Goal: Complete application form: Complete application form

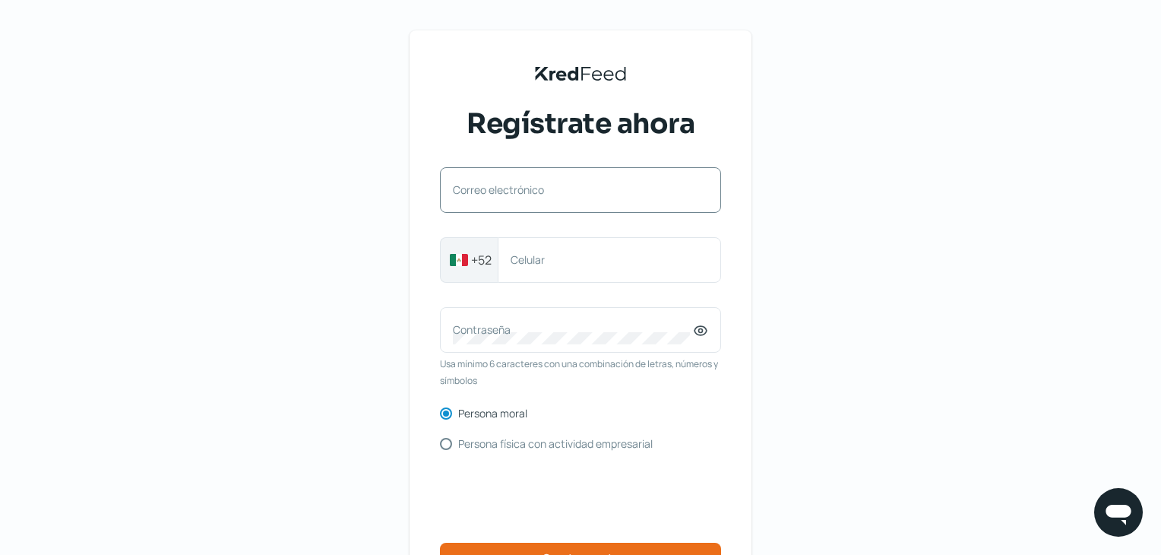
click at [581, 190] on label "Correo electrónico" at bounding box center [573, 189] width 240 height 14
click at [581, 191] on input "Correo electrónico" at bounding box center [580, 198] width 255 height 14
click at [569, 202] on input "Correo electrónico" at bounding box center [580, 198] width 255 height 14
type input "[EMAIL_ADDRESS][DOMAIN_NAME]"
click at [581, 261] on label "Celular" at bounding box center [602, 259] width 182 height 14
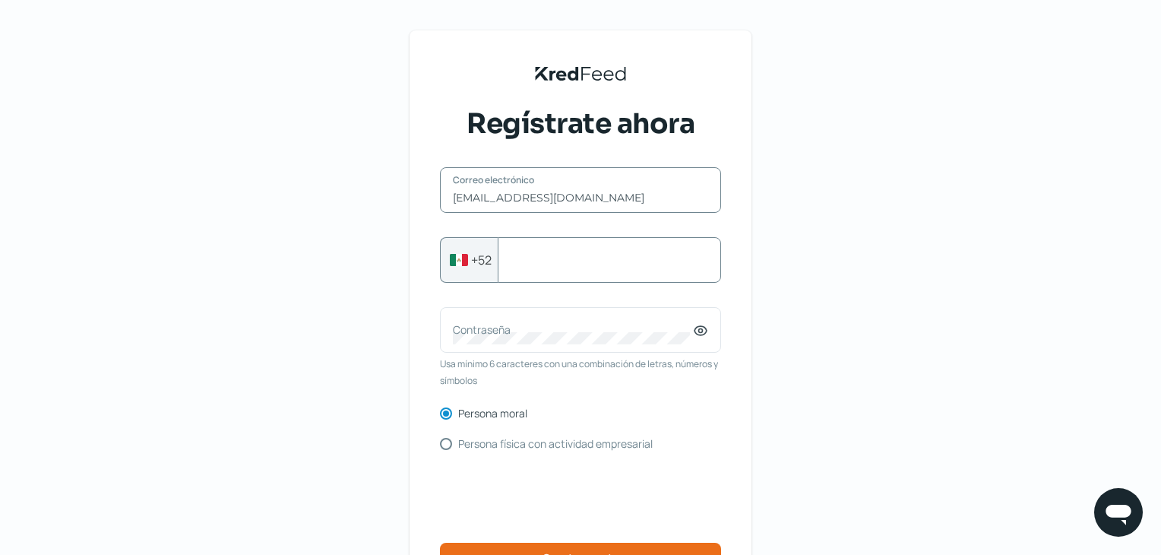
click at [581, 261] on input "Celular" at bounding box center [610, 260] width 198 height 14
type input "9993686765"
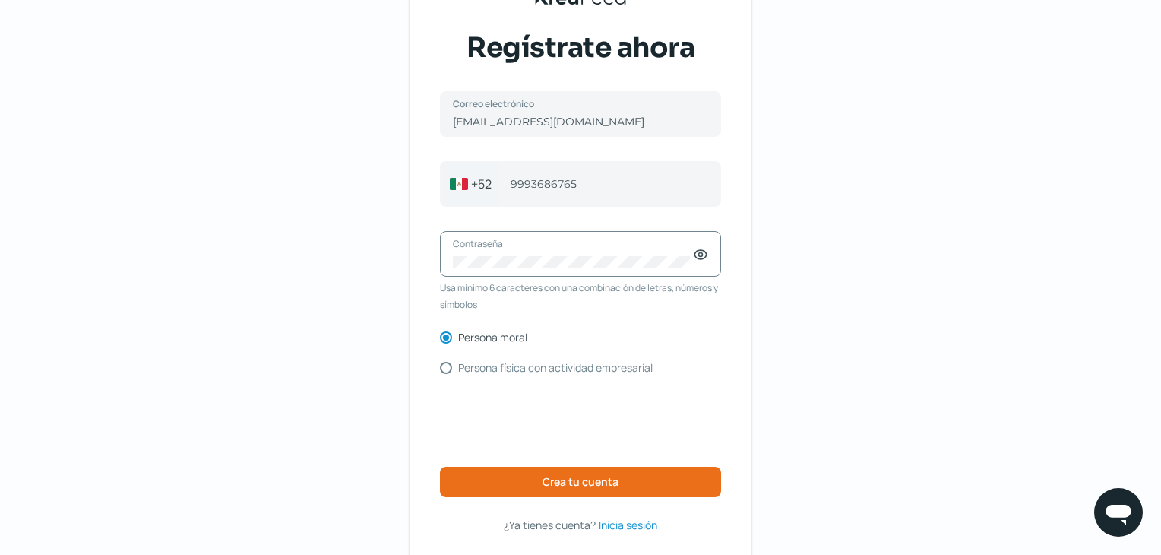
scroll to position [144, 0]
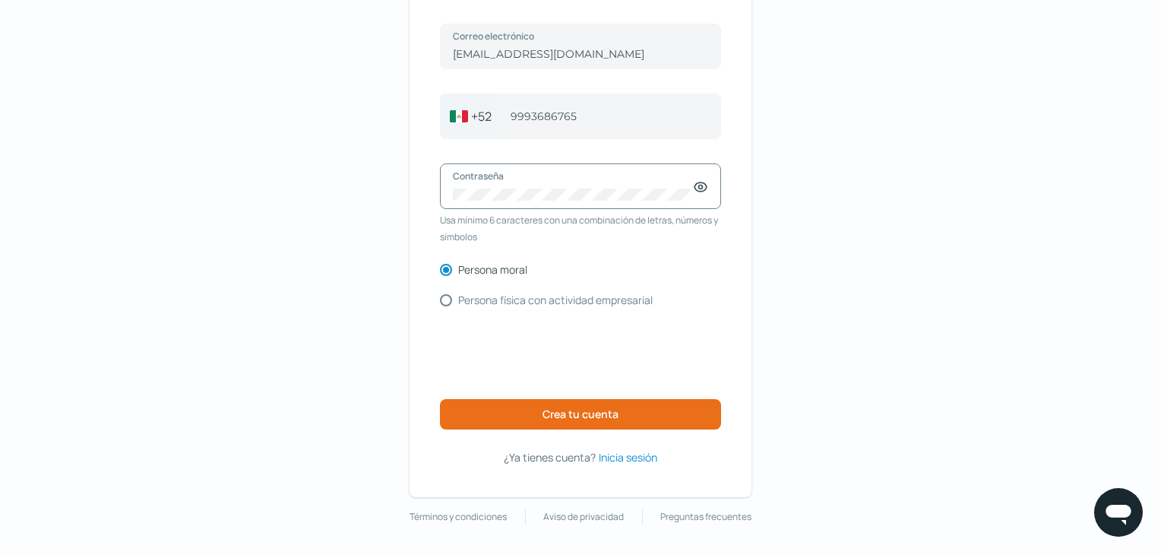
click at [699, 189] on icon at bounding box center [701, 187] width 12 height 9
click at [634, 454] on span "Inicia sesión" at bounding box center [628, 457] width 59 height 19
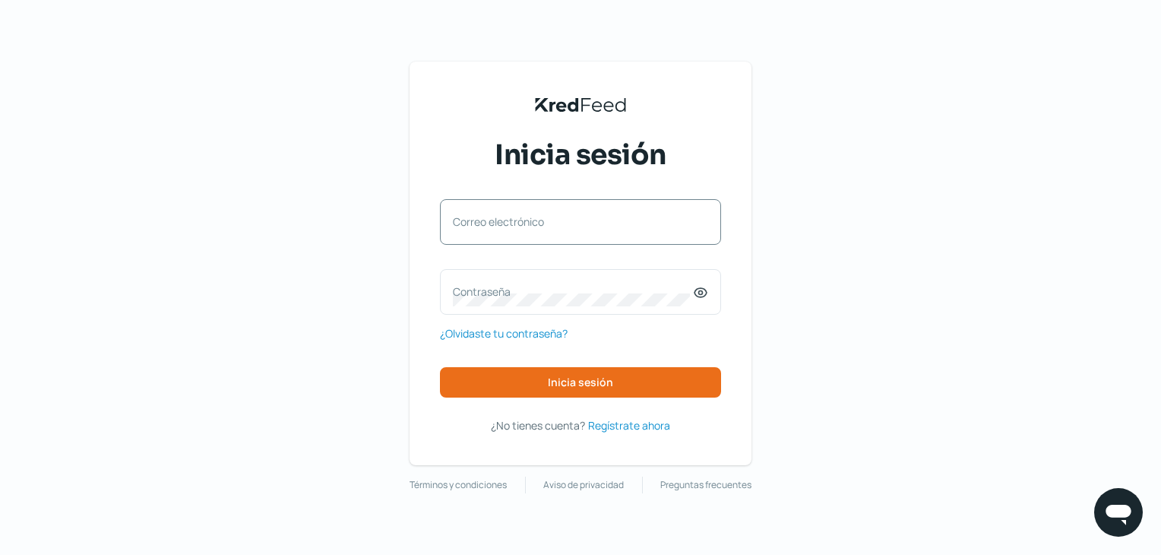
click at [591, 220] on label "Correo electrónico" at bounding box center [573, 221] width 240 height 14
click at [591, 223] on input "Correo electrónico" at bounding box center [580, 230] width 255 height 14
type input "[EMAIL_ADDRESS][DOMAIN_NAME]"
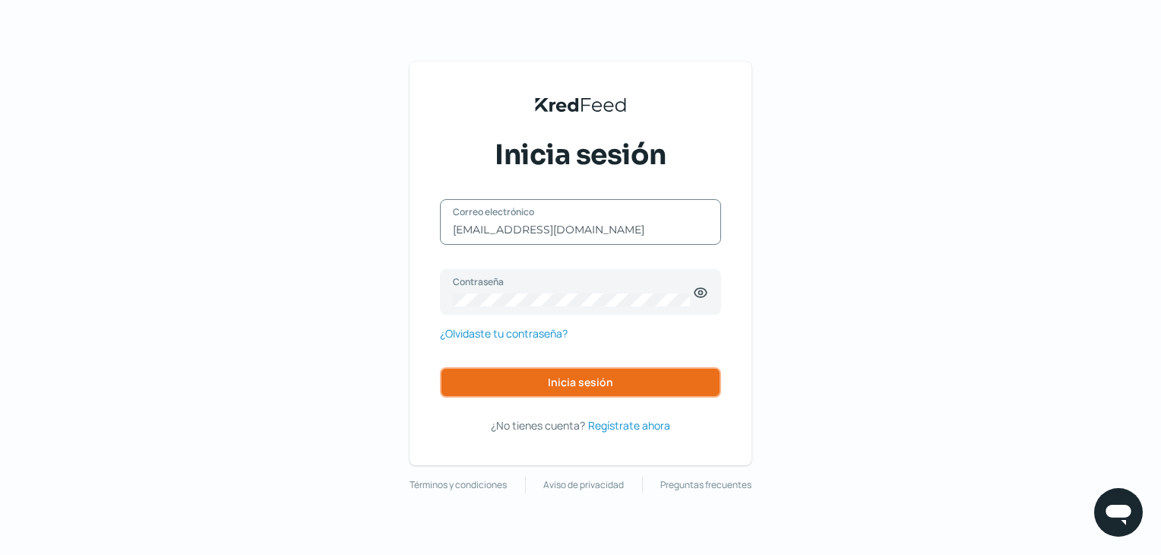
click at [577, 384] on span "Inicia sesión" at bounding box center [580, 382] width 65 height 11
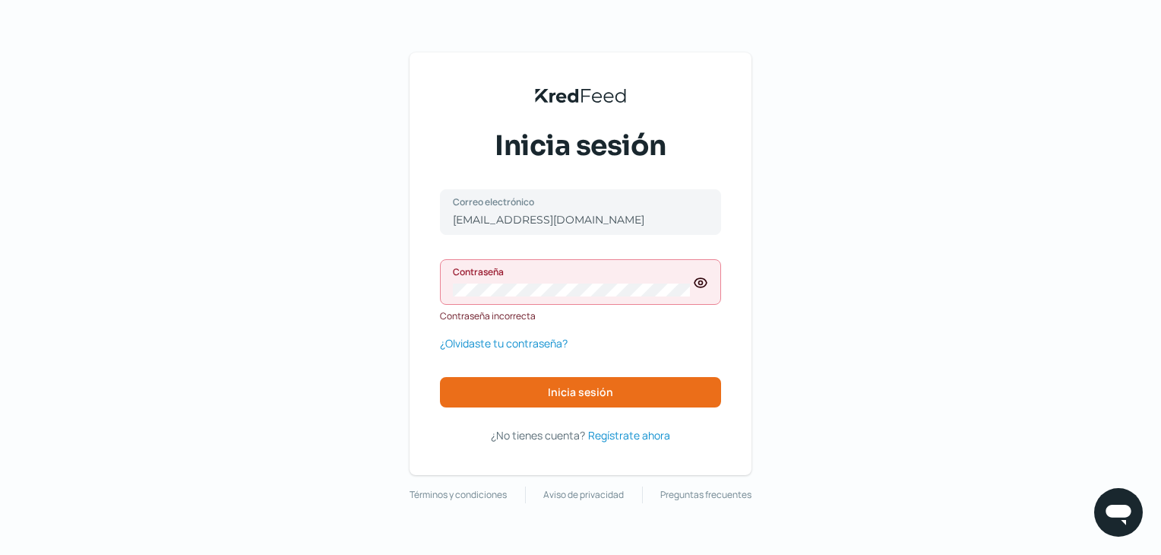
click at [704, 283] on icon at bounding box center [700, 282] width 15 height 15
click at [704, 283] on icon at bounding box center [701, 282] width 12 height 11
click at [705, 286] on icon at bounding box center [700, 282] width 15 height 15
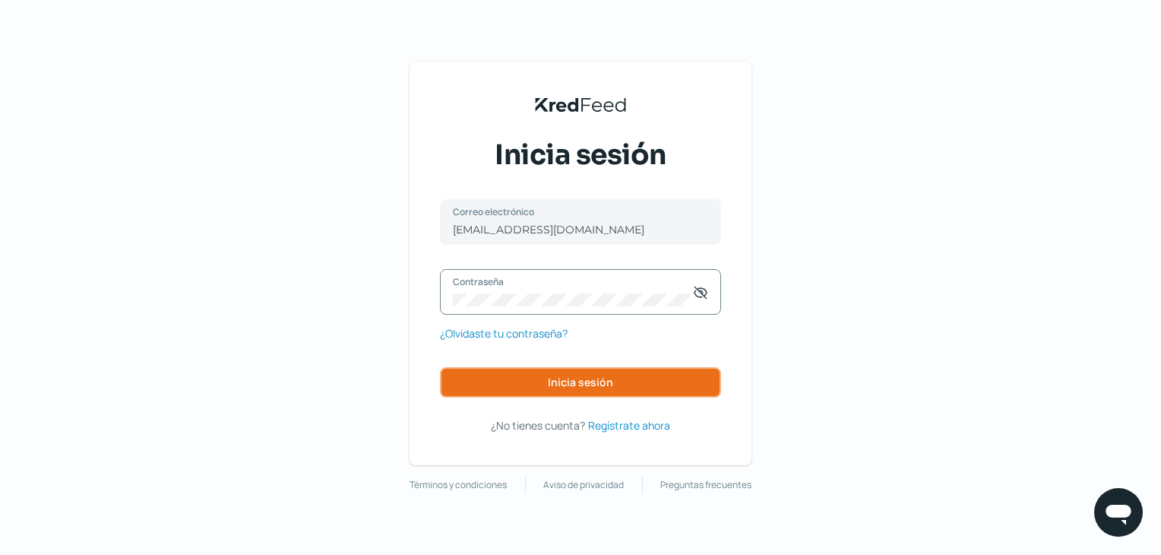
click at [593, 383] on span "Inicia sesión" at bounding box center [580, 382] width 65 height 11
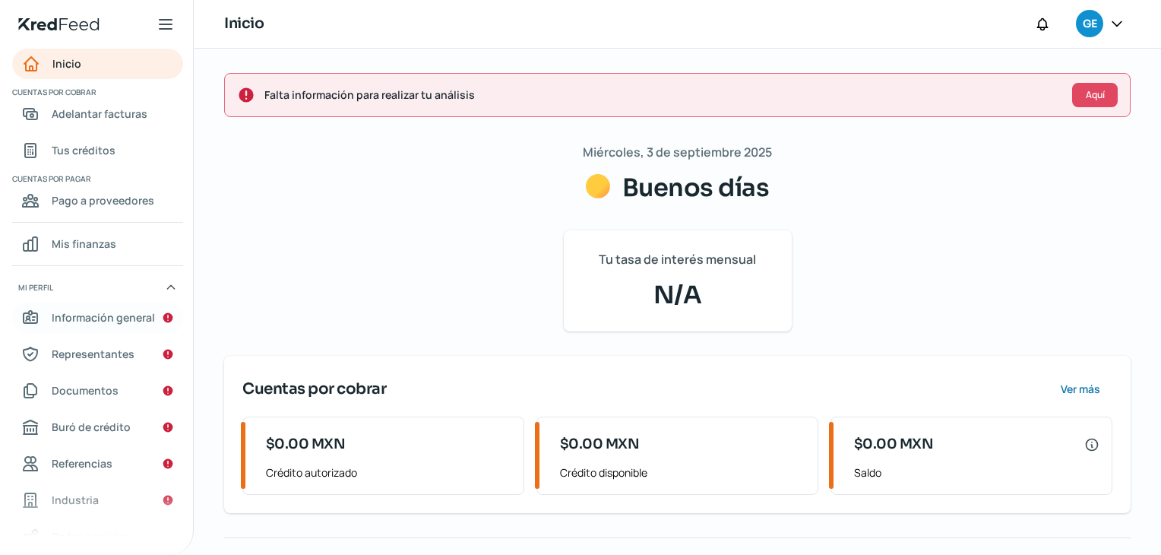
click at [87, 316] on span "Información general" at bounding box center [103, 317] width 103 height 19
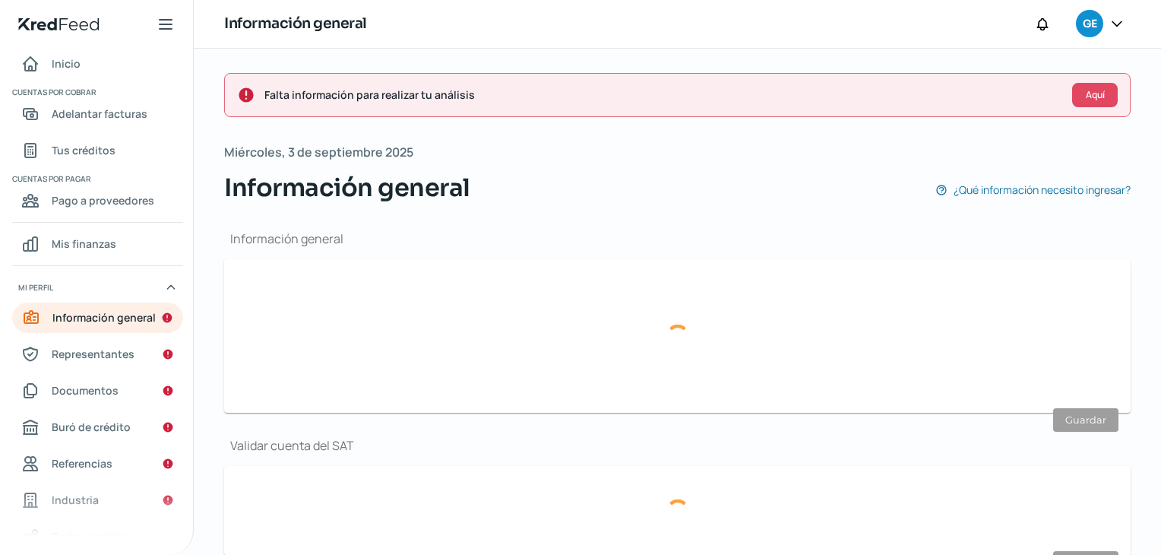
type input "[EMAIL_ADDRESS][DOMAIN_NAME]"
type input "99 - 9368 - 6765"
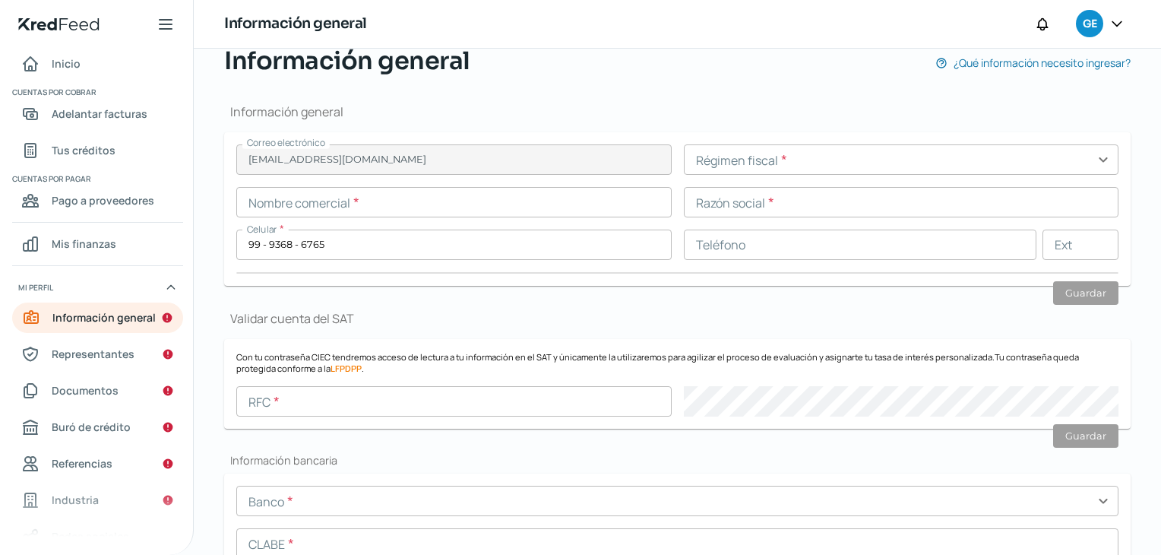
scroll to position [152, 0]
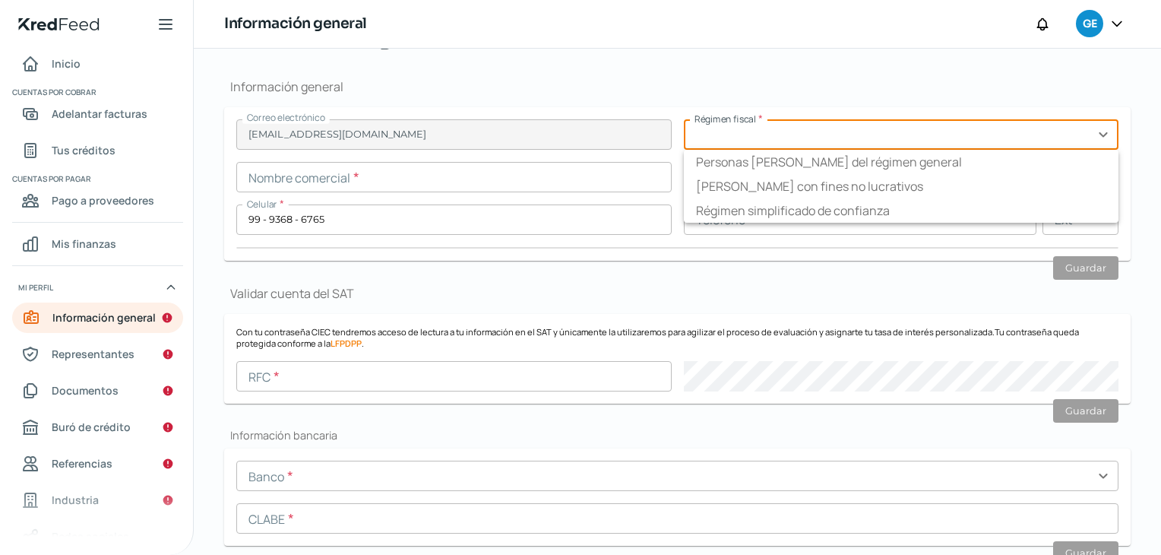
click at [873, 128] on input "text" at bounding box center [902, 134] width 436 height 30
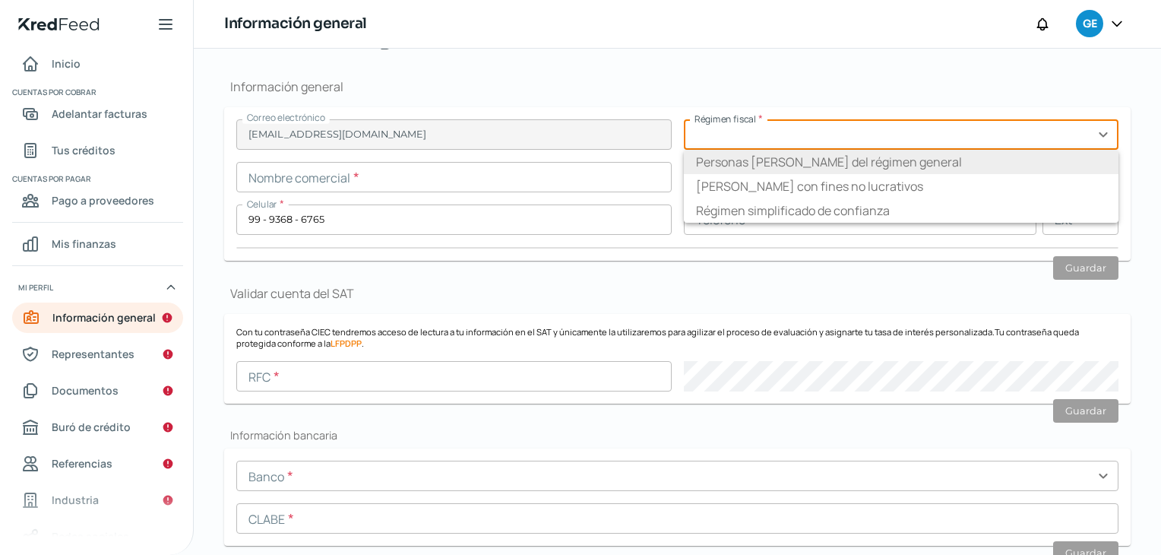
click at [805, 159] on li "Personas [PERSON_NAME] del régimen general" at bounding box center [902, 162] width 436 height 24
type input "Personas [PERSON_NAME] del régimen general"
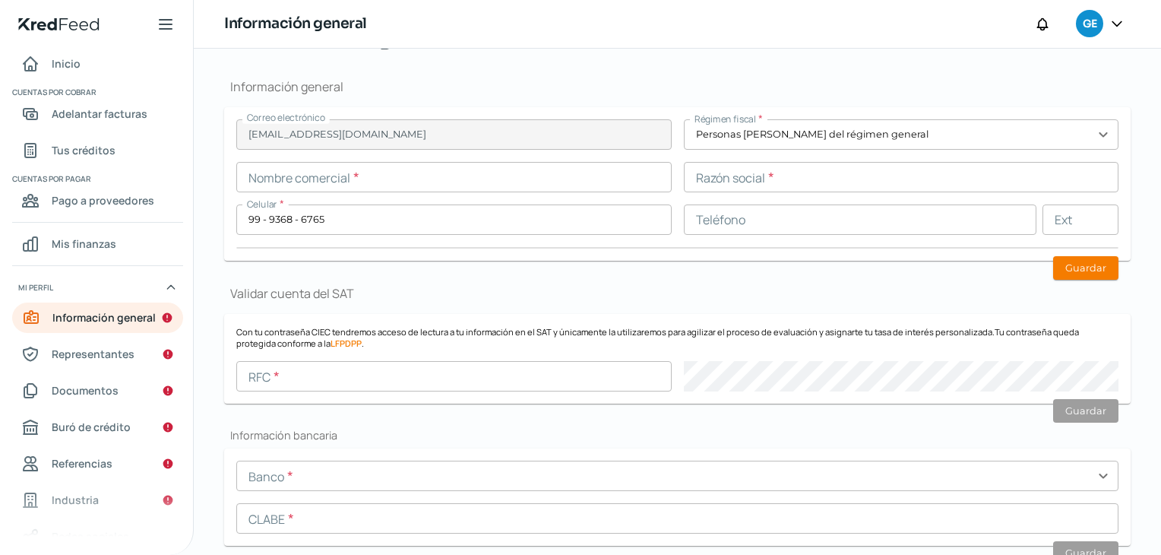
click at [477, 179] on input "text" at bounding box center [454, 177] width 436 height 30
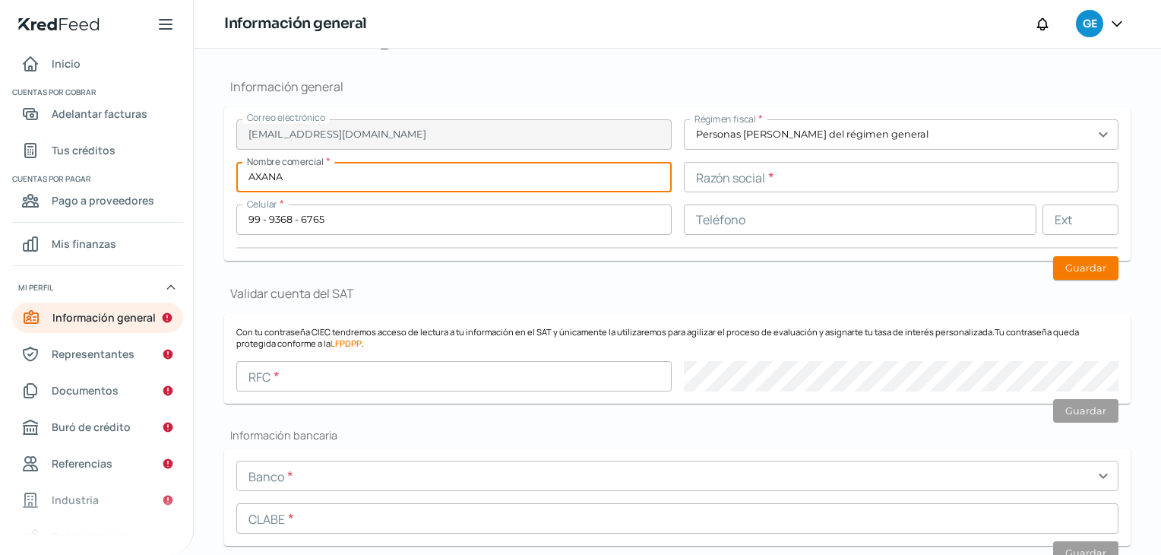
type input "AXANA"
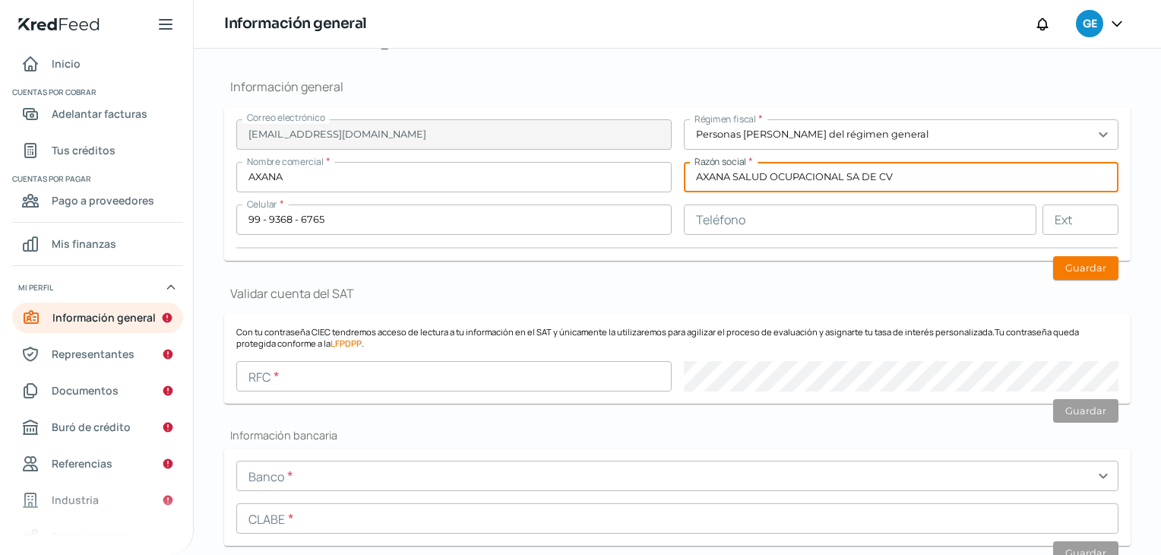
type input "AXANA SALUD OCUPACIONAL SA DE CV"
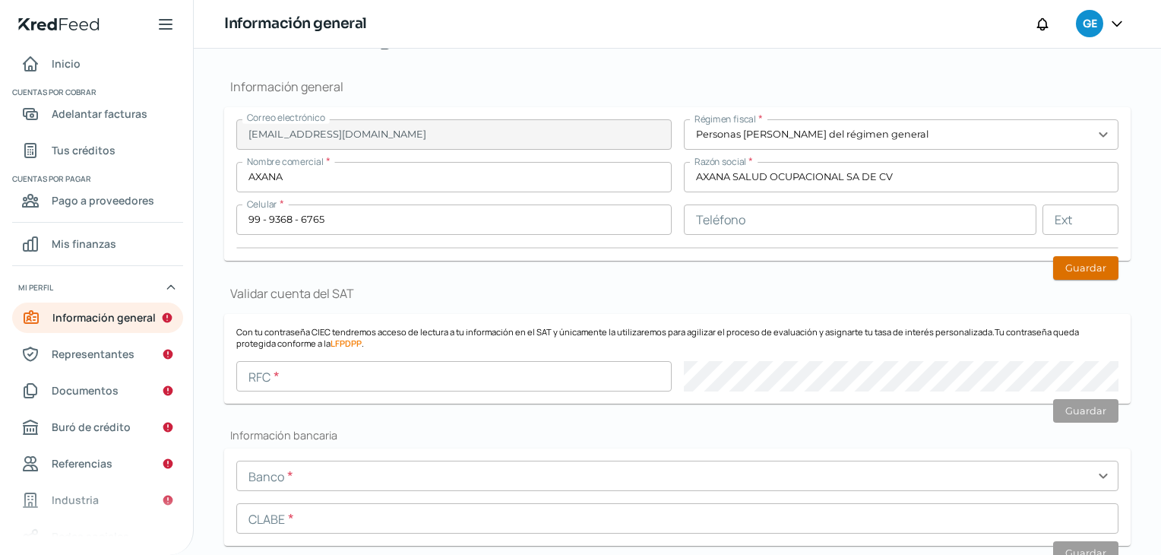
click at [1073, 261] on button "Guardar" at bounding box center [1085, 268] width 65 height 24
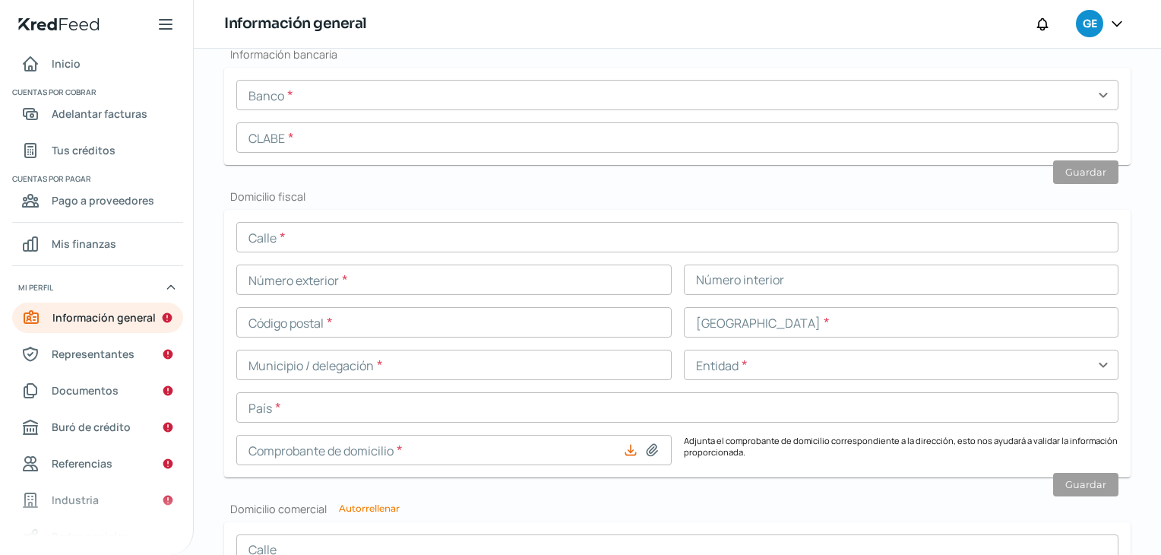
scroll to position [608, 0]
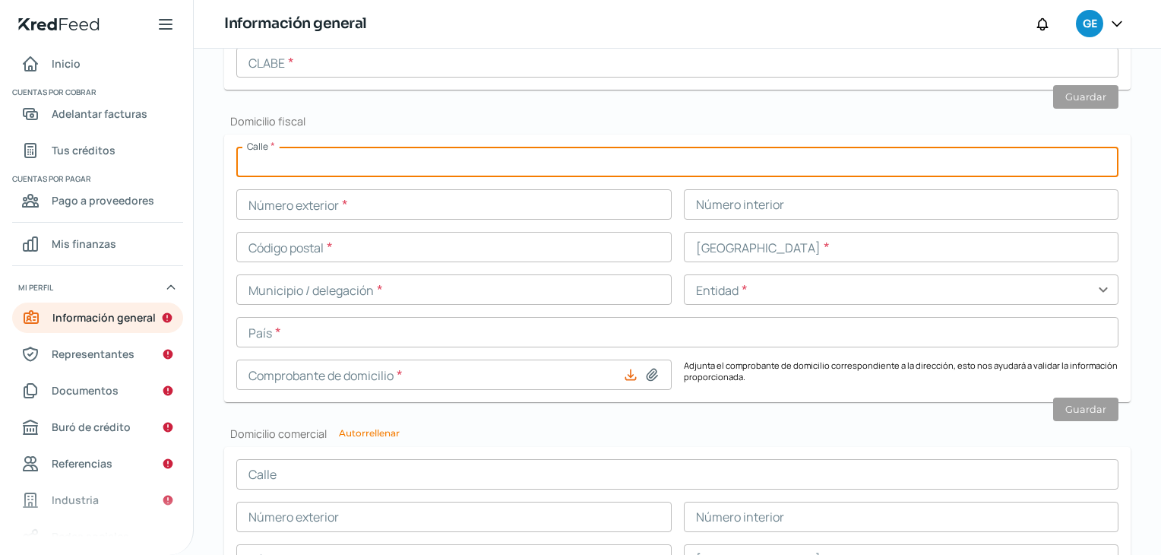
click at [427, 162] on input "text" at bounding box center [677, 162] width 882 height 30
type input "calle 58"
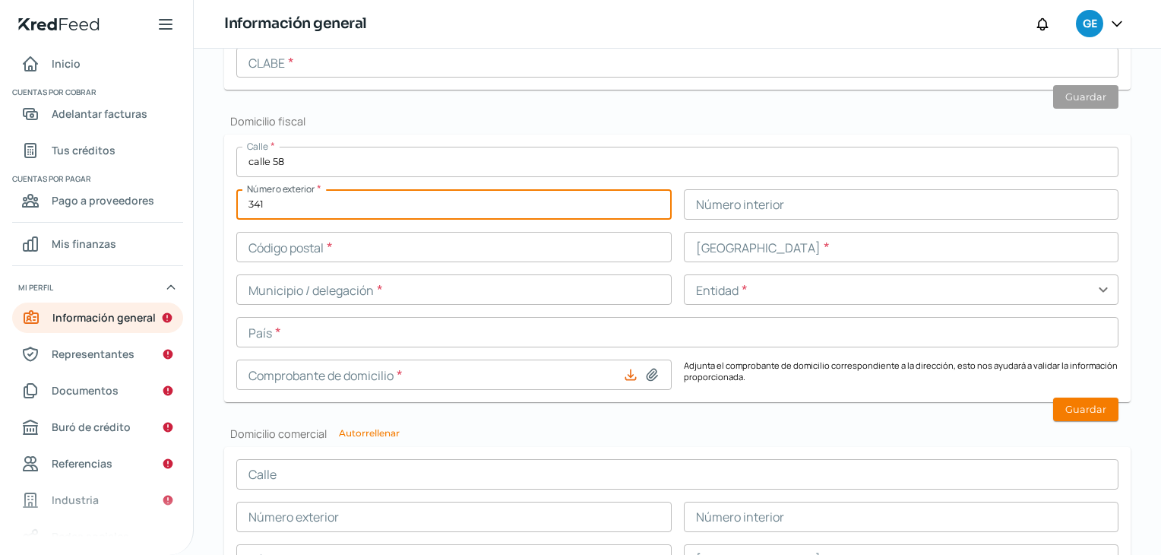
type input "341"
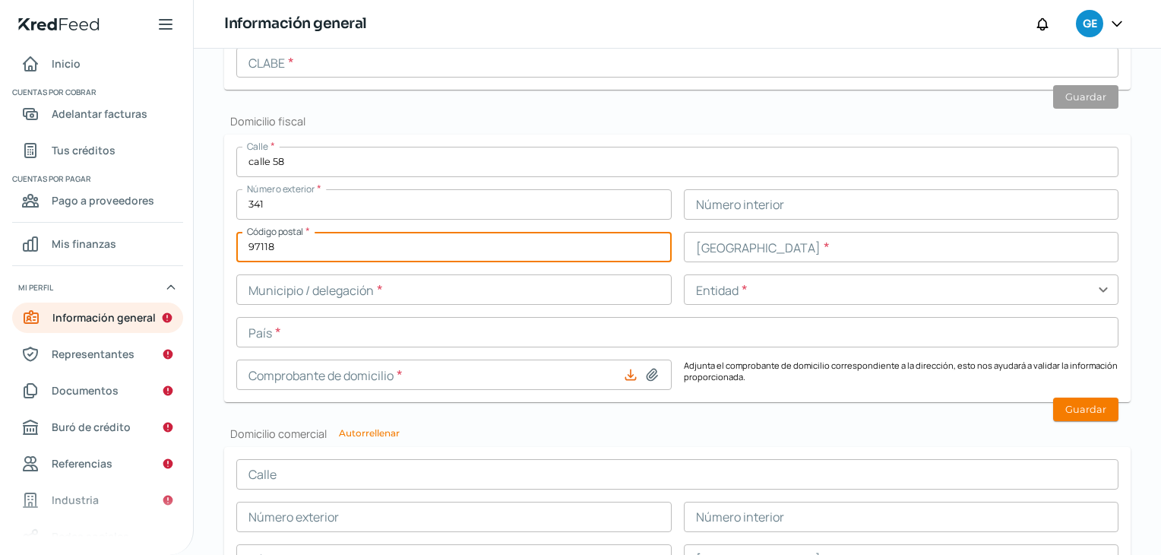
type input "97118"
click at [813, 246] on input "text" at bounding box center [902, 247] width 436 height 30
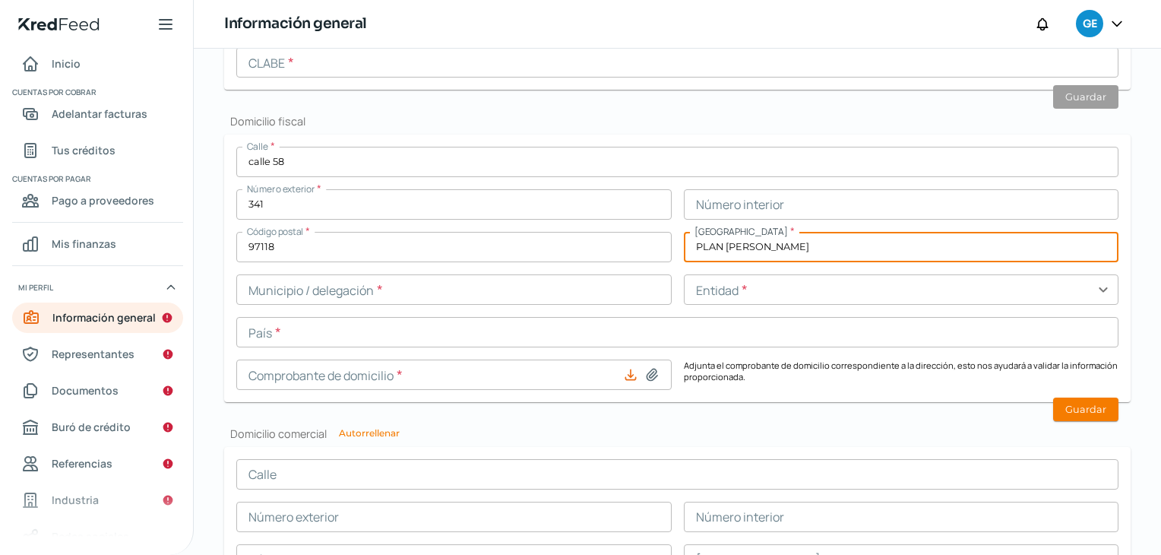
type input "PLAN [PERSON_NAME]"
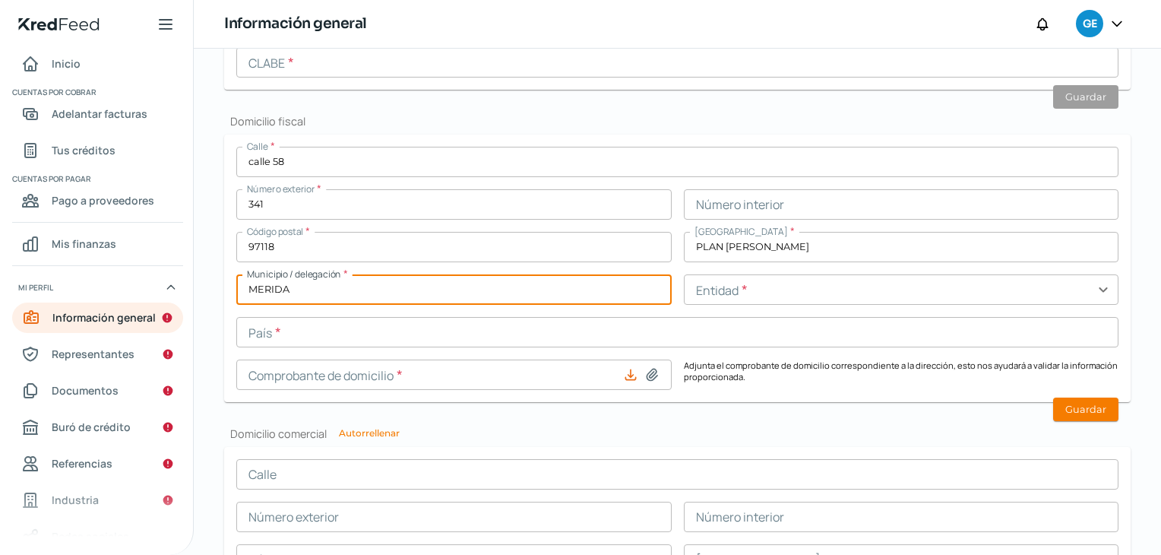
type input "MERIDA"
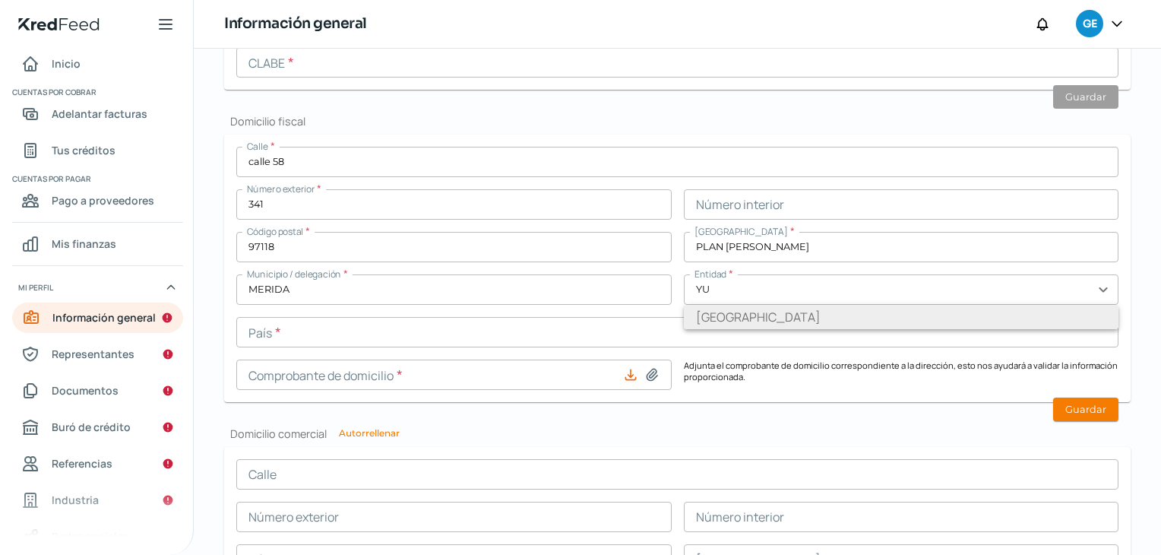
click at [760, 311] on li "[GEOGRAPHIC_DATA]" at bounding box center [902, 317] width 436 height 24
type input "[GEOGRAPHIC_DATA]"
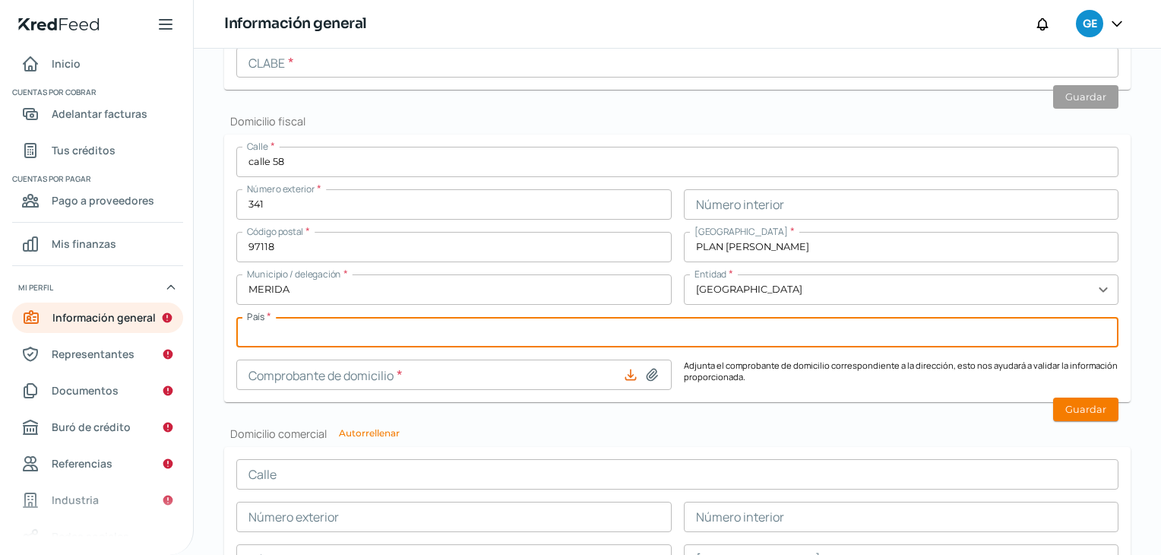
click at [425, 331] on input "text" at bounding box center [677, 332] width 882 height 30
type input "[GEOGRAPHIC_DATA]"
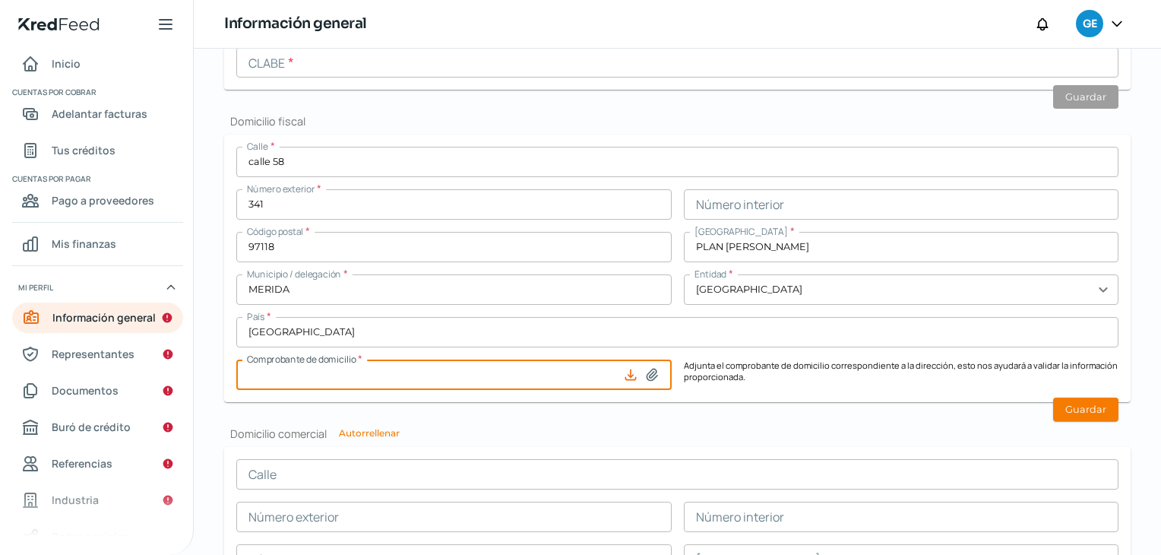
type input "771140803339 - [MEDICAL_DATA] DOM AXANA PLAN [DATE].pdf"
click at [1079, 407] on button "Guardar" at bounding box center [1085, 410] width 65 height 24
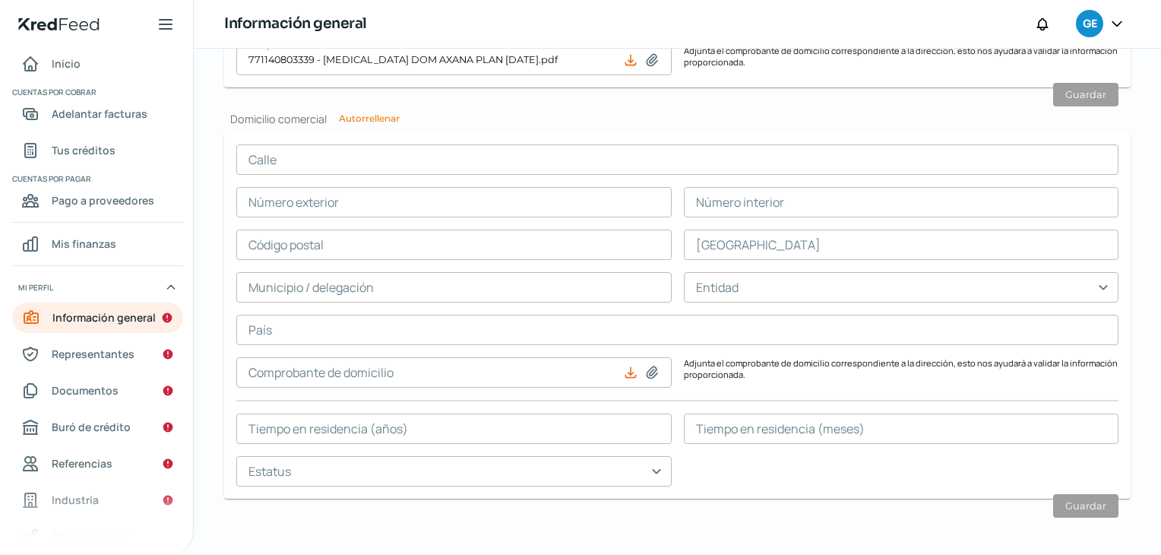
scroll to position [926, 0]
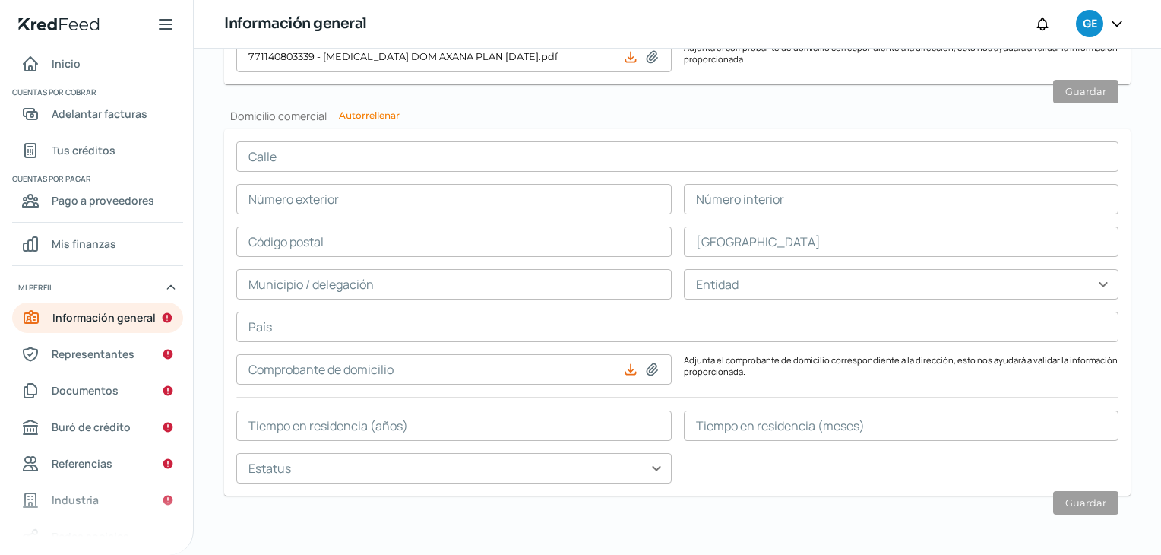
click at [505, 155] on input "text" at bounding box center [677, 156] width 882 height 30
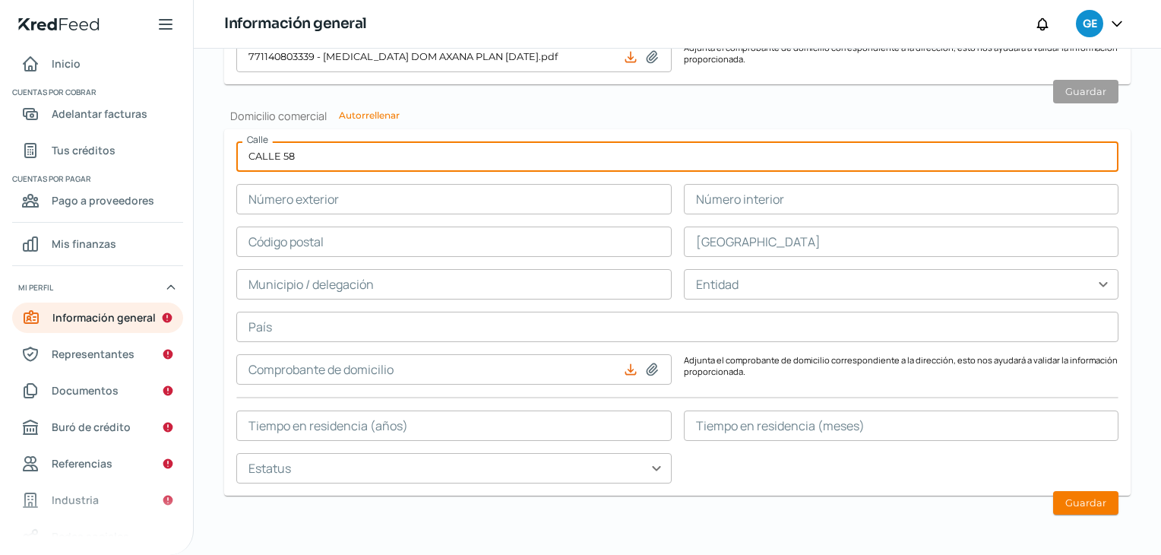
type input "CALLE 58"
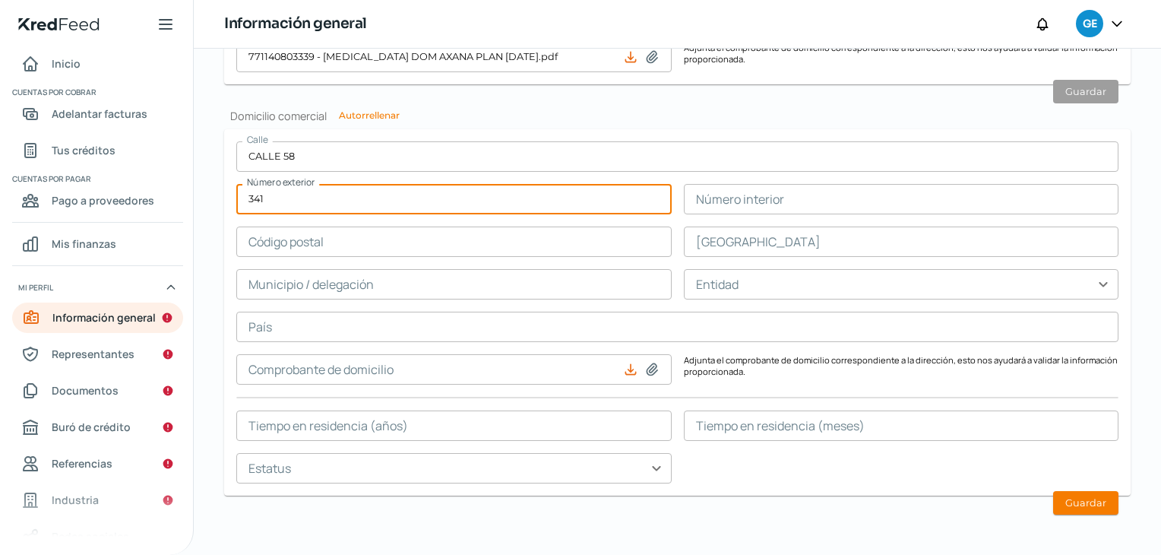
type input "341"
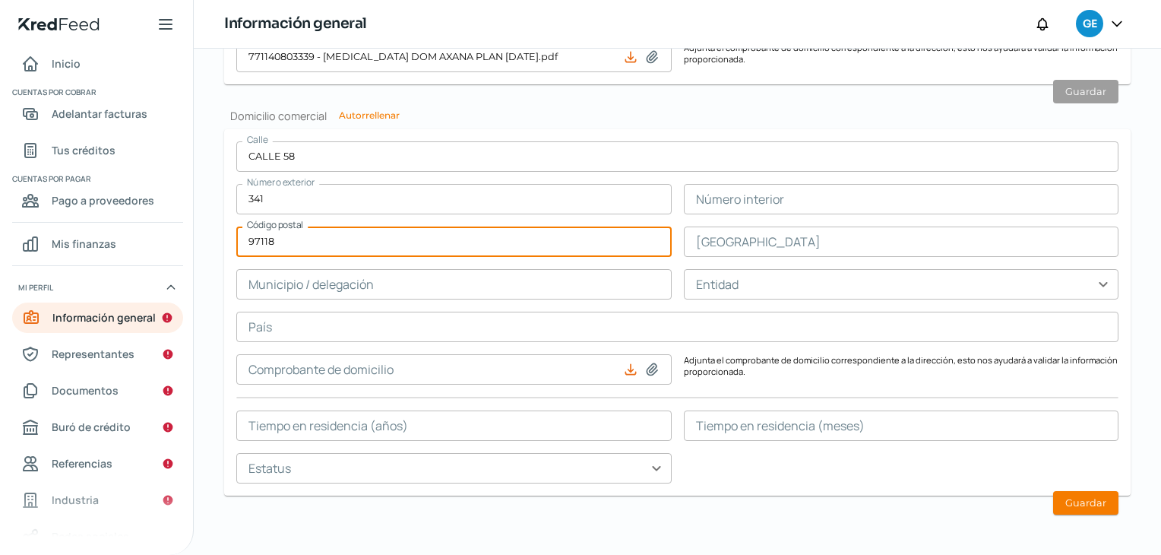
type input "97118"
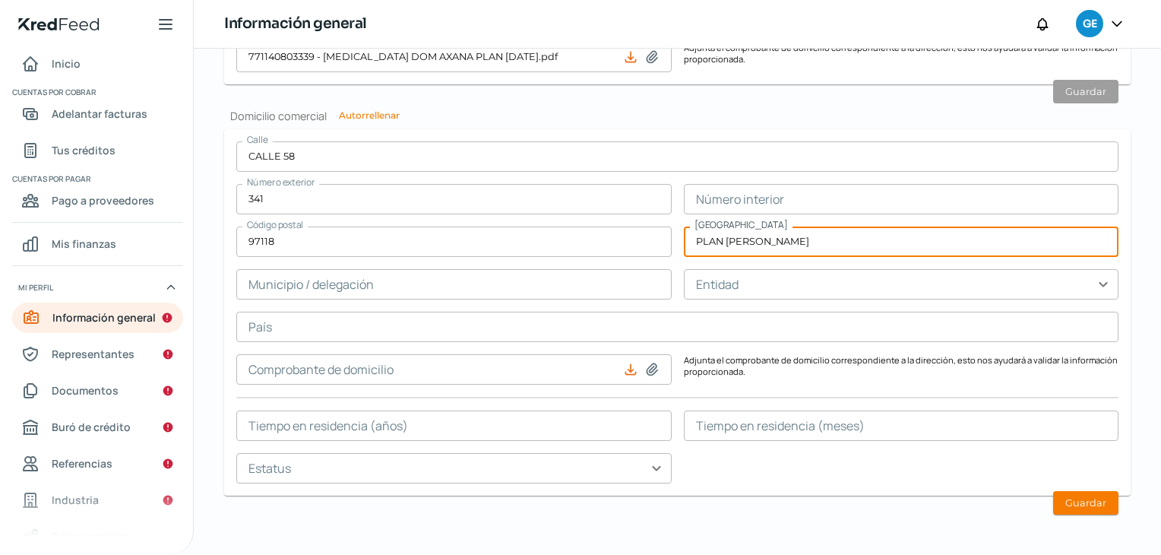
type input "PLAN [PERSON_NAME]"
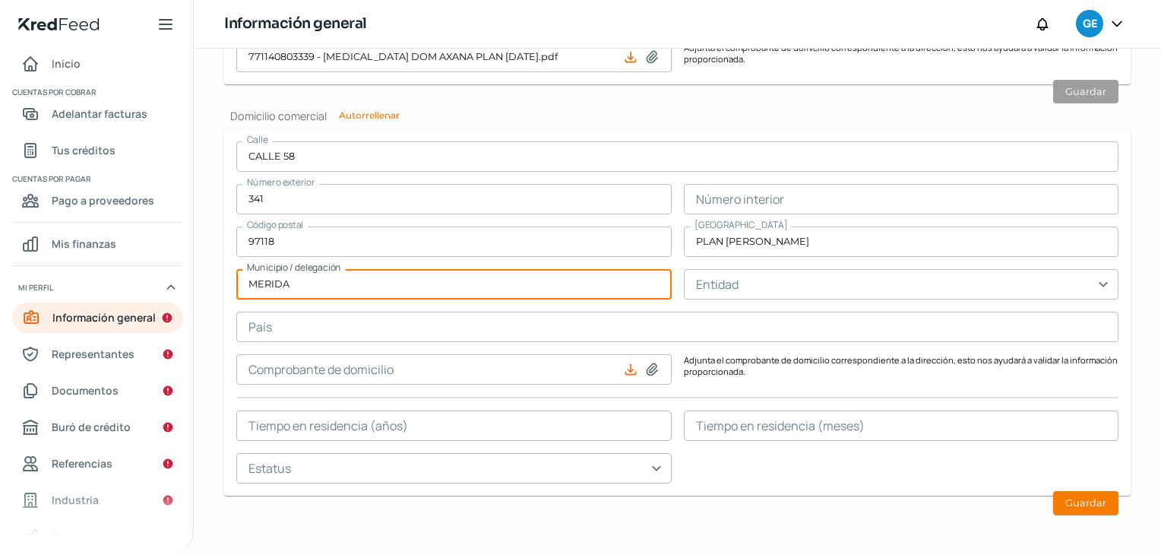
type input "MERIDA"
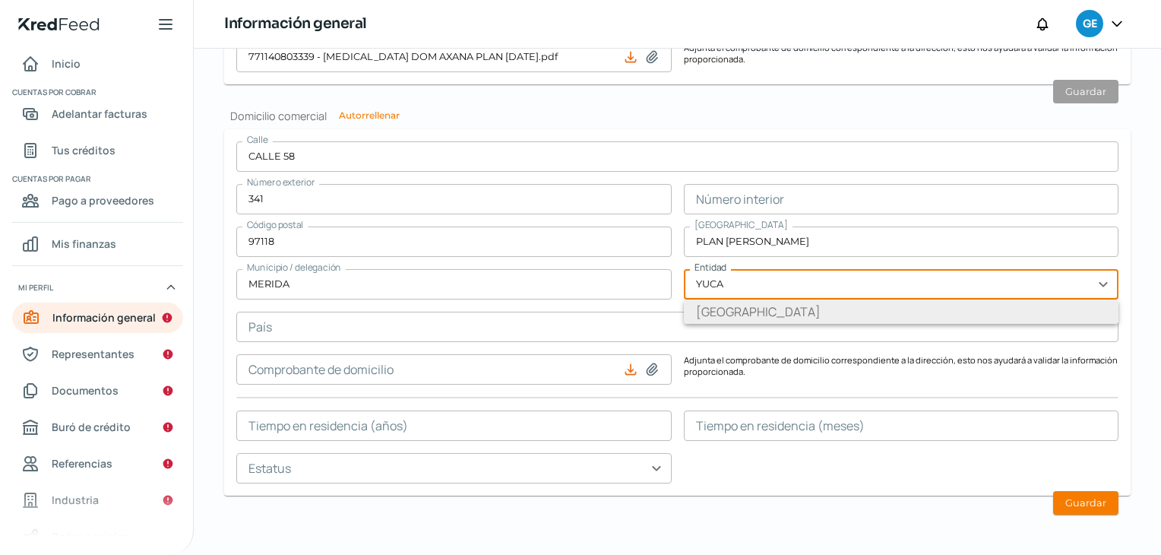
click at [699, 317] on li "[GEOGRAPHIC_DATA]" at bounding box center [902, 311] width 436 height 24
type input "[GEOGRAPHIC_DATA]"
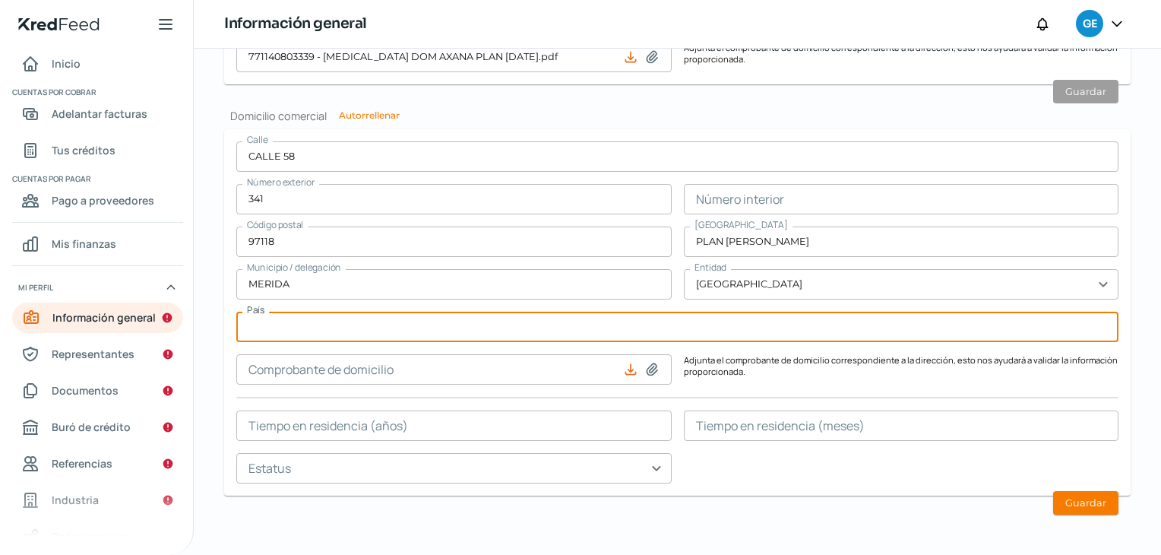
scroll to position [0, 0]
type input "[GEOGRAPHIC_DATA]"
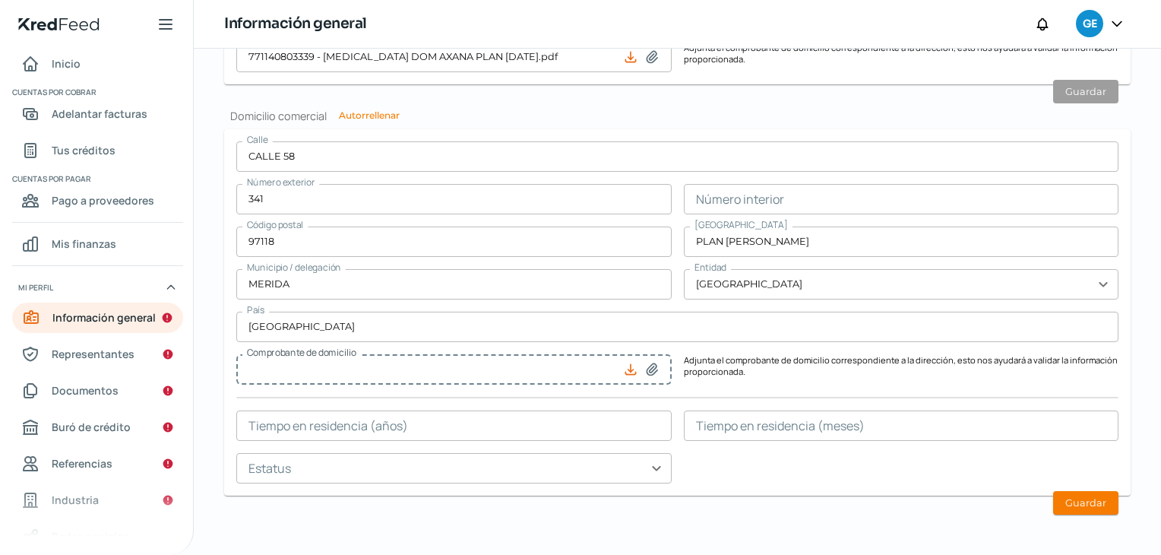
type input "771140803339 - [MEDICAL_DATA] DOM AXANA PLAN [DATE].pdf"
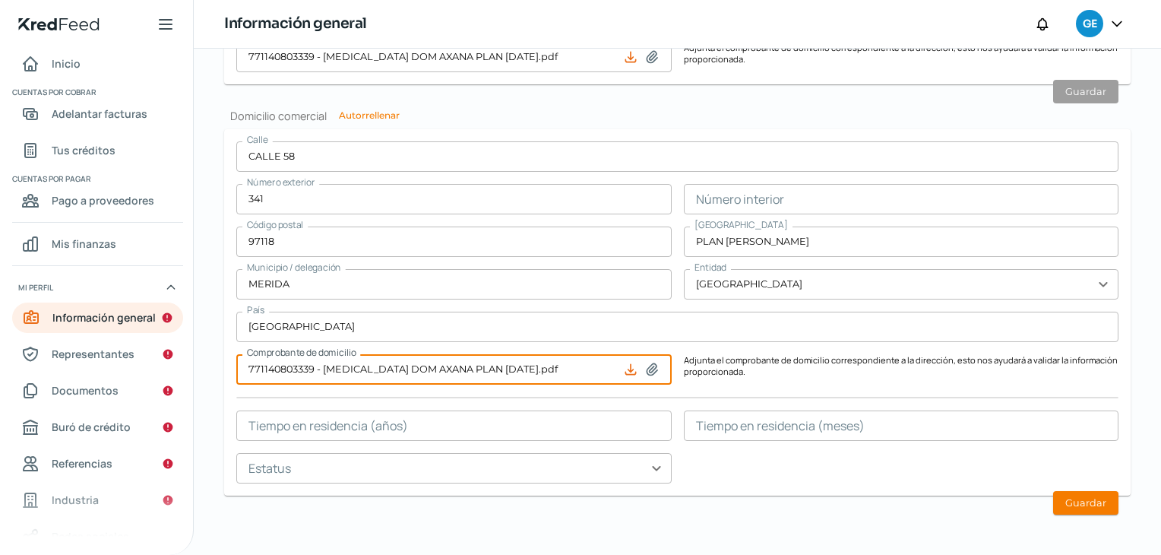
click at [498, 429] on input "text" at bounding box center [454, 425] width 436 height 30
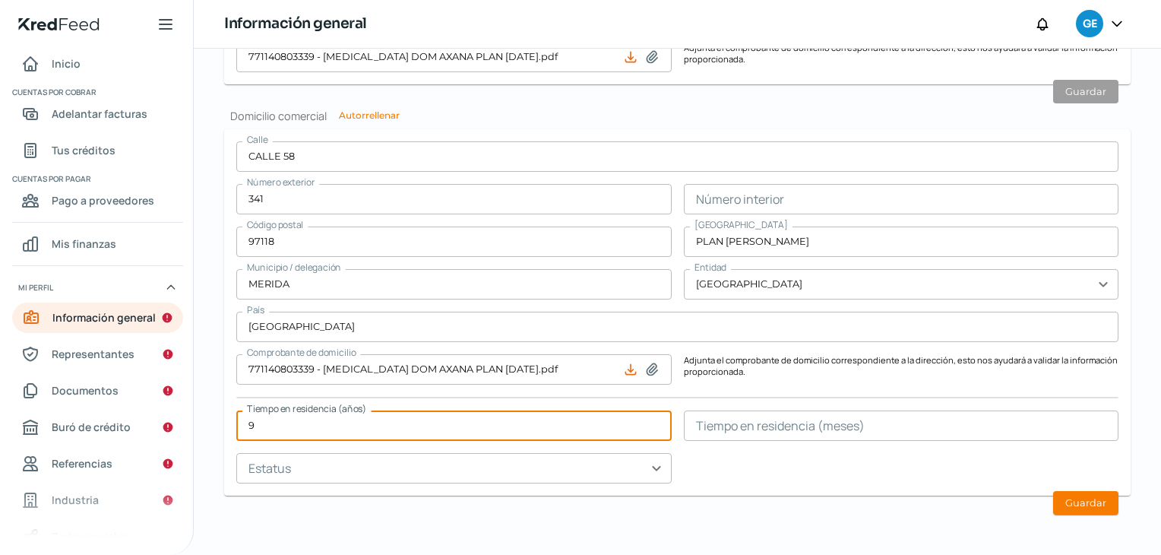
type input "9"
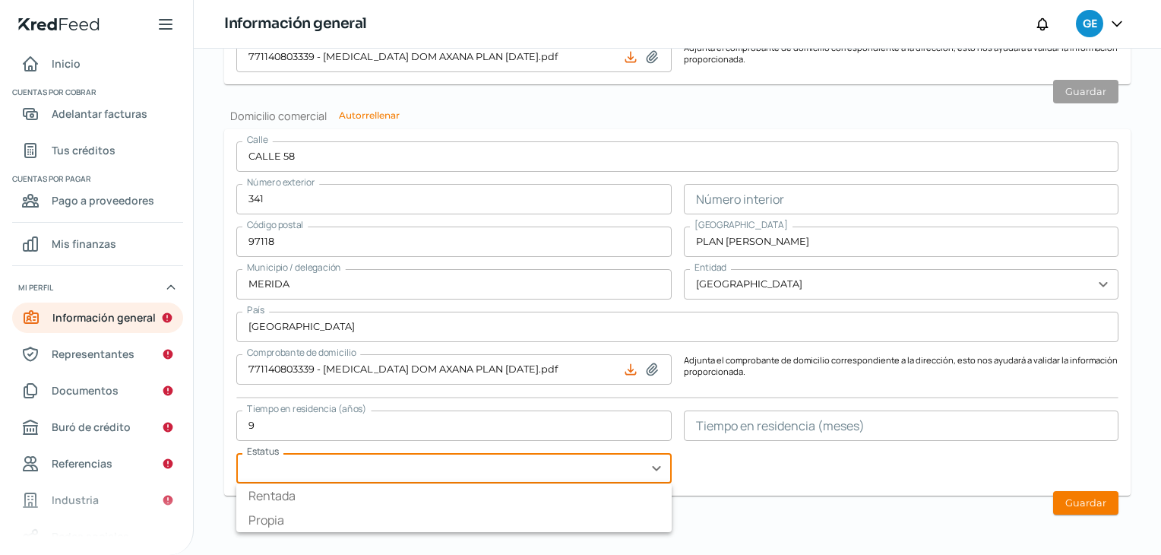
click at [498, 468] on input "text" at bounding box center [454, 468] width 436 height 30
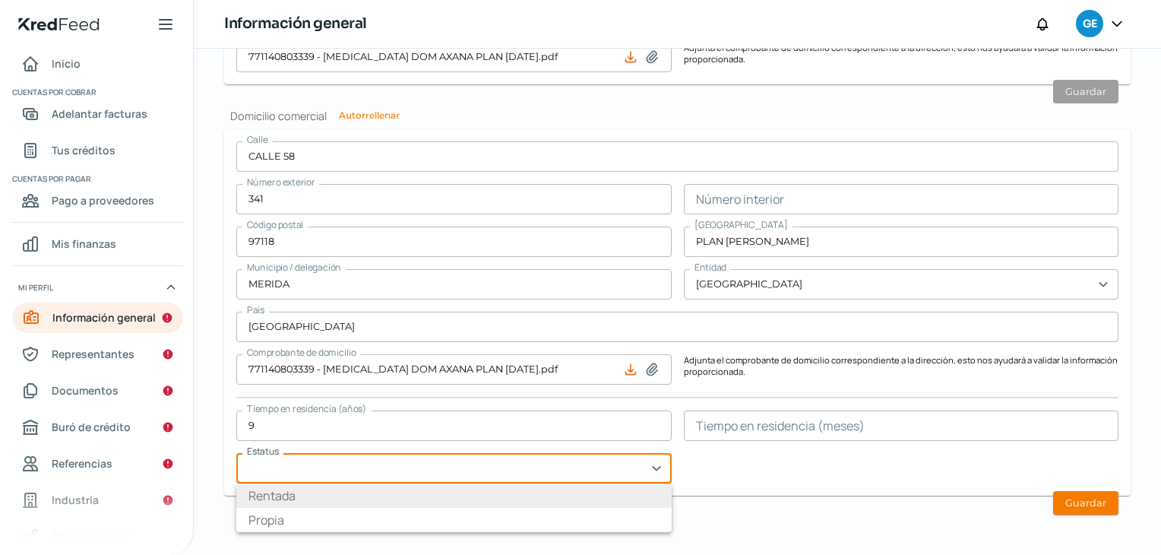
click at [439, 494] on li "Rentada" at bounding box center [454, 495] width 436 height 24
type input "Rentada"
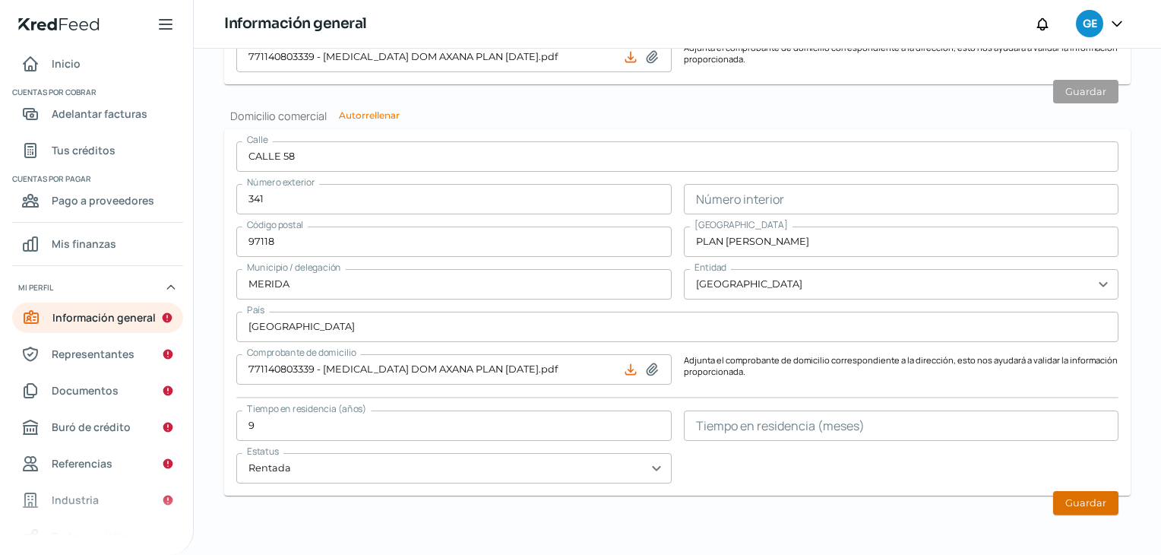
click at [1076, 504] on button "Guardar" at bounding box center [1085, 503] width 65 height 24
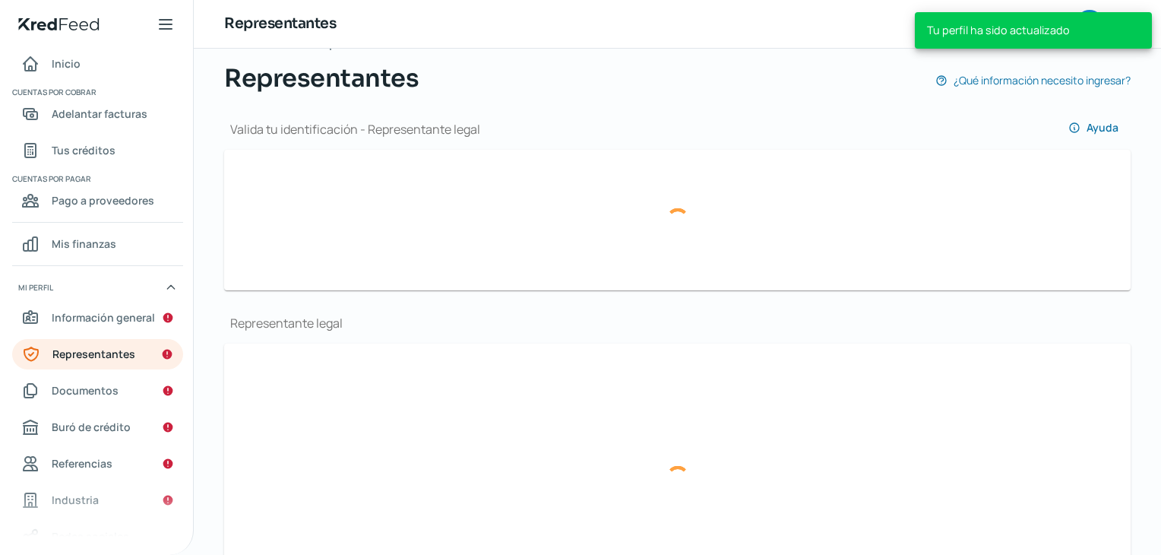
scroll to position [157, 0]
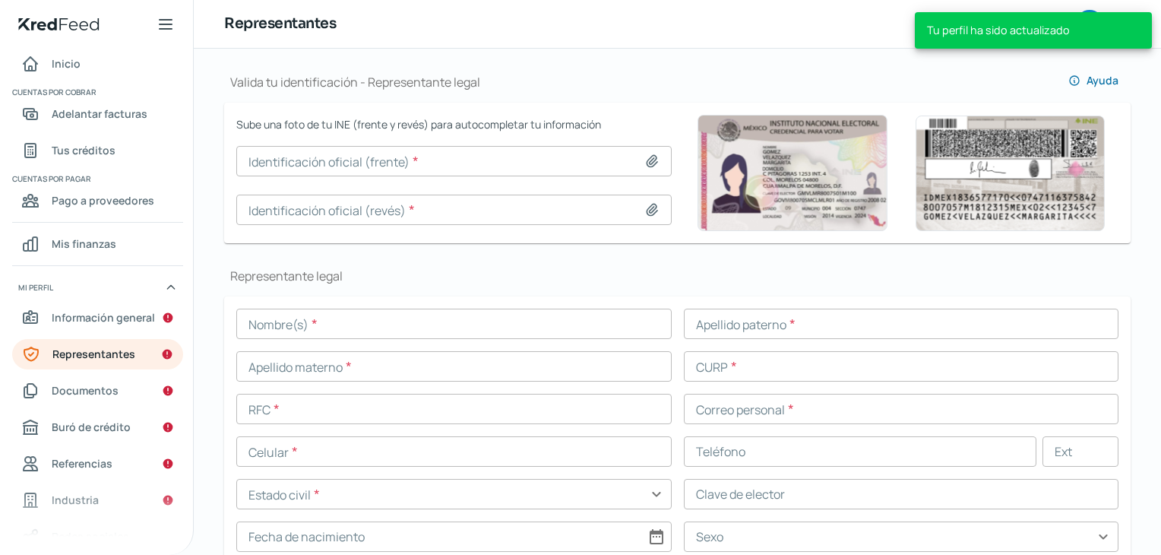
click at [653, 276] on div "Representante legal Nombre(s) * Apellido paterno * Apellido materno * CURP * RF…" at bounding box center [677, 416] width 907 height 296
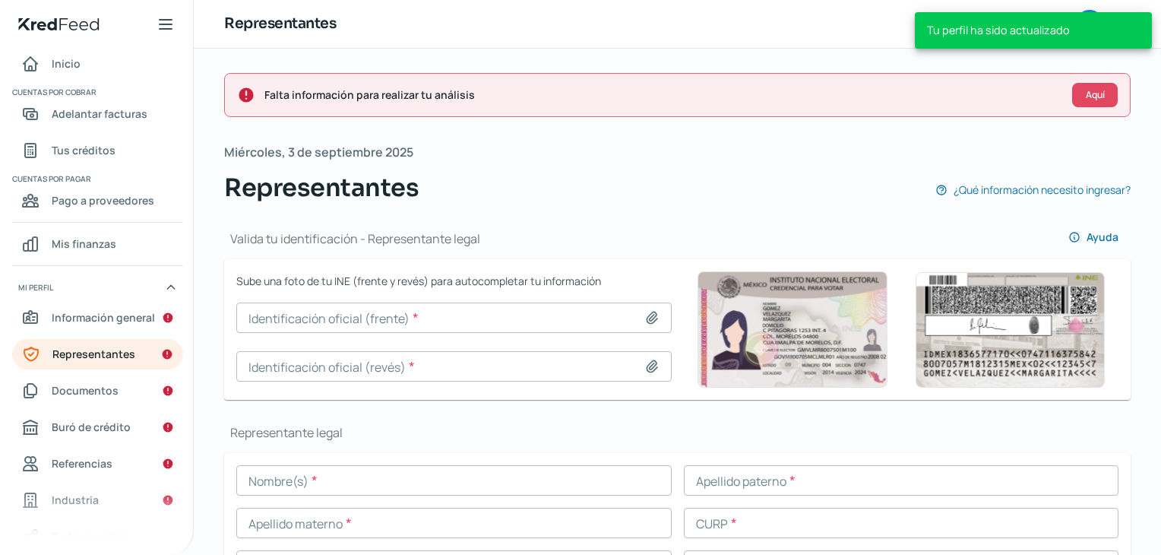
scroll to position [0, 0]
click at [616, 164] on div "[DATE] Representantes ¿Qué información necesito ingresar?" at bounding box center [677, 173] width 907 height 65
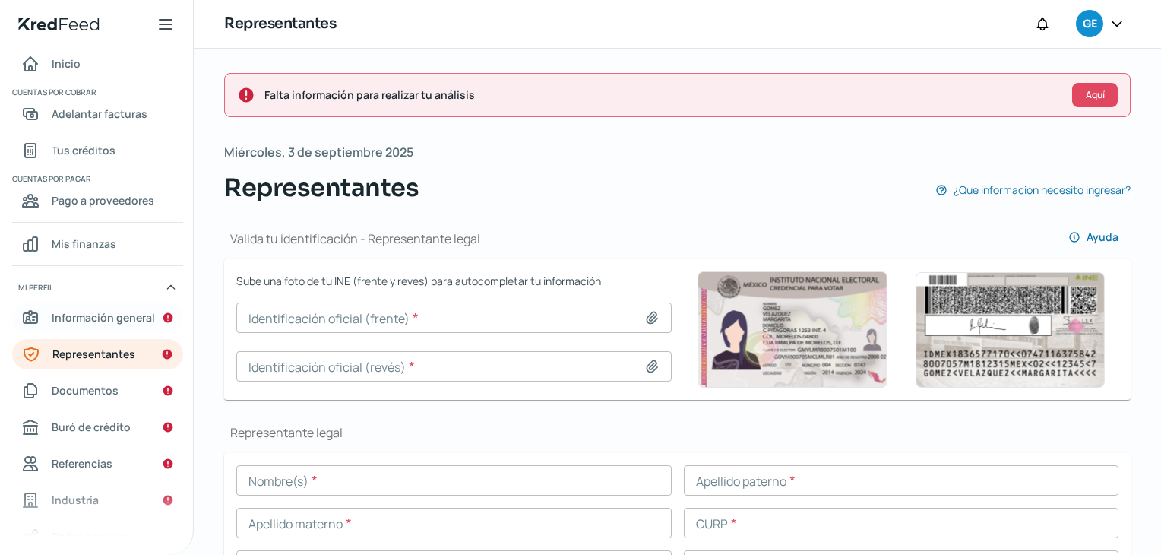
click at [77, 323] on span "Información general" at bounding box center [103, 317] width 103 height 19
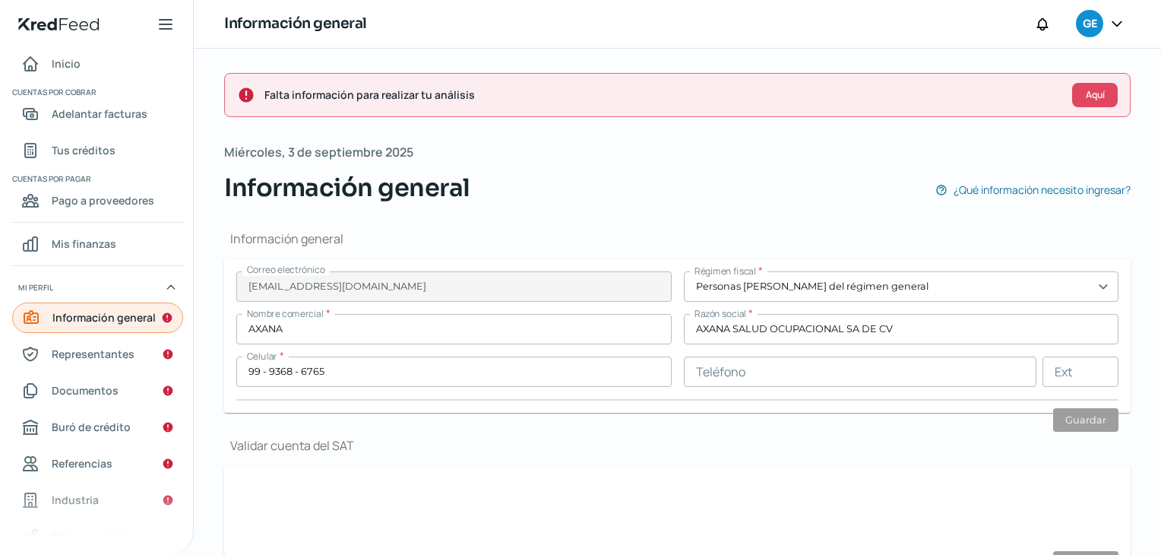
scroll to position [0, 6]
type input "CALLE 58"
type input "341"
type input "97118"
type input "PLAN [PERSON_NAME]"
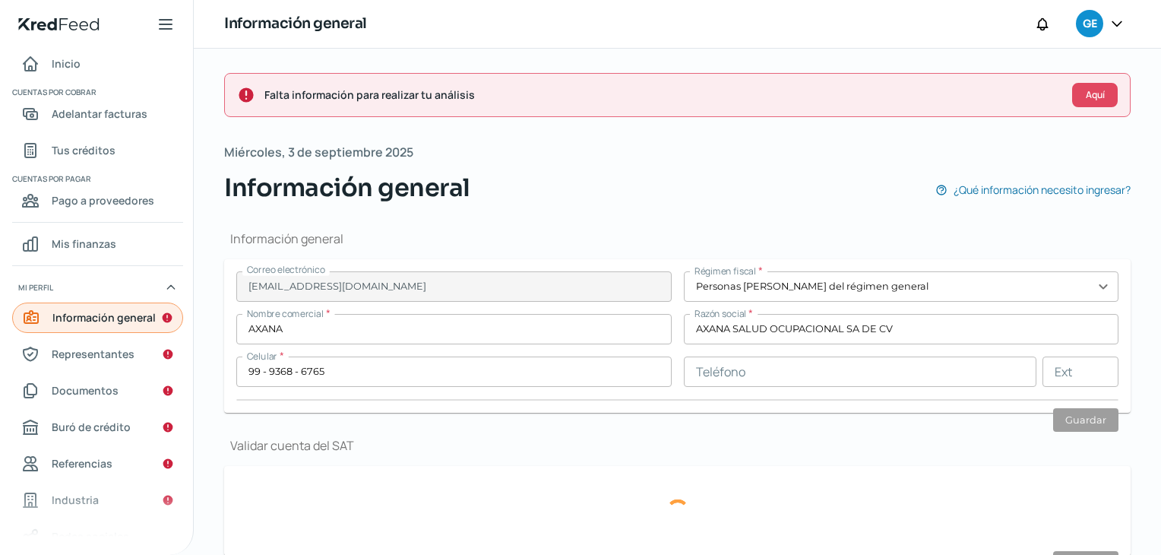
type input "MERIDA"
type input "[GEOGRAPHIC_DATA]"
type input "771140803339 - [MEDICAL_DATA] DOM AXANA PLAN [DATE].pdf"
type input "9"
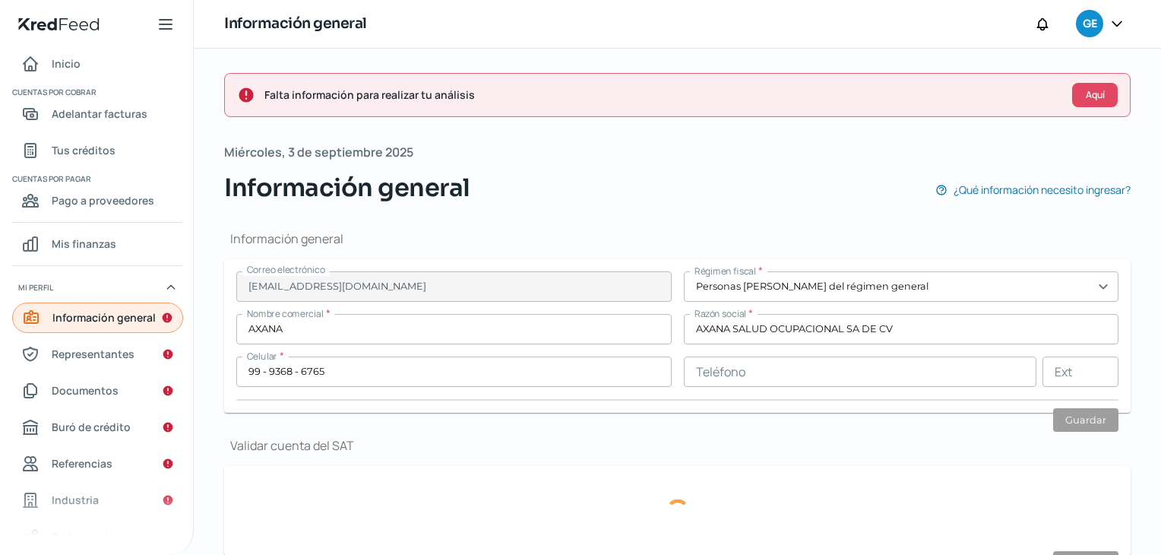
type input "0"
type input "Rentada"
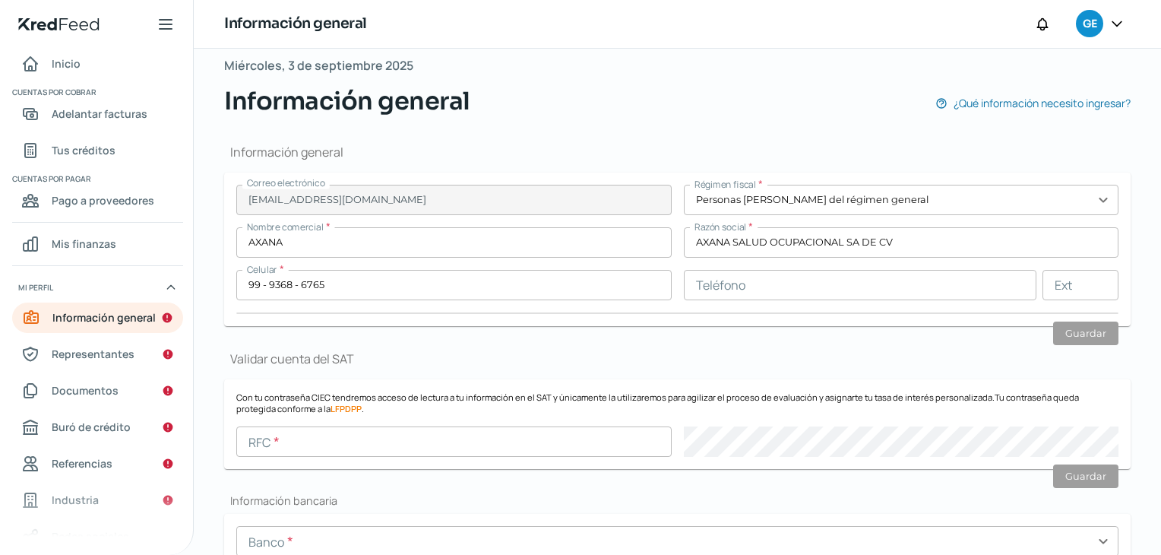
scroll to position [152, 0]
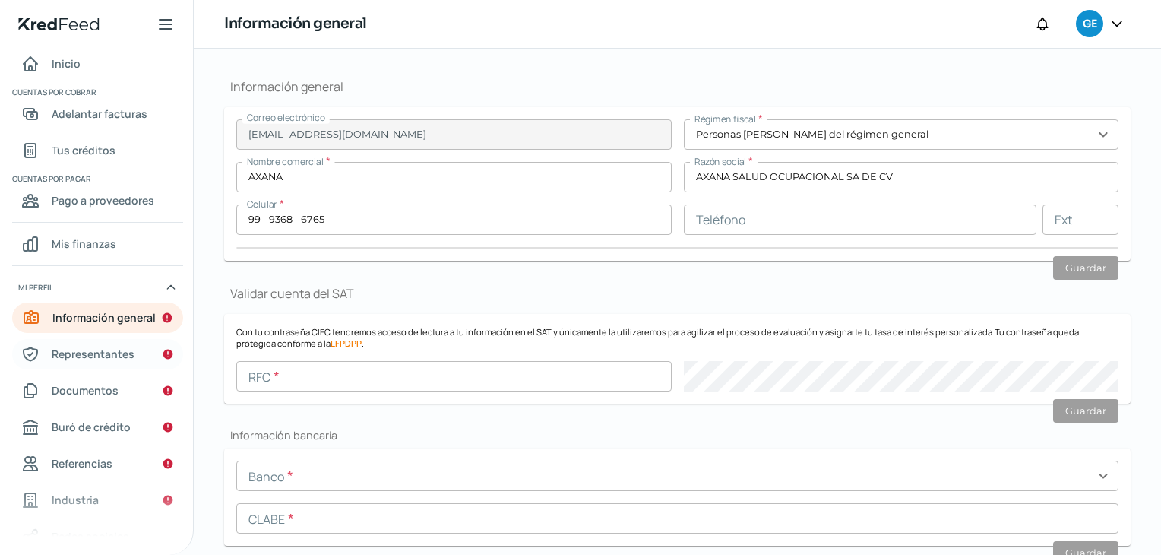
click at [90, 356] on span "Representantes" at bounding box center [93, 353] width 83 height 19
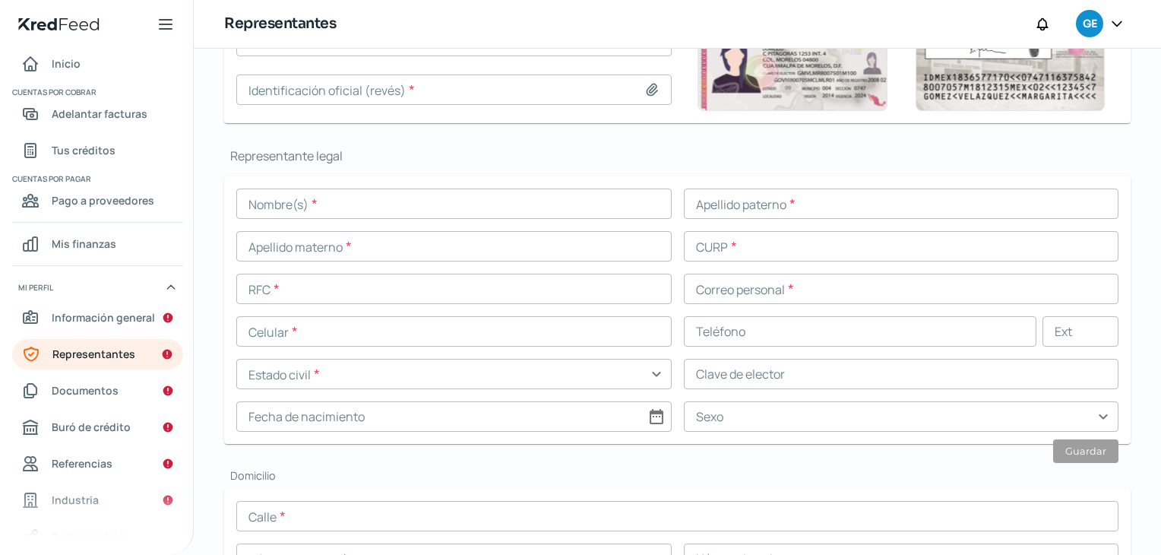
scroll to position [304, 0]
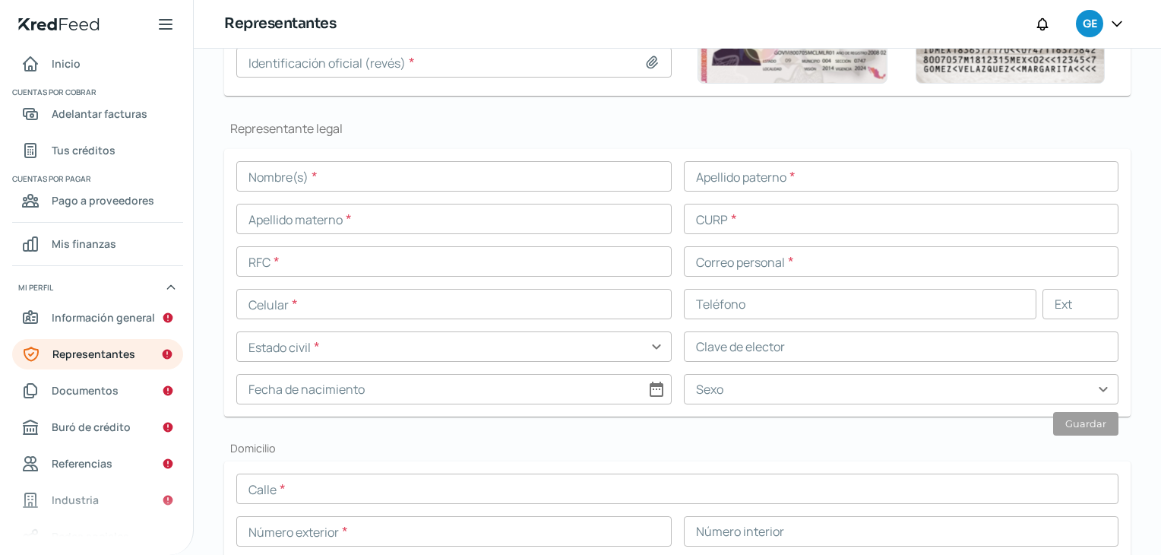
click at [379, 171] on input "text" at bounding box center [454, 176] width 436 height 30
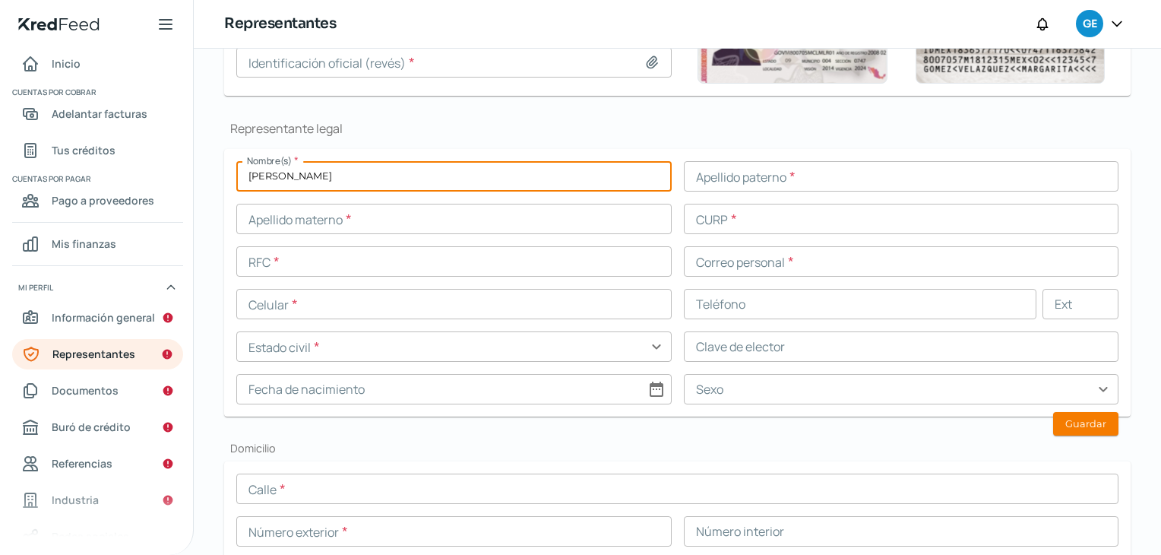
type input "[PERSON_NAME]"
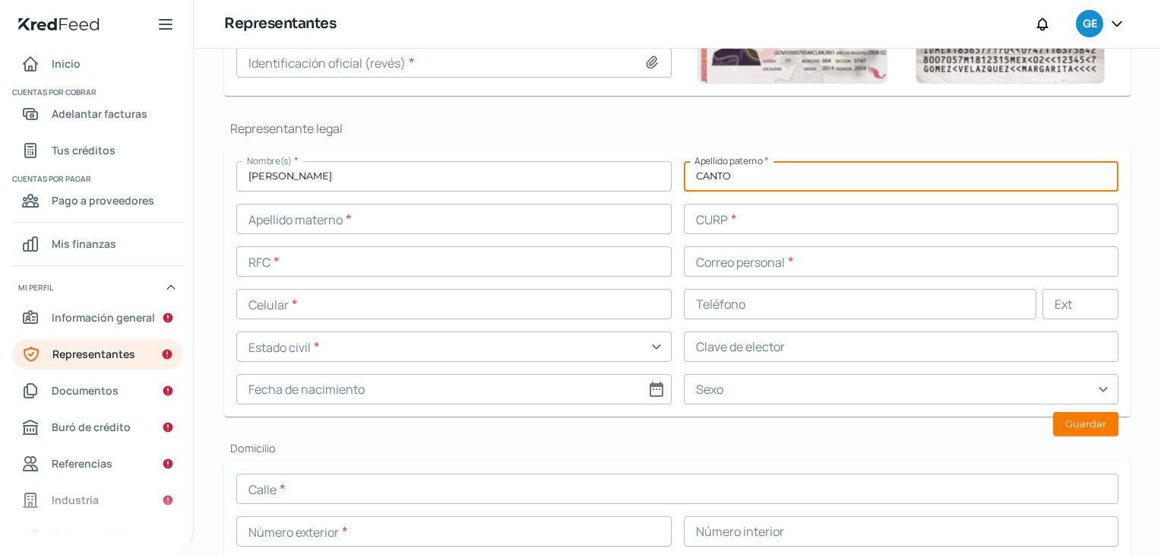
type input "CANTO"
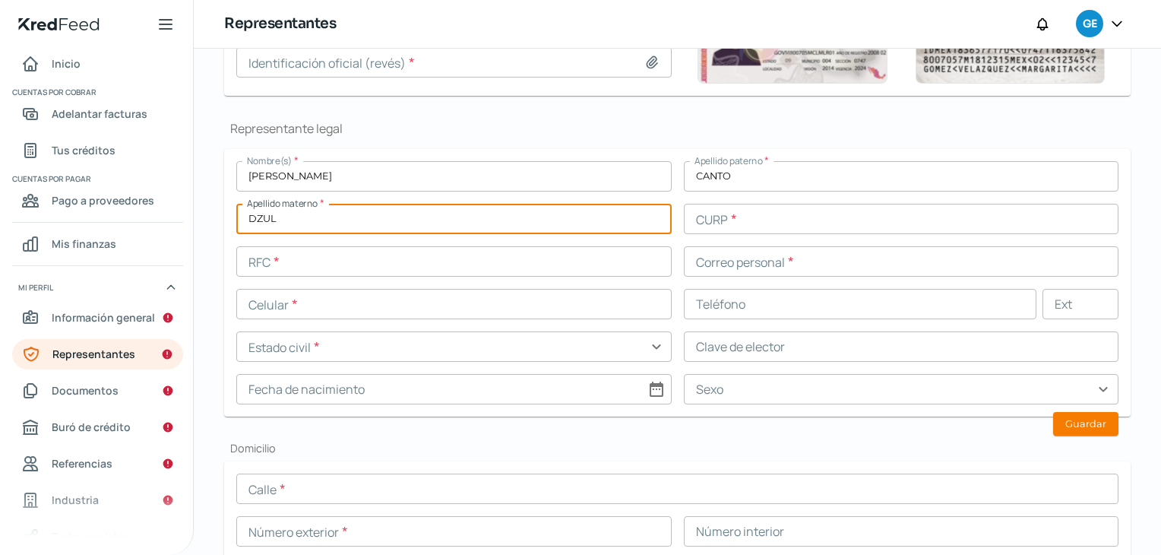
type input "DZUL"
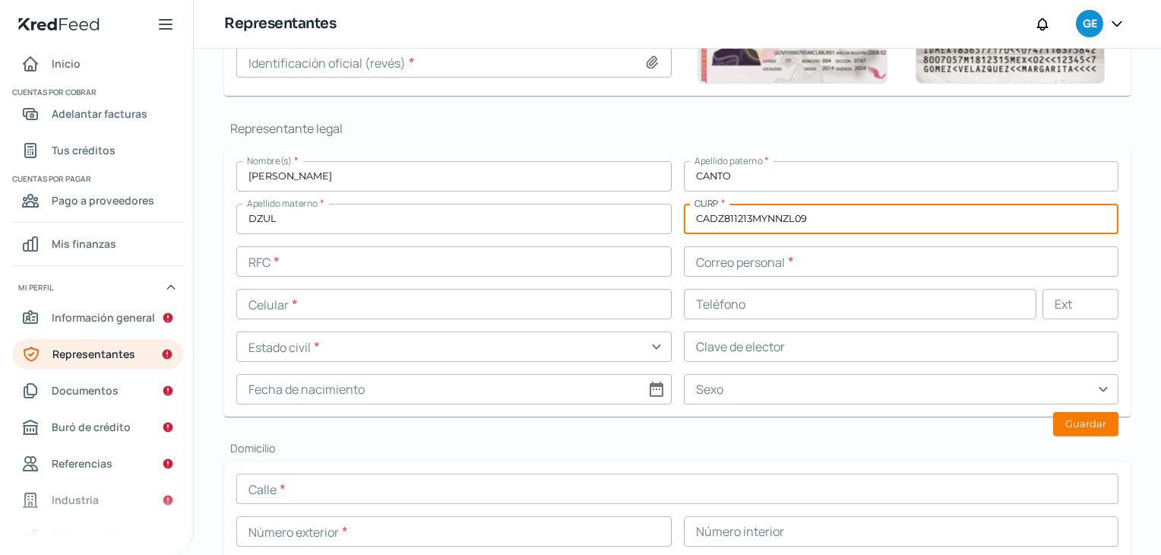
type input "CADZ811213MYNNZL09"
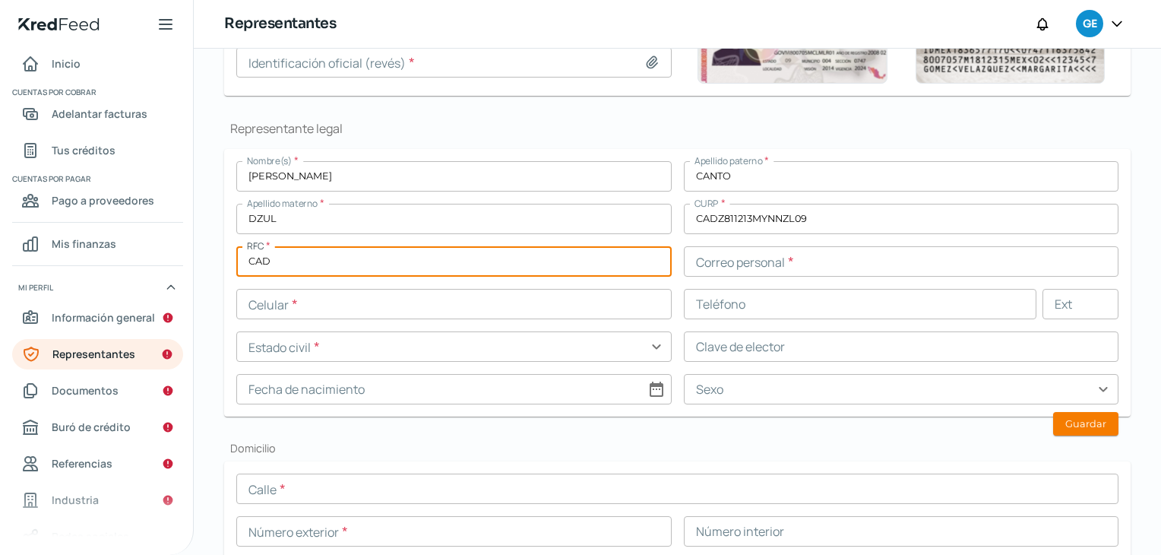
click at [379, 256] on input "CAD" at bounding box center [454, 261] width 436 height 30
type input "CADZ811213RM0"
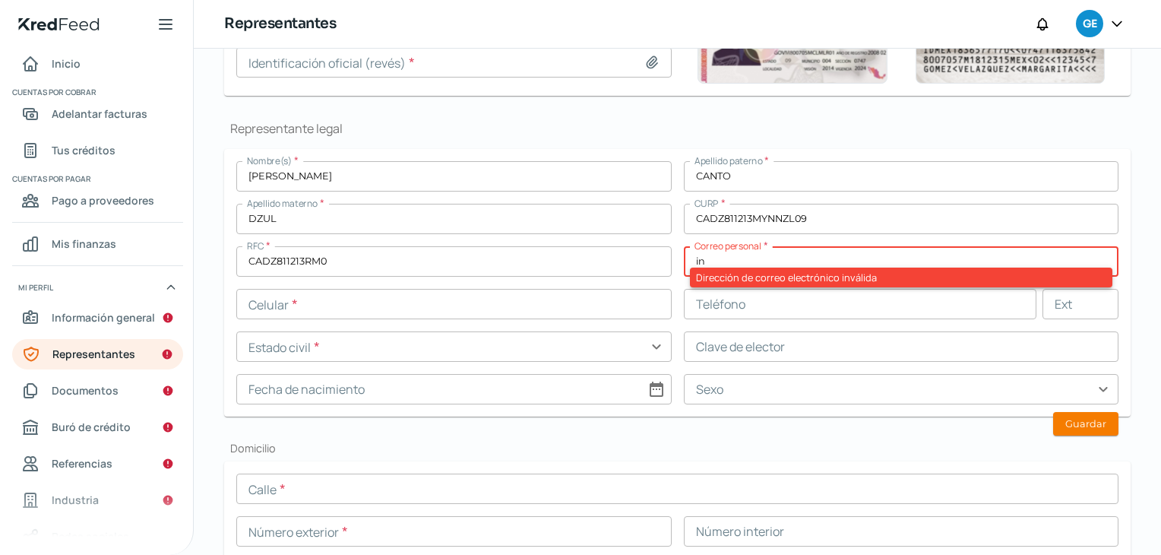
type input "i"
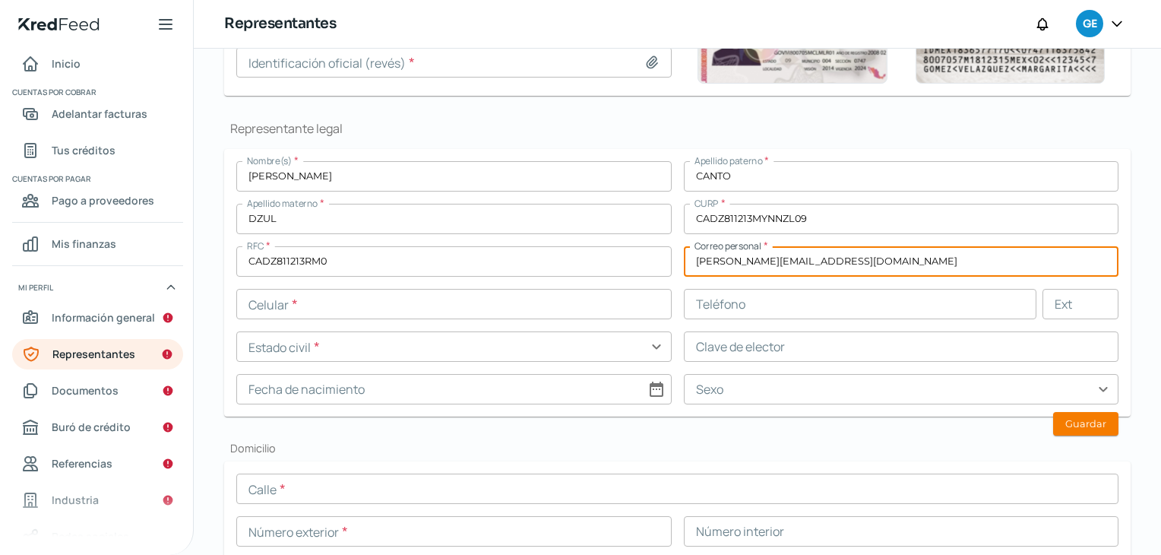
type input "[PERSON_NAME][EMAIL_ADDRESS][DOMAIN_NAME]"
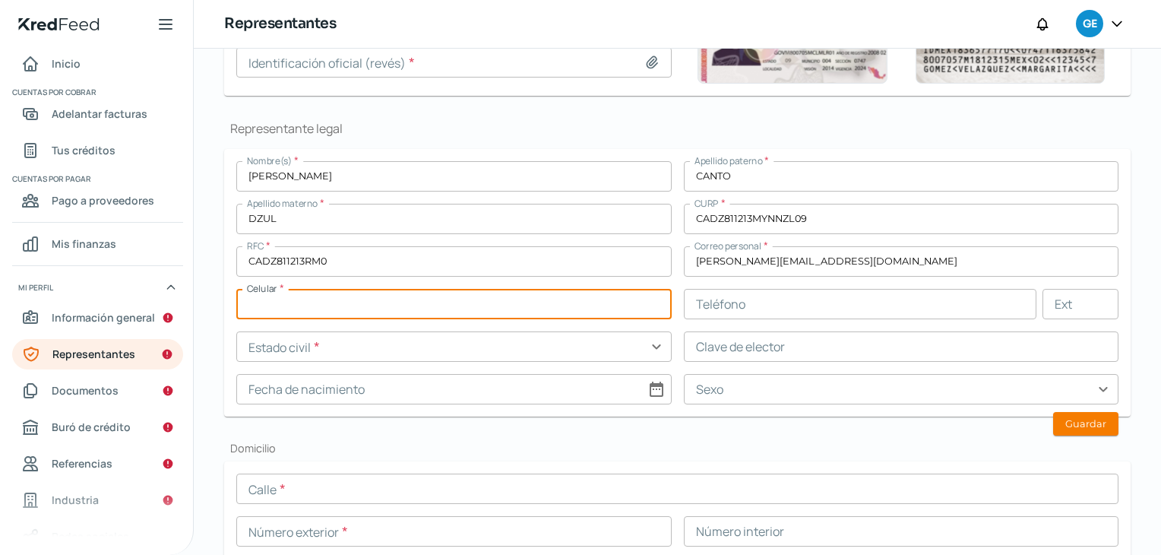
paste input "99 - 9335 - 5515"
type input "99 - 9335 - 5515"
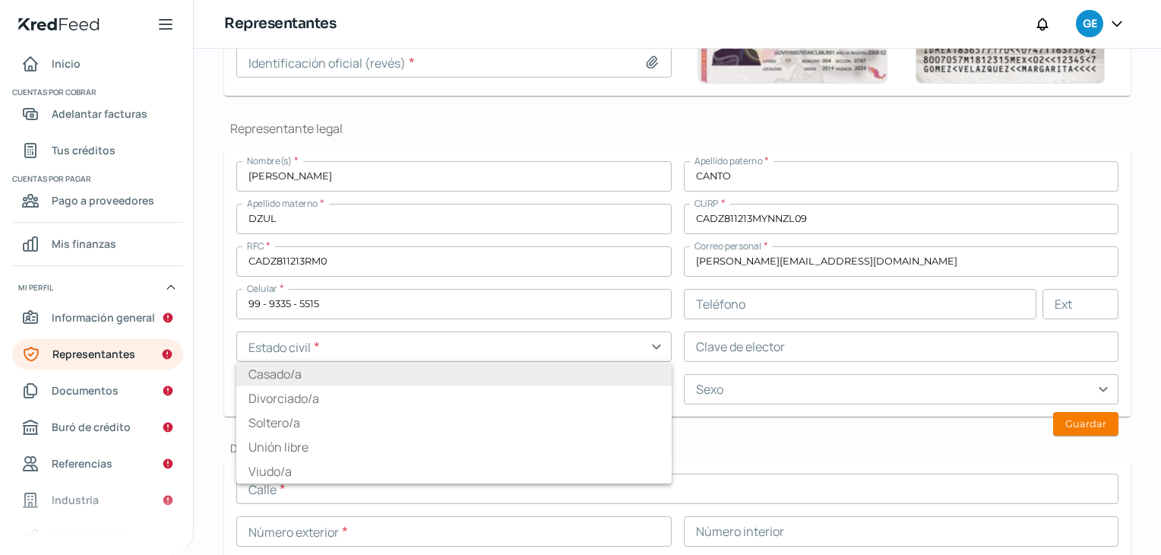
click at [306, 375] on li "Casado/a" at bounding box center [454, 374] width 436 height 24
type input "Casado/a"
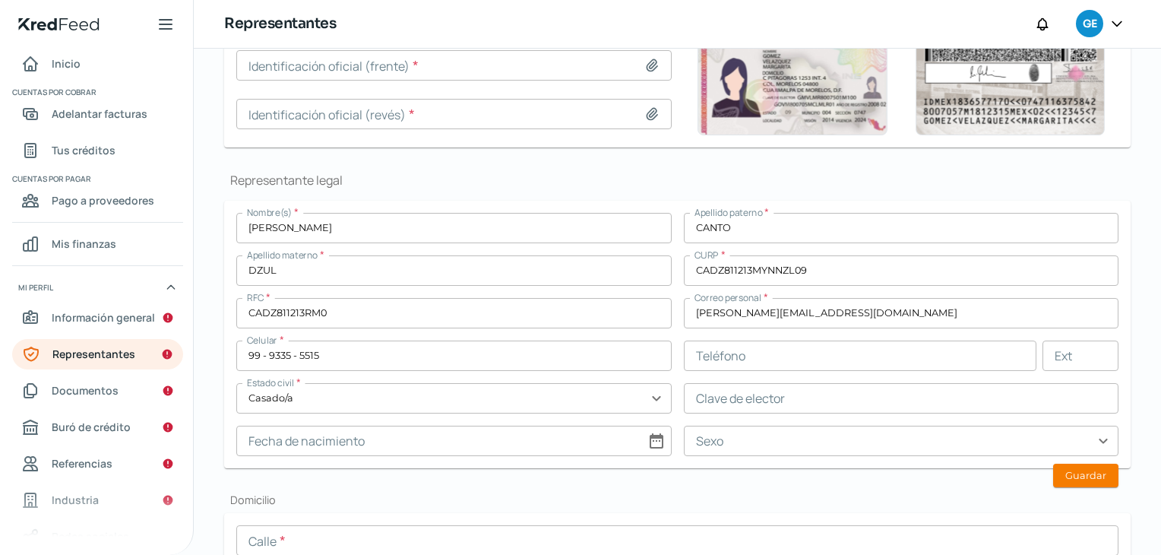
scroll to position [228, 0]
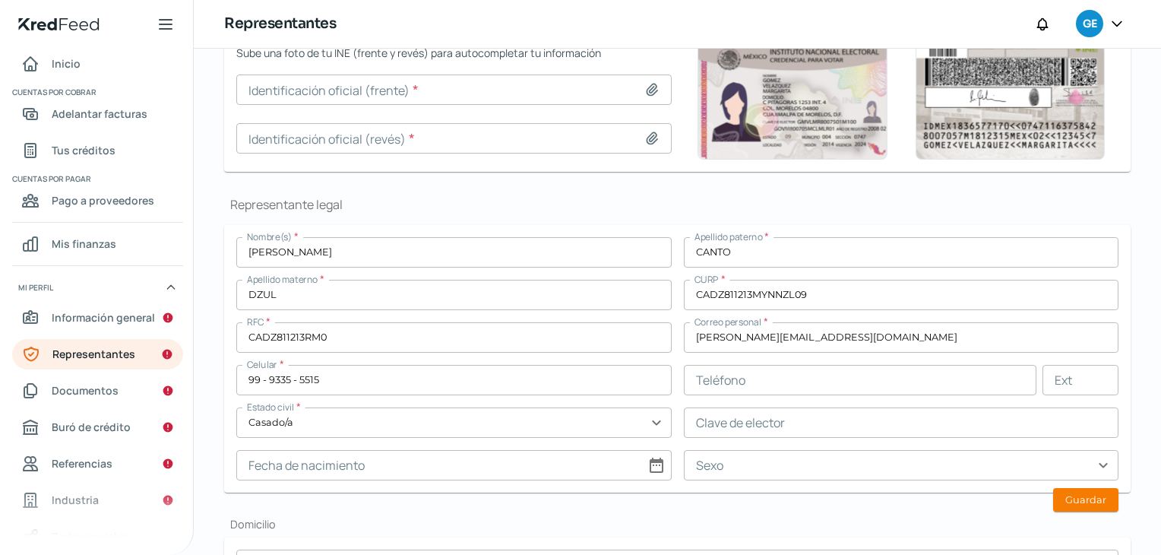
click at [532, 464] on input at bounding box center [454, 465] width 436 height 30
select select "8"
select select "2025"
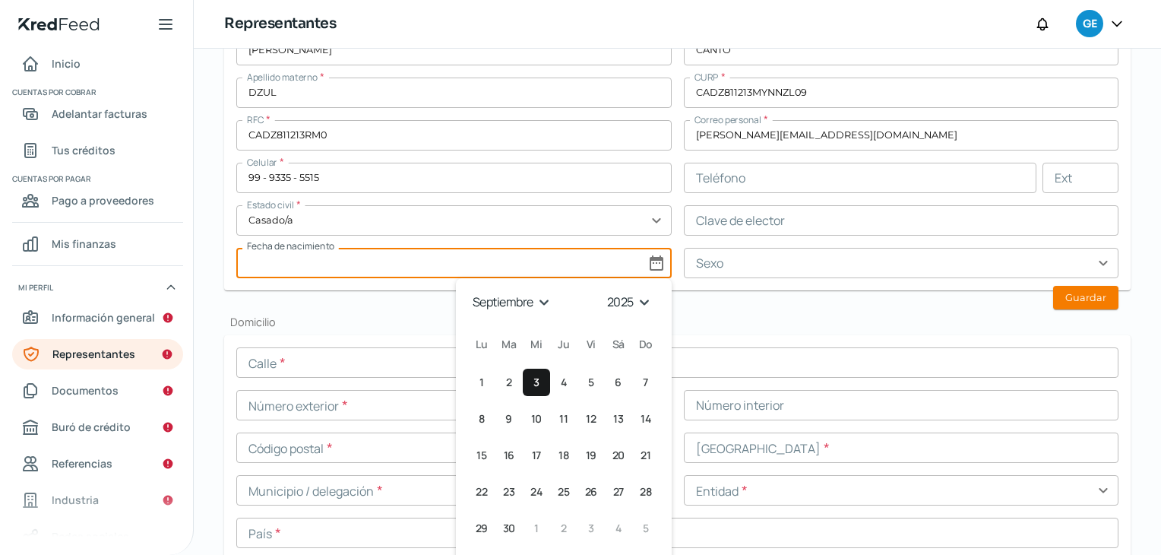
scroll to position [456, 0]
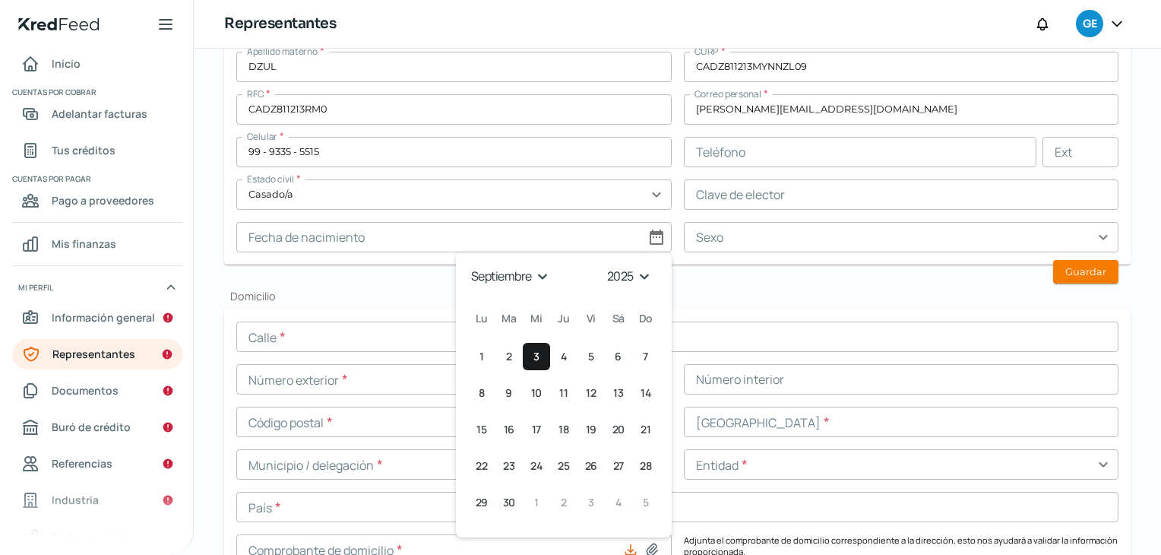
click at [538, 276] on select "enero febrero marzo [PERSON_NAME] [PERSON_NAME] septiembre octubre noviembre di…" at bounding box center [512, 277] width 88 height 24
select select "11"
click at [468, 265] on select "enero febrero marzo [PERSON_NAME] [PERSON_NAME] septiembre octubre noviembre di…" at bounding box center [512, 277] width 88 height 24
click at [613, 393] on span "13" at bounding box center [618, 393] width 10 height 18
type input "[DATE]"
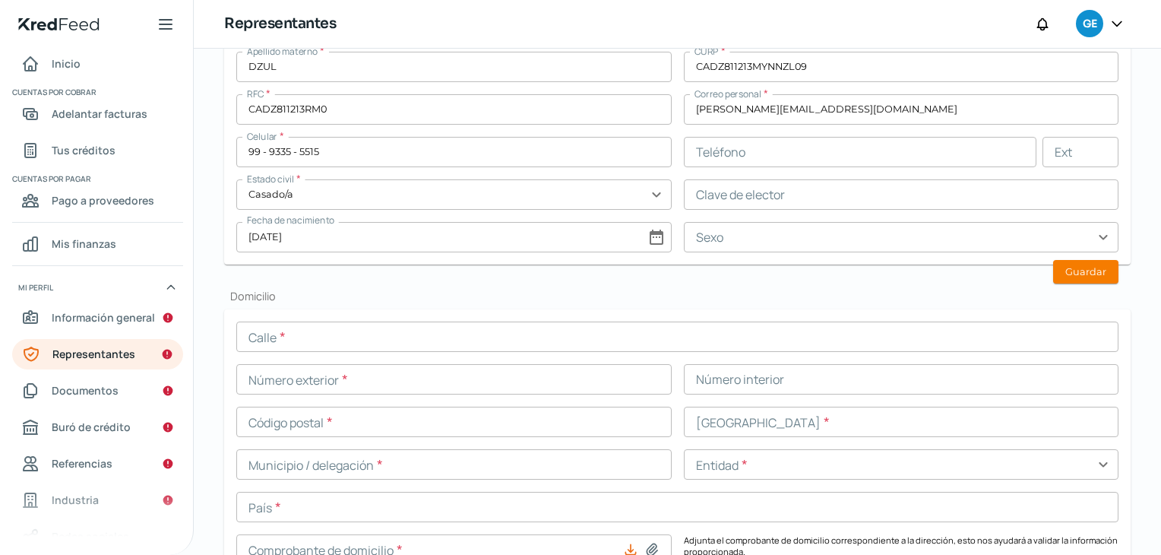
click at [645, 233] on input "[DATE]" at bounding box center [454, 237] width 436 height 30
select select "11"
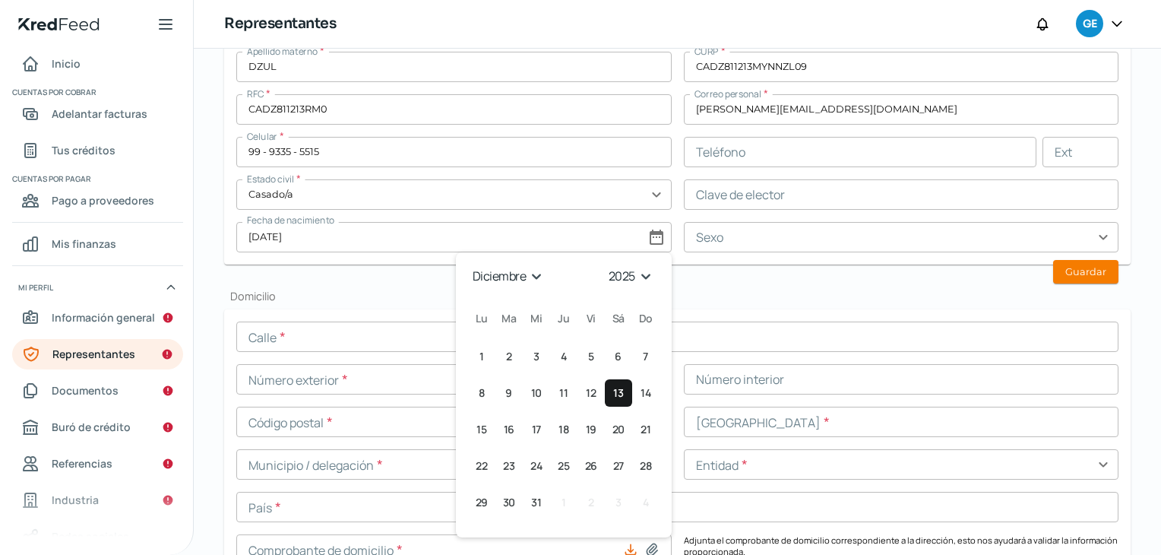
click at [640, 280] on select "1925 1926 1927 1928 1929 1930 1931 1932 1933 1934 1935 1936 1937 1938 1939 1940…" at bounding box center [633, 277] width 54 height 24
select select "1981"
click at [606, 265] on select "1925 1926 1927 1928 1929 1930 1931 1932 1933 1934 1935 1936 1937 1938 1939 1940…" at bounding box center [633, 277] width 54 height 24
click at [642, 387] on span "13" at bounding box center [646, 393] width 10 height 18
type input "[DATE]"
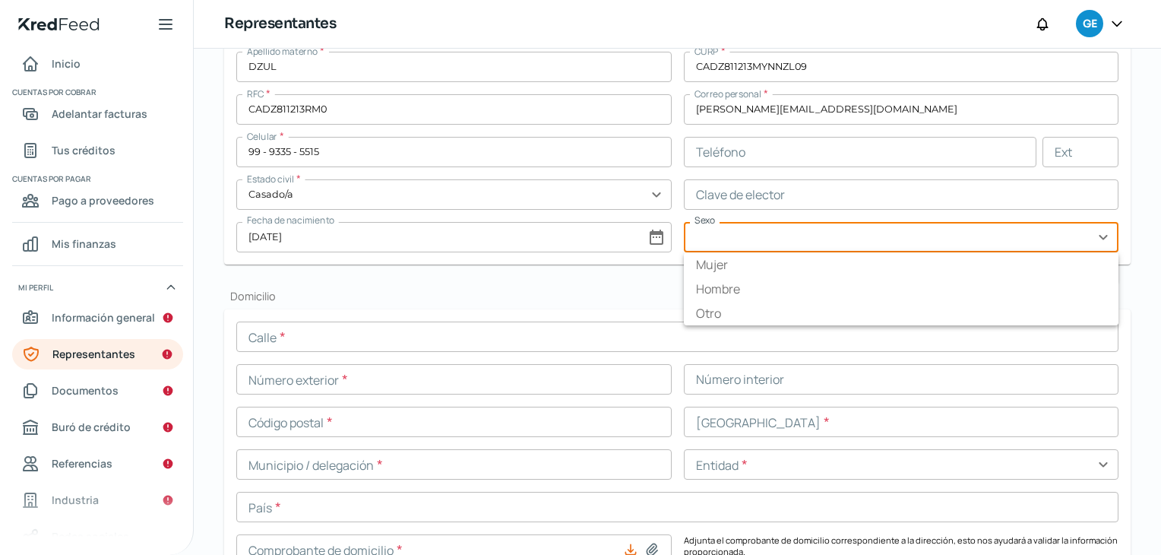
click at [781, 232] on input "text" at bounding box center [902, 237] width 436 height 30
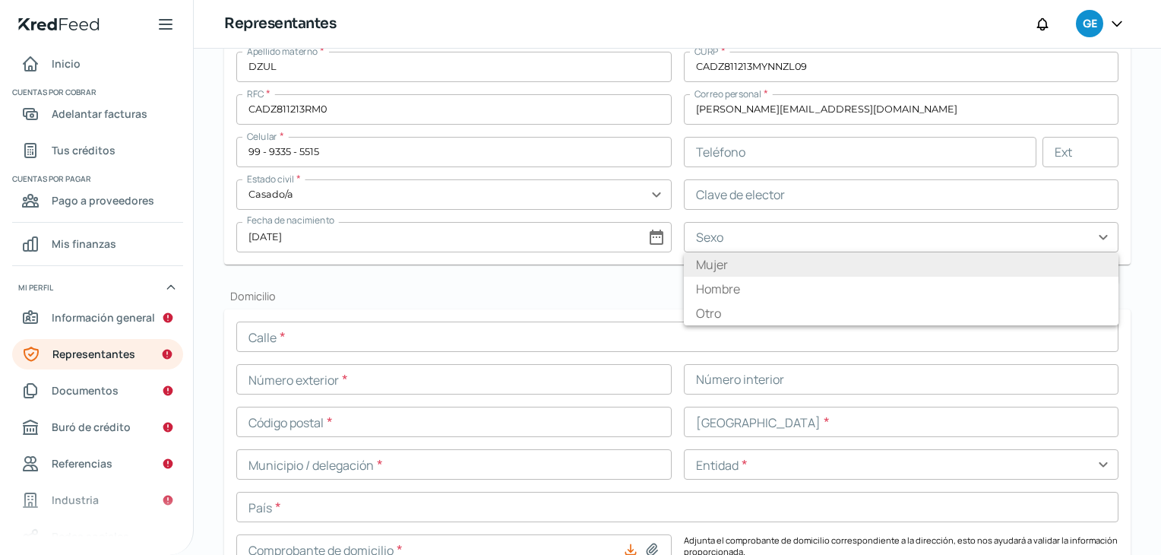
click at [754, 264] on li "Mujer" at bounding box center [902, 264] width 436 height 24
type input "Mujer"
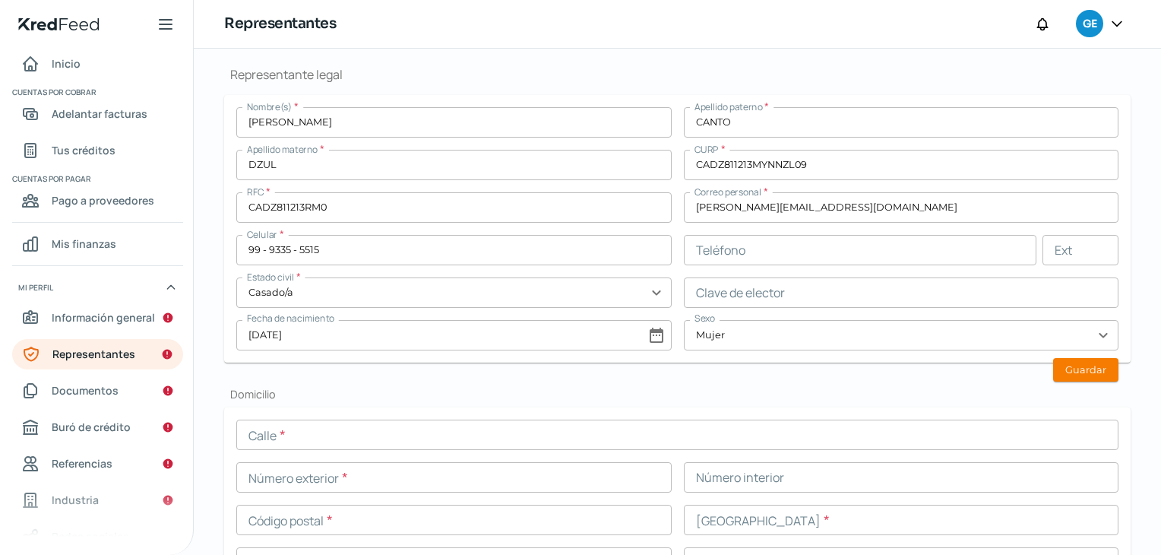
scroll to position [380, 0]
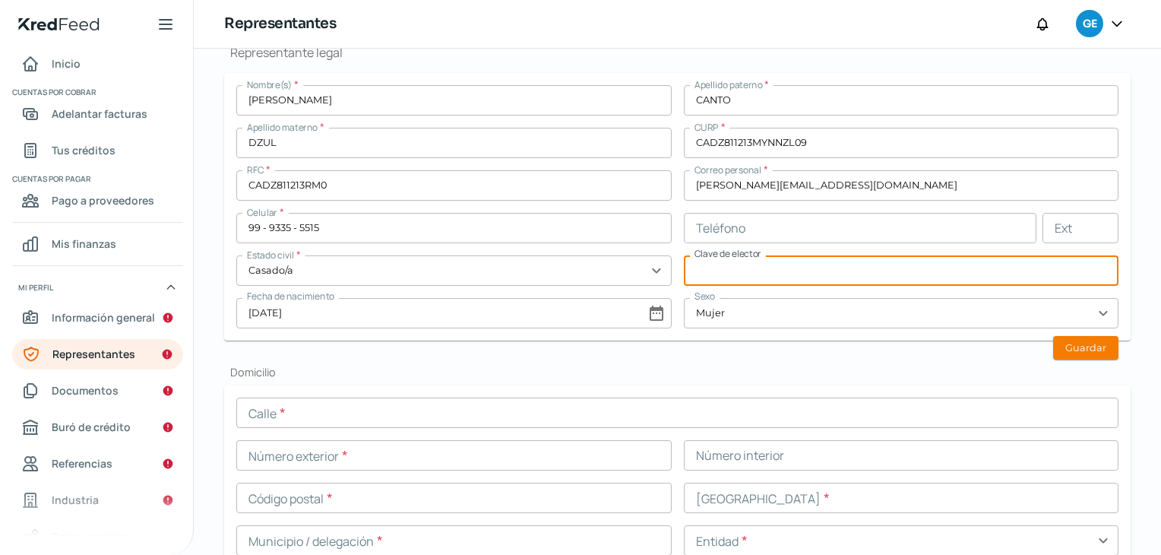
click at [801, 266] on input "text" at bounding box center [902, 270] width 436 height 30
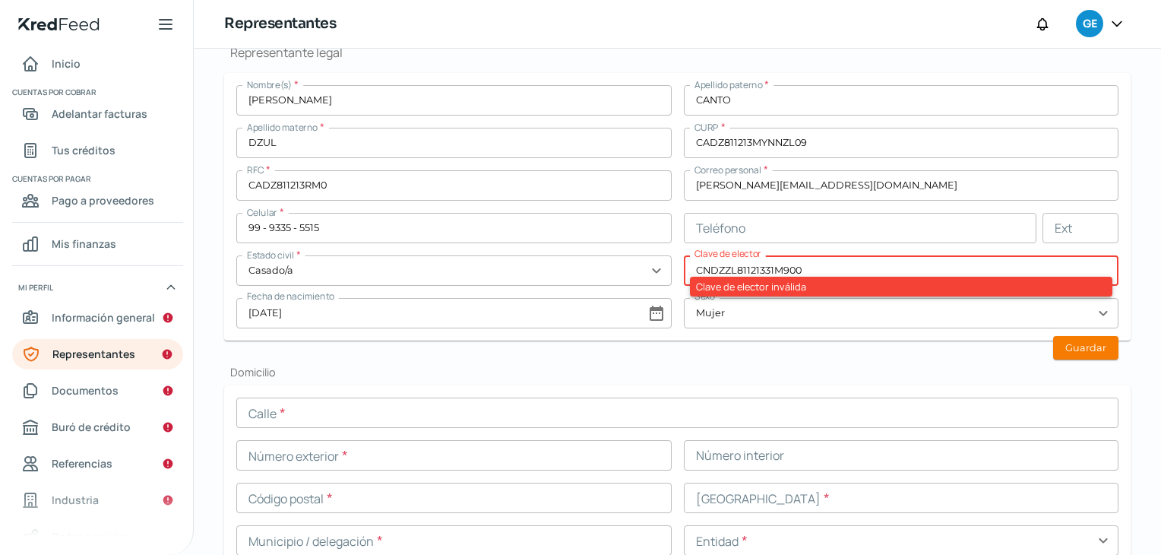
type input "CNDZZL81121331M900"
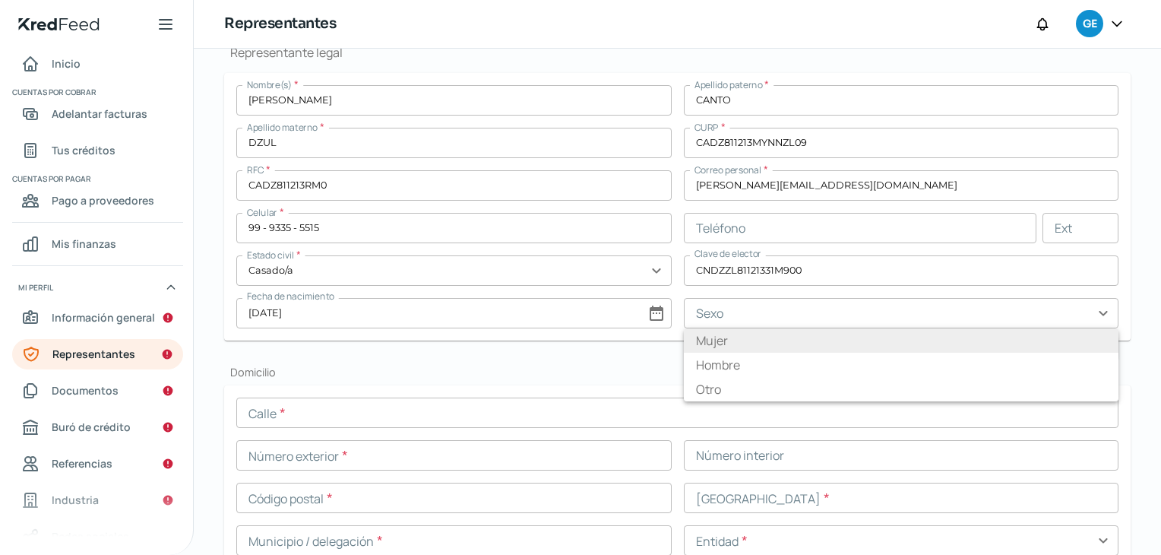
click at [712, 341] on li "Mujer" at bounding box center [902, 340] width 436 height 24
type input "Mujer"
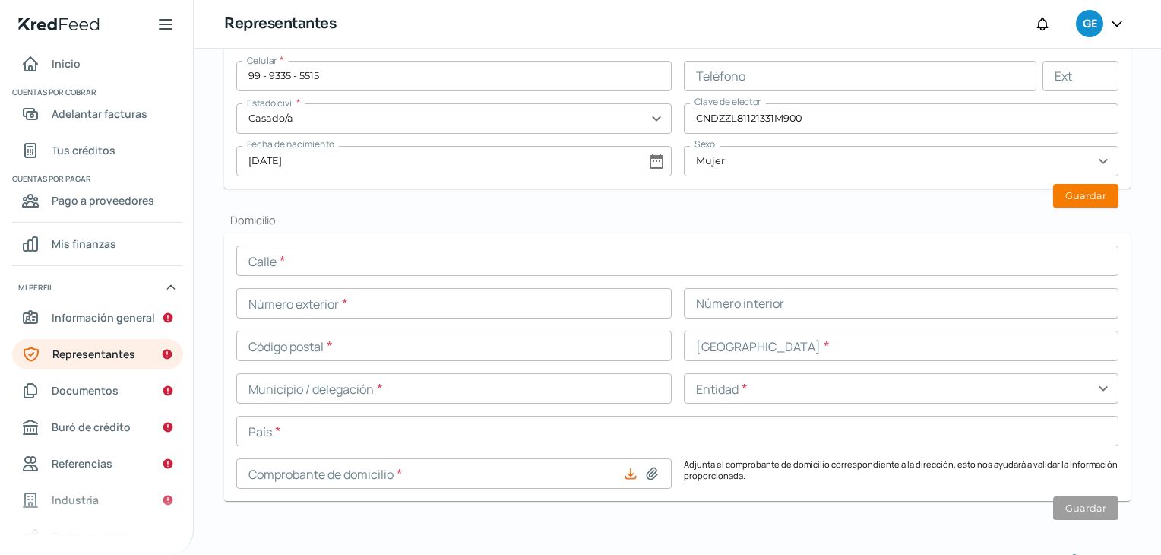
scroll to position [608, 0]
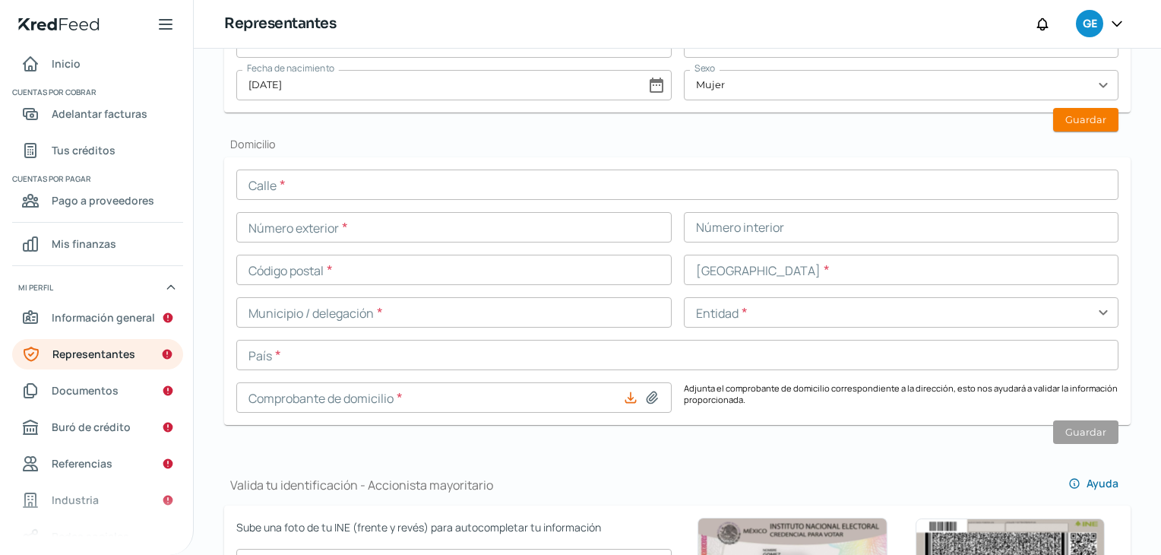
click at [332, 189] on input "text" at bounding box center [677, 185] width 882 height 30
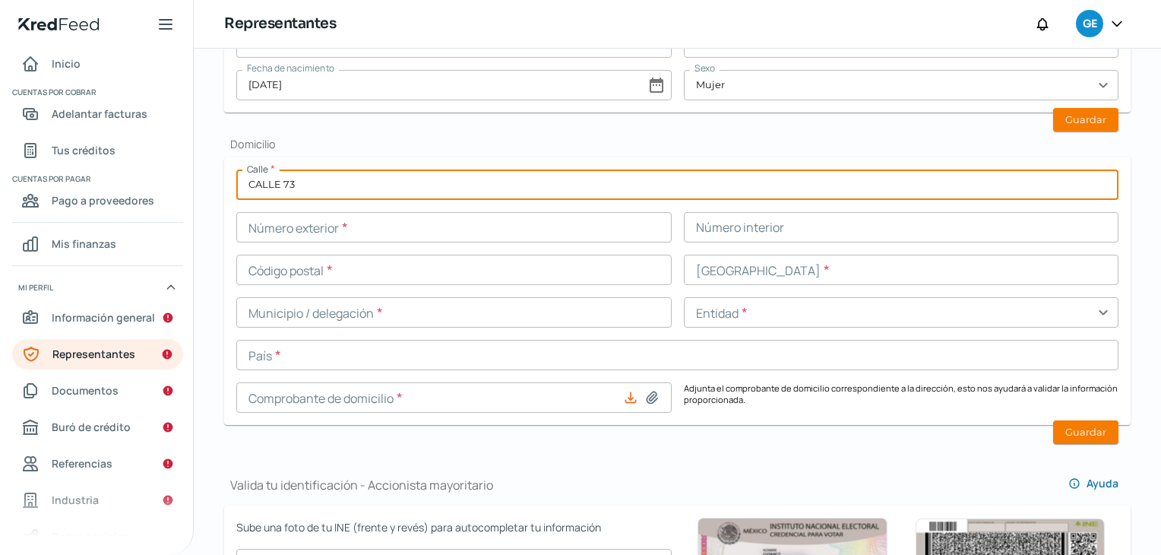
type input "CALLE 73"
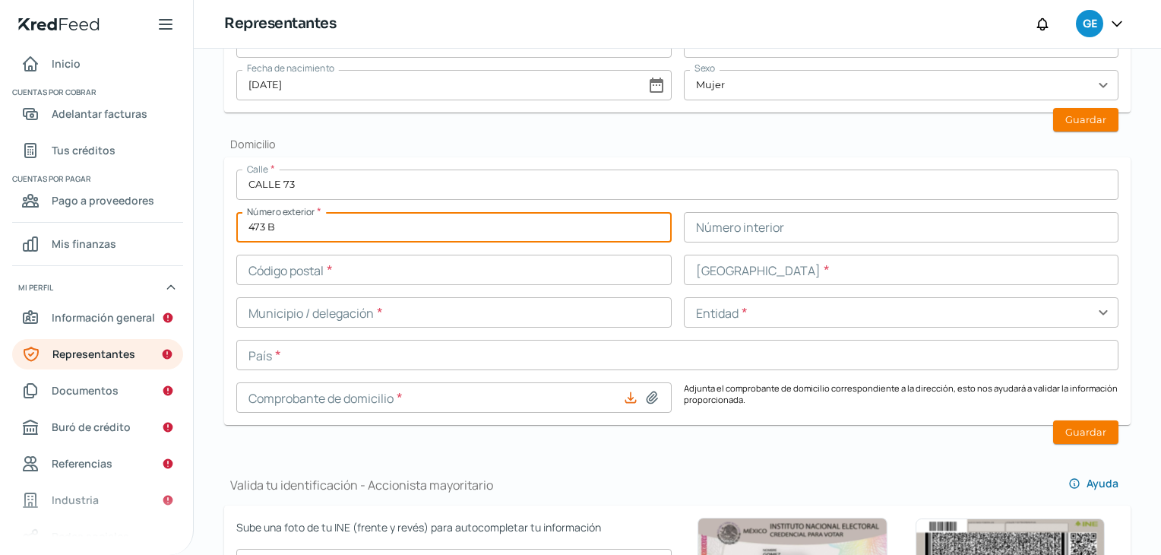
type input "473 B"
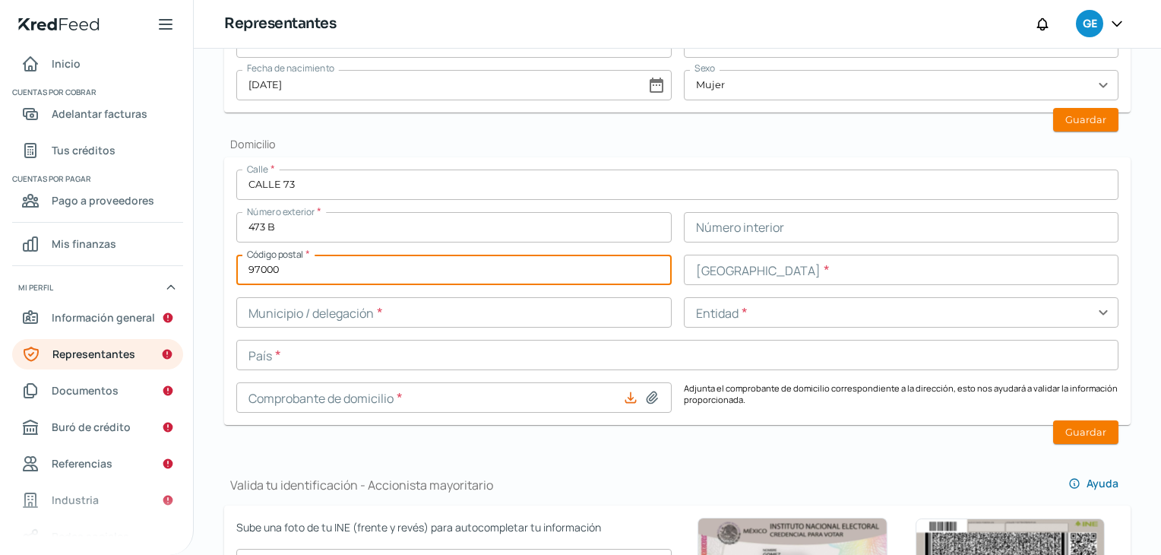
type input "97000"
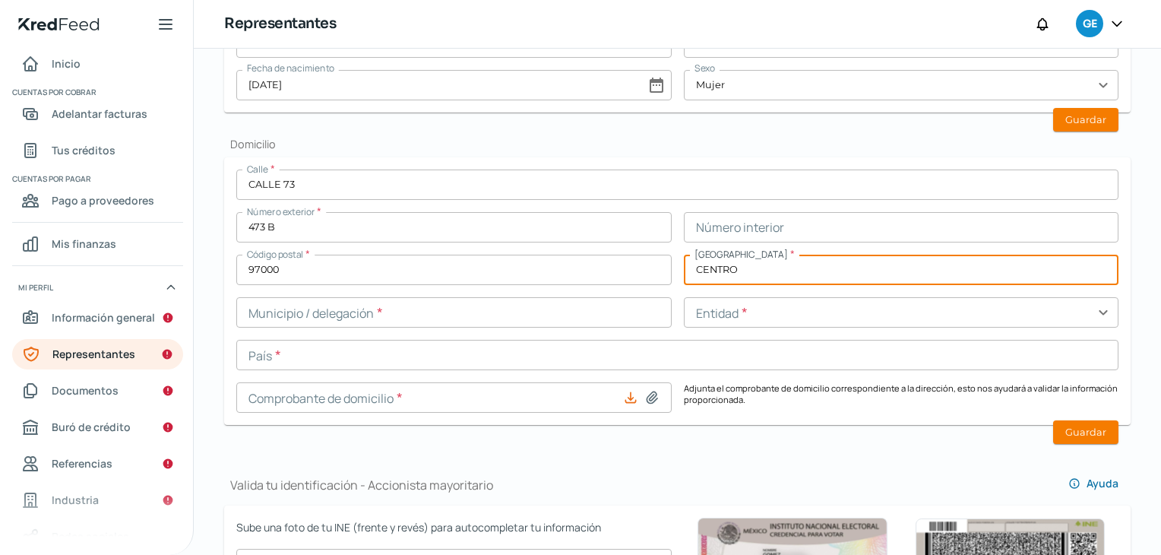
type input "CENTRO"
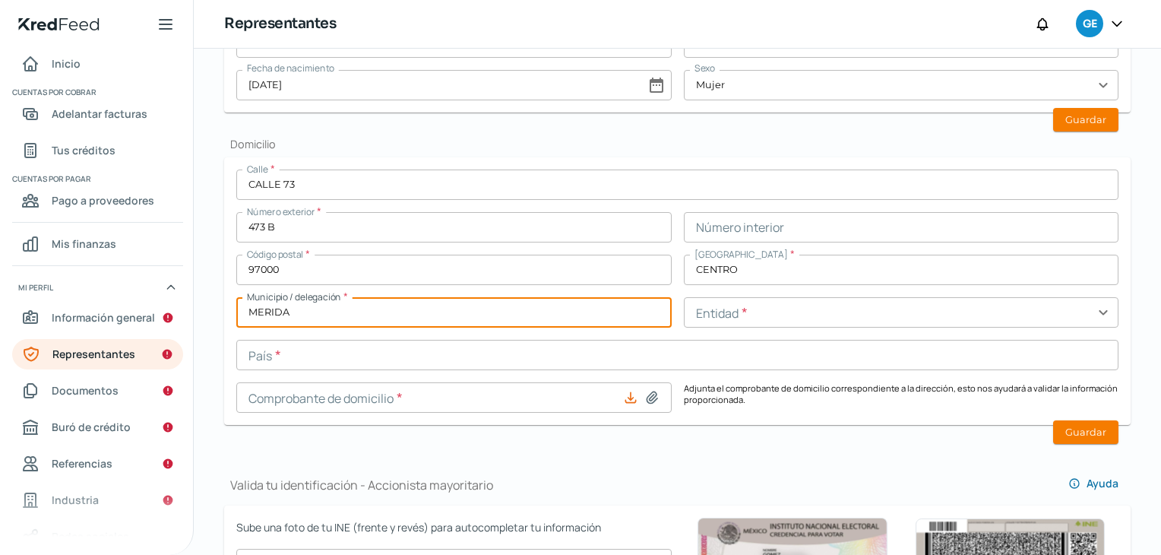
type input "MERIDA"
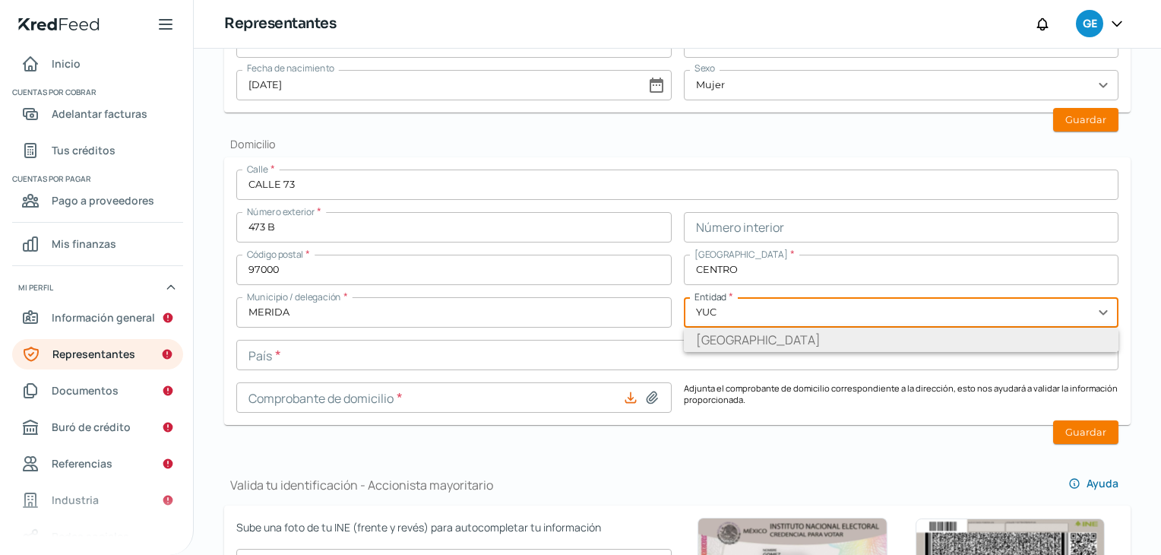
click at [724, 337] on li "[GEOGRAPHIC_DATA]" at bounding box center [902, 340] width 436 height 24
type input "[GEOGRAPHIC_DATA]"
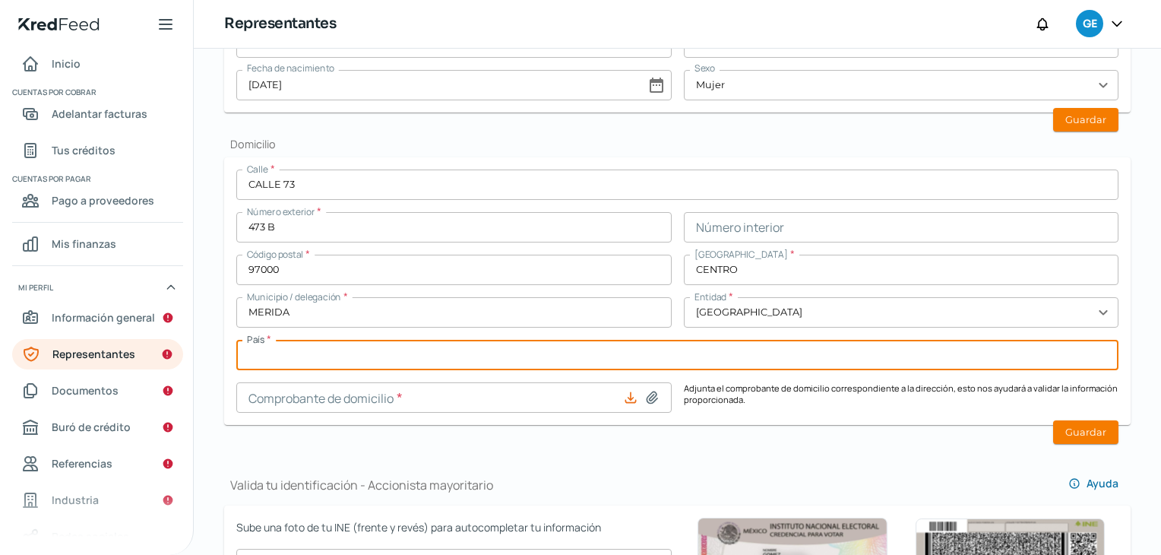
click at [434, 350] on input "text" at bounding box center [677, 355] width 882 height 30
type input "[GEOGRAPHIC_DATA]"
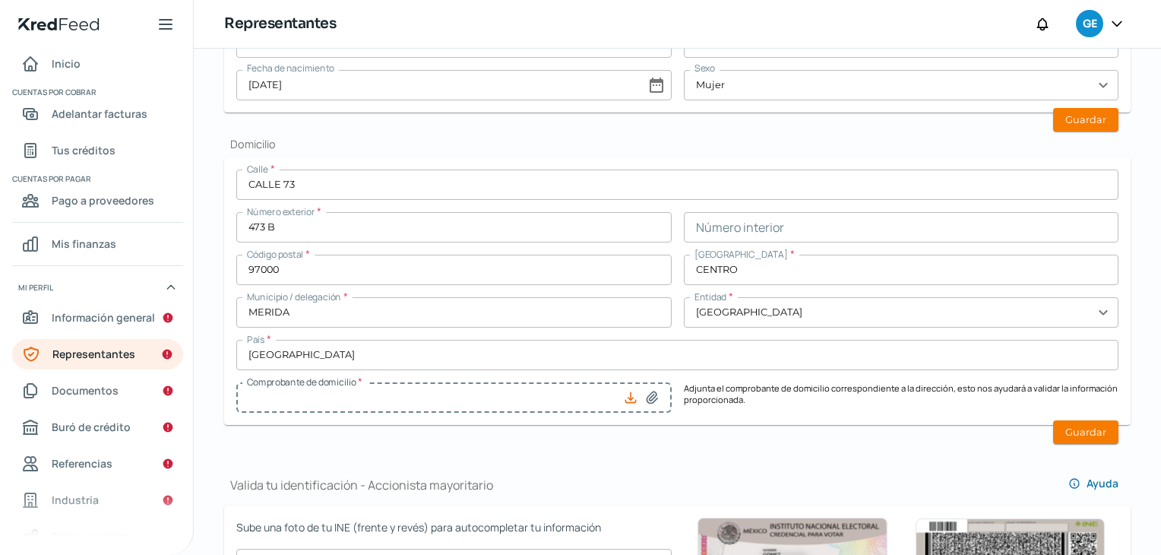
type input "770090401866 - [MEDICAL_DATA] [PERSON_NAME] [DATE].pdf"
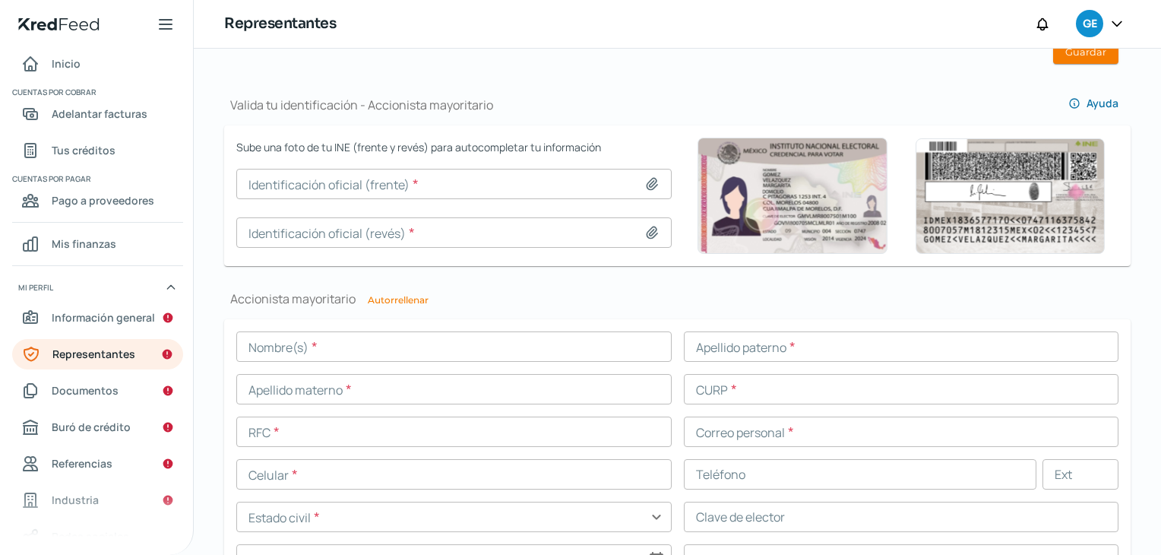
scroll to position [912, 0]
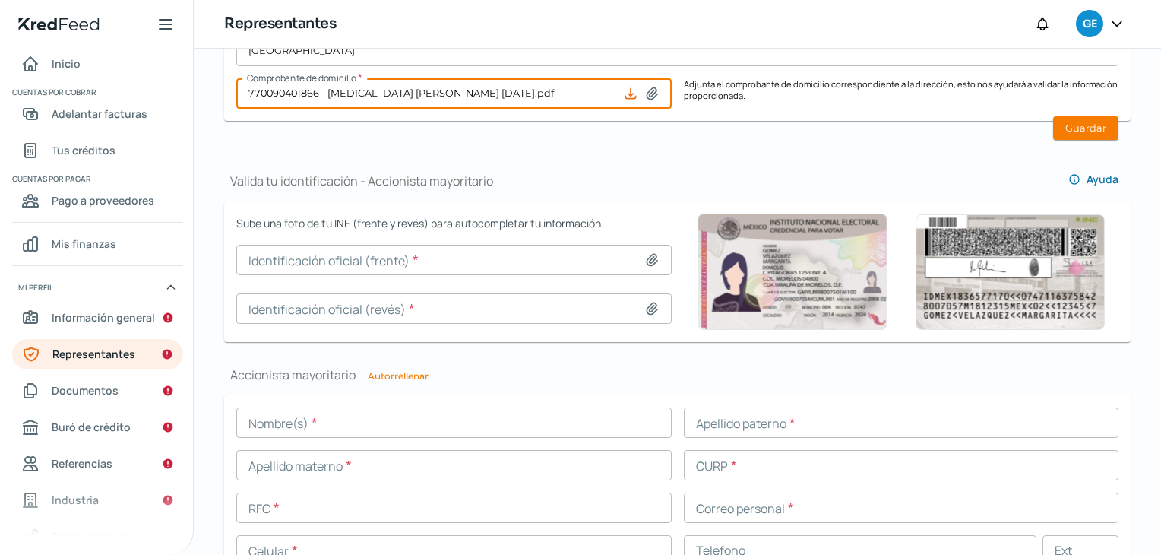
click at [408, 377] on button "Autorrellenar" at bounding box center [398, 376] width 61 height 9
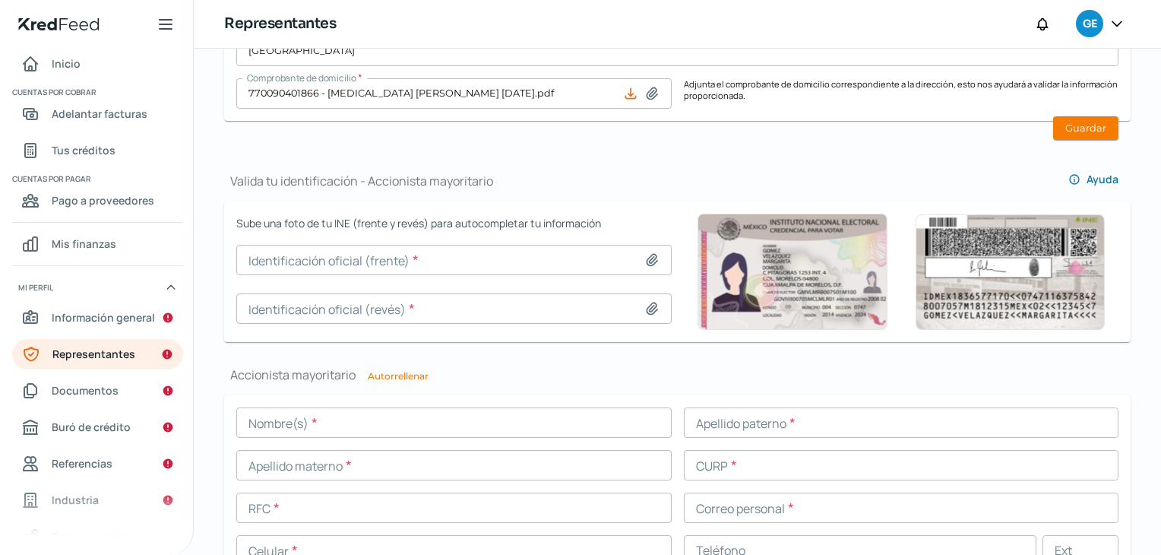
type input "[PERSON_NAME]"
type input "CANTO"
type input "DZUL"
type input "CADZ811213MYNNZL09"
type input "CADZ811213RM0"
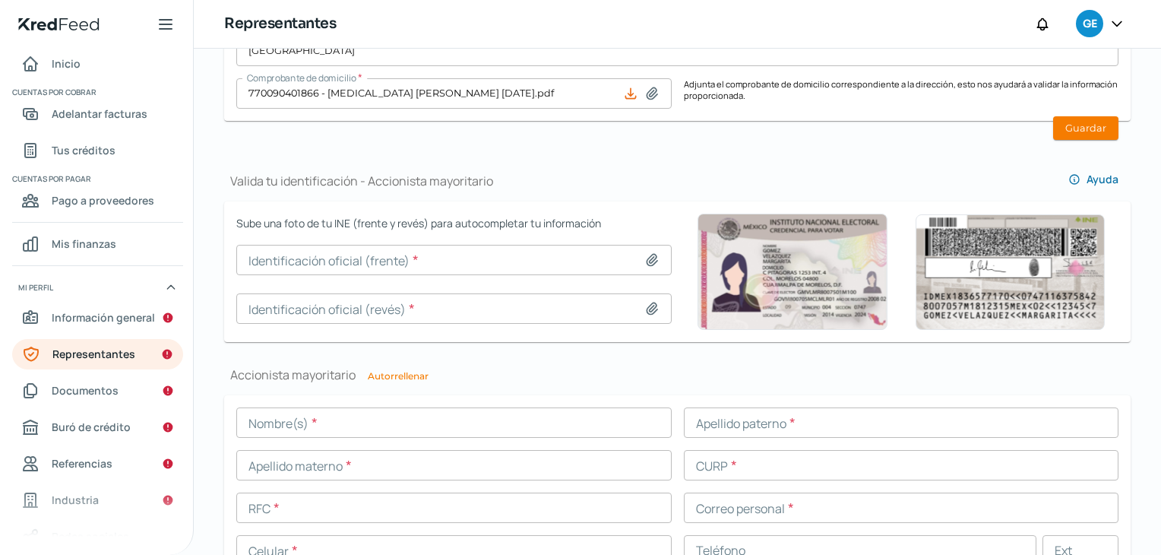
type input "[PERSON_NAME][EMAIL_ADDRESS][DOMAIN_NAME]"
type input "99 - 9335 - 5515"
type input "Casado/a"
type input "CNDZZL81121331M900"
type input "[DATE]"
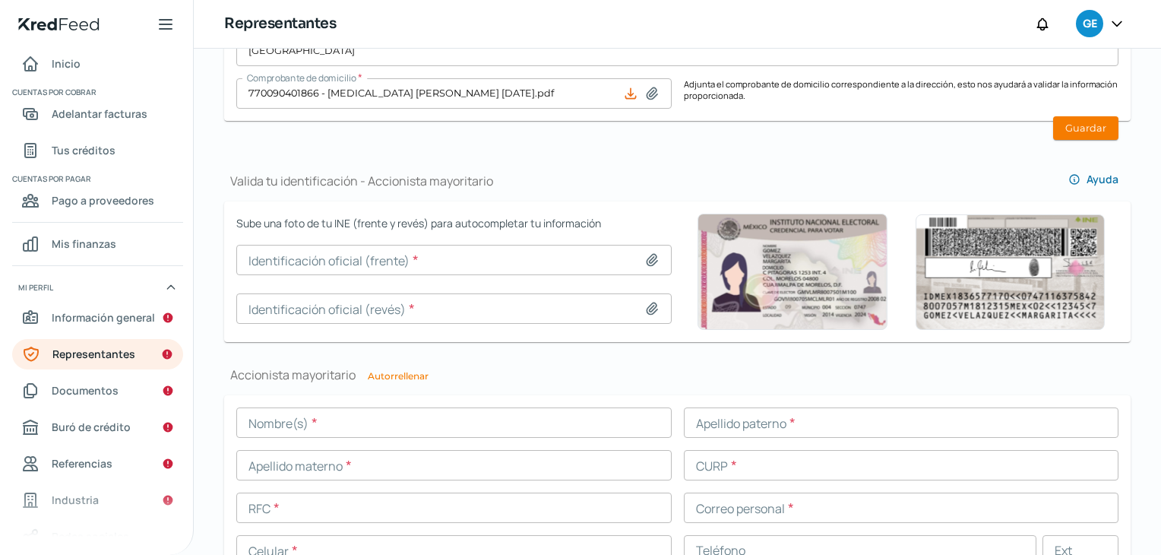
type input "Mujer"
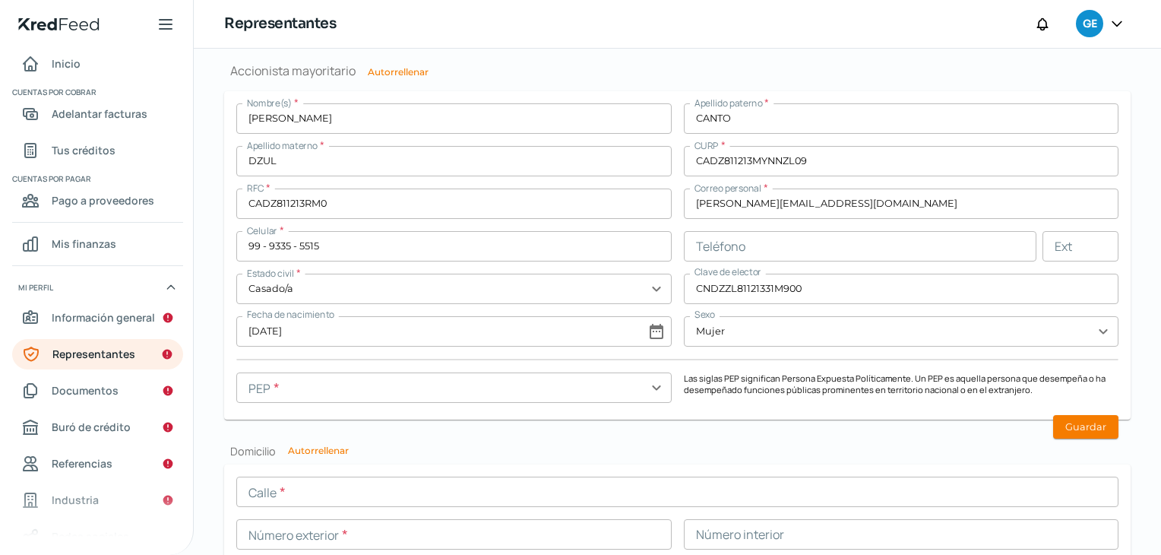
scroll to position [1292, 0]
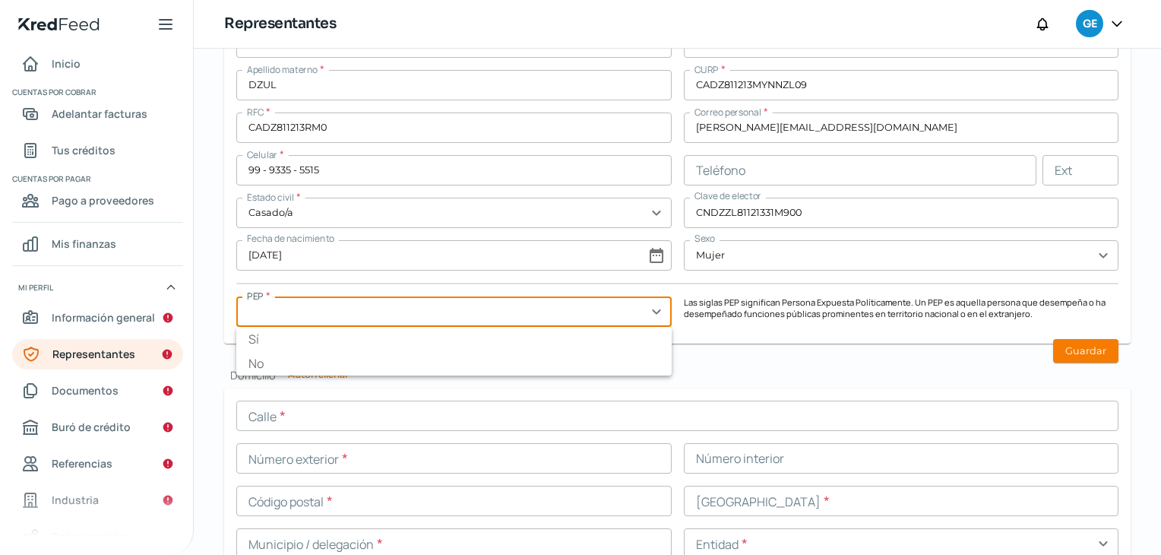
click at [648, 308] on input "text" at bounding box center [454, 311] width 436 height 30
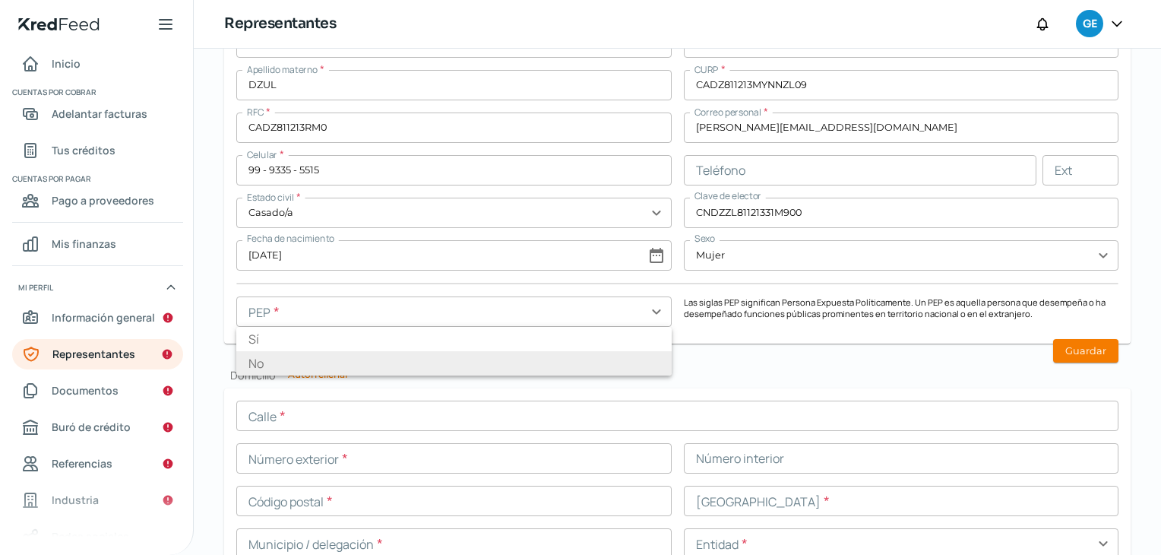
click at [600, 363] on li "No" at bounding box center [454, 363] width 436 height 24
type input "No"
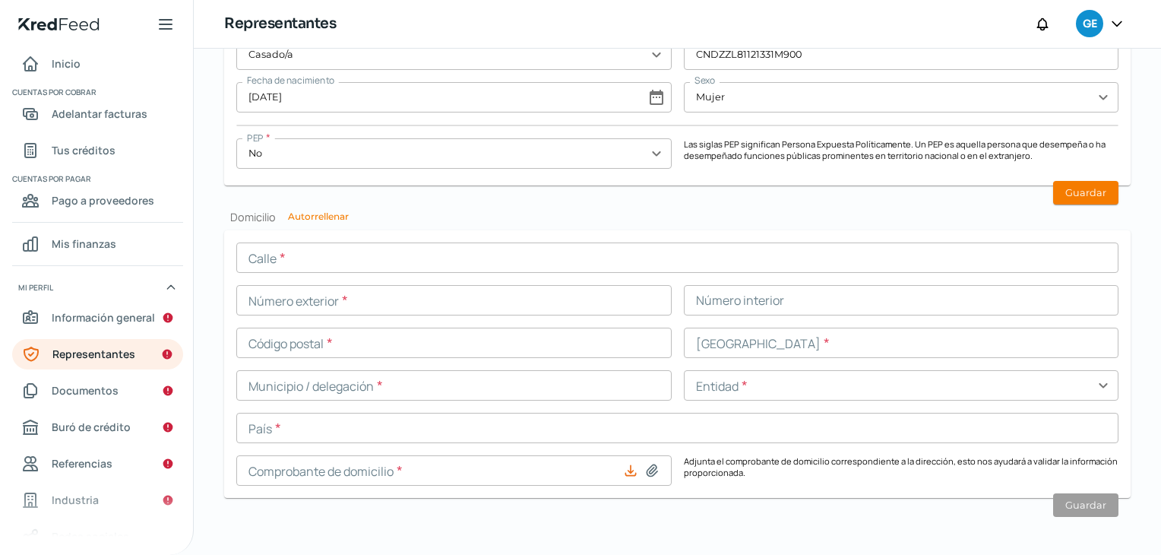
scroll to position [1453, 0]
click at [326, 212] on button "Autorrellenar" at bounding box center [318, 214] width 61 height 9
type input "CALLE 73"
type input "473 B"
type input "97000"
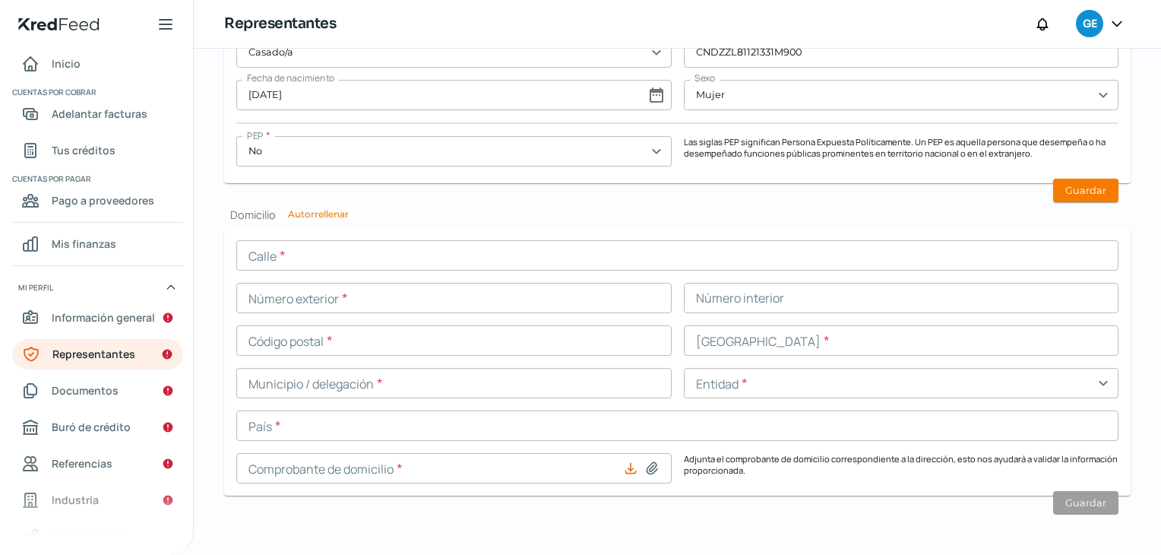
type input "CENTRO"
type input "MERIDA"
type input "[GEOGRAPHIC_DATA]"
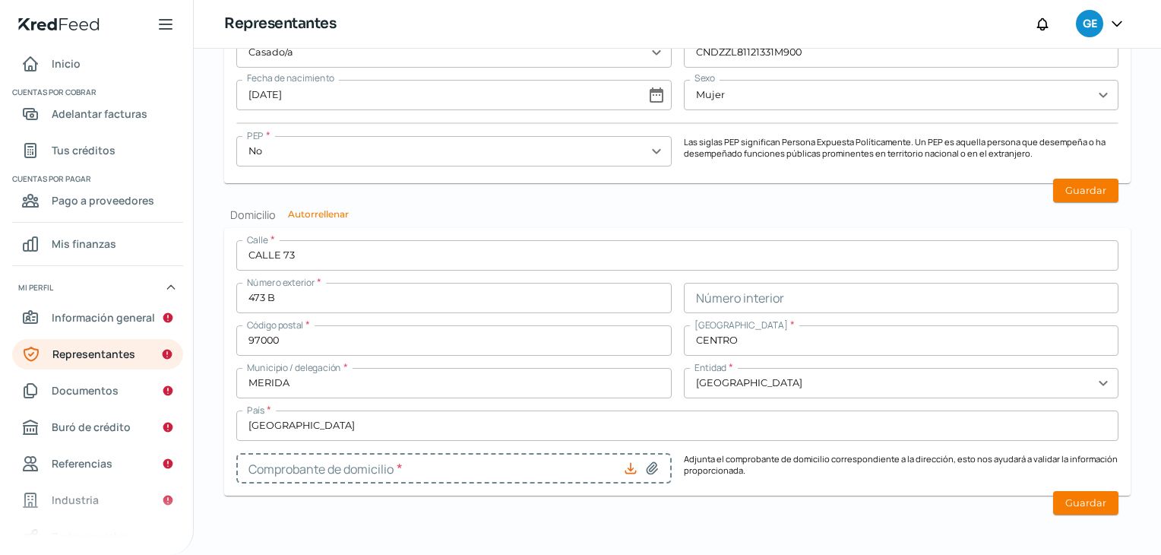
type input "770090401866 - [MEDICAL_DATA] [PERSON_NAME] [DATE].pdf"
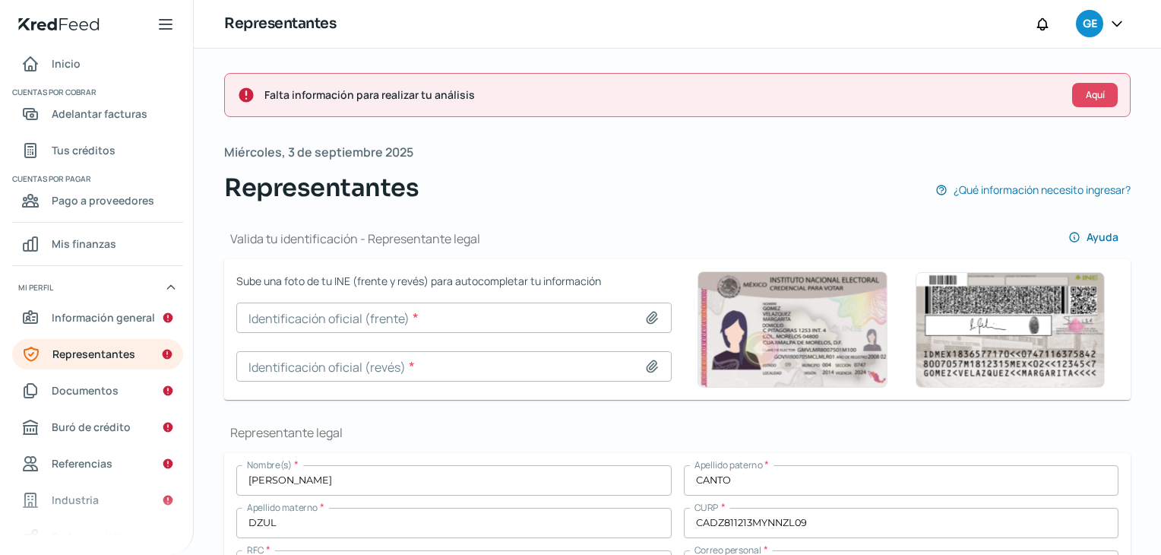
scroll to position [0, 6]
type input "INE [PERSON_NAME] FRENTE.jpg"
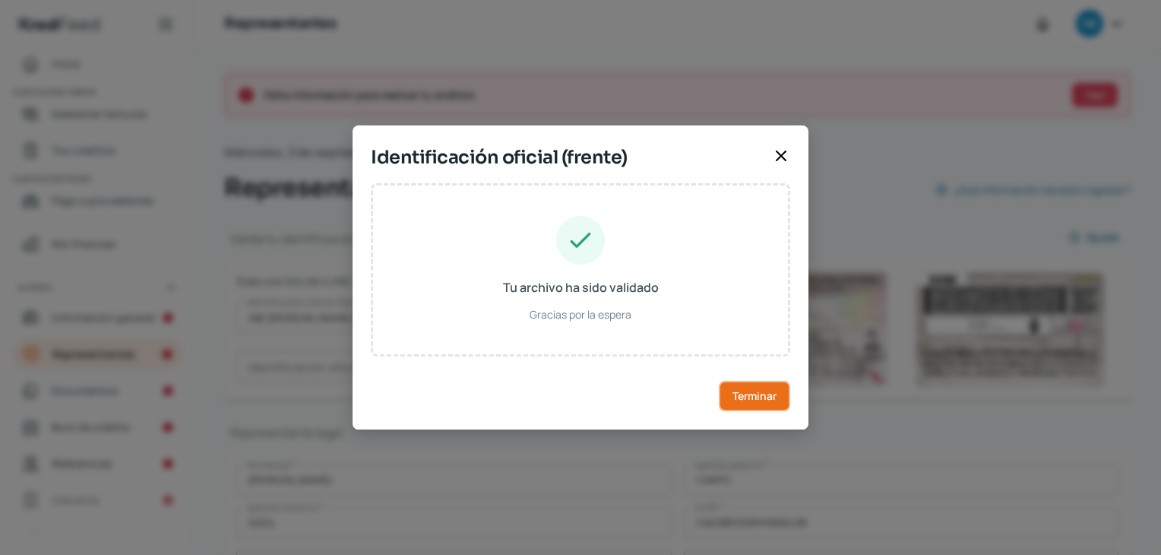
click at [751, 397] on span "Terminar" at bounding box center [755, 396] width 44 height 11
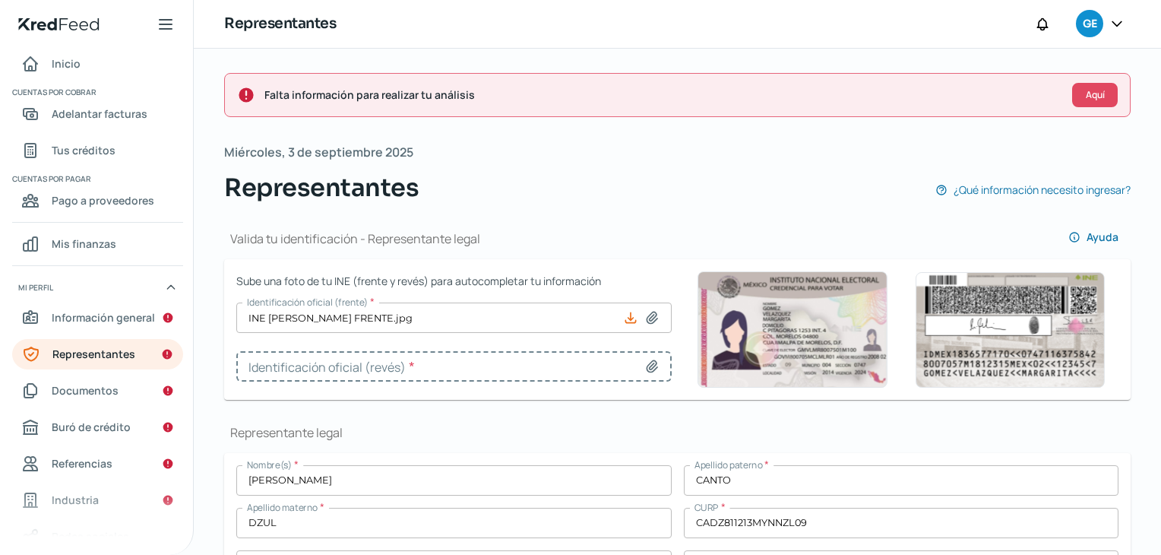
type input "INE [PERSON_NAME].jpg"
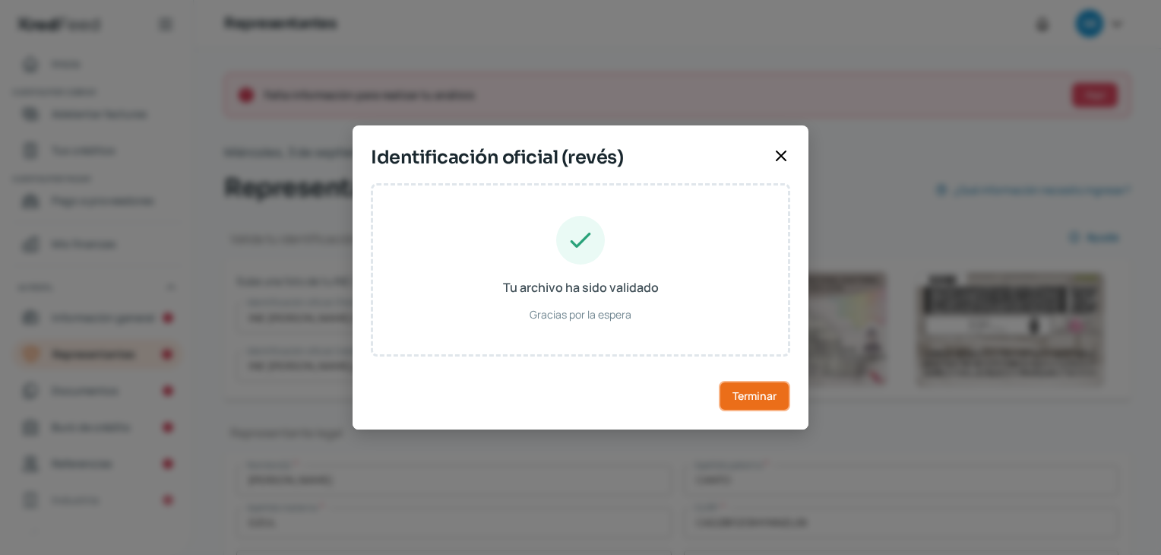
click at [756, 398] on span "Terminar" at bounding box center [755, 396] width 44 height 11
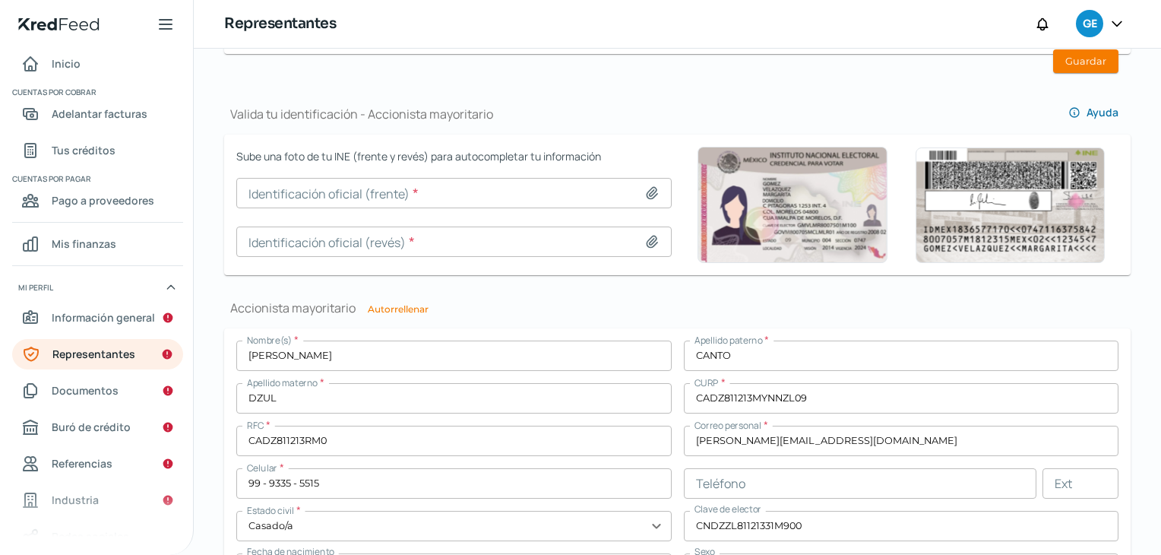
scroll to position [982, 0]
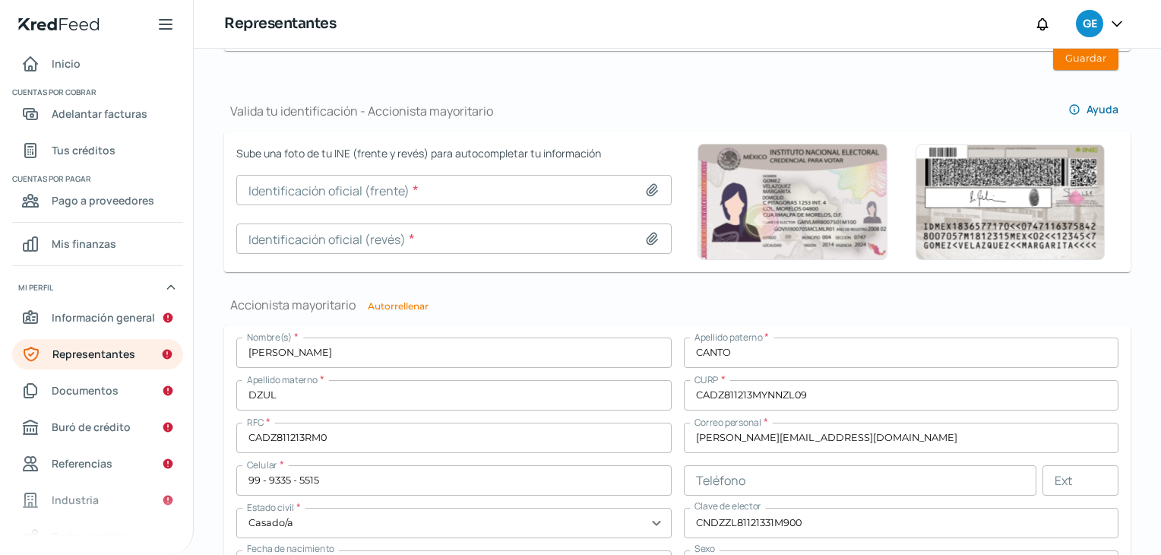
type input "INE [PERSON_NAME].jpg"
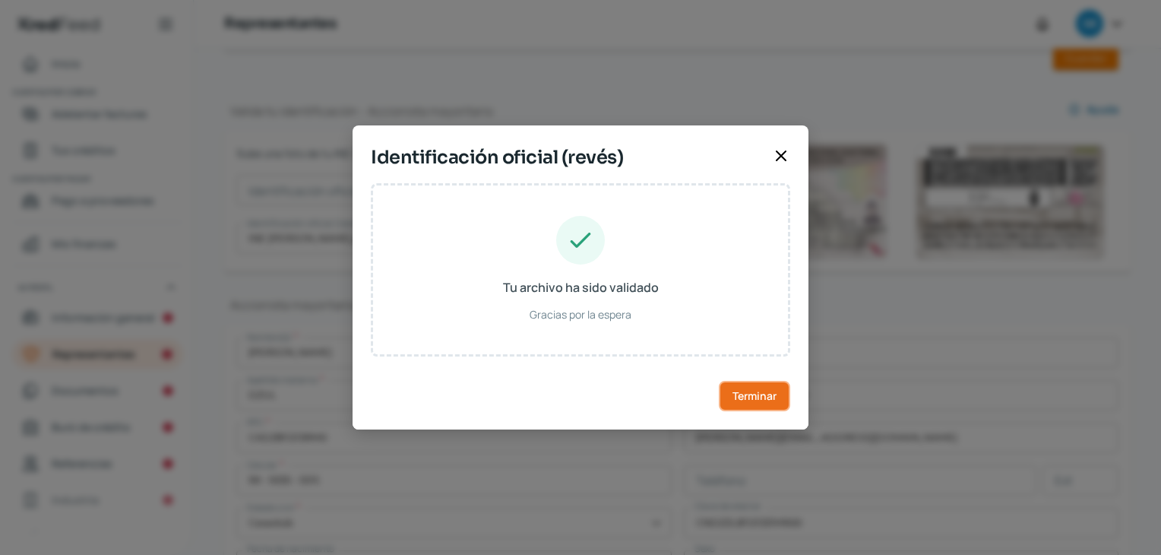
click at [750, 394] on span "Terminar" at bounding box center [755, 396] width 44 height 11
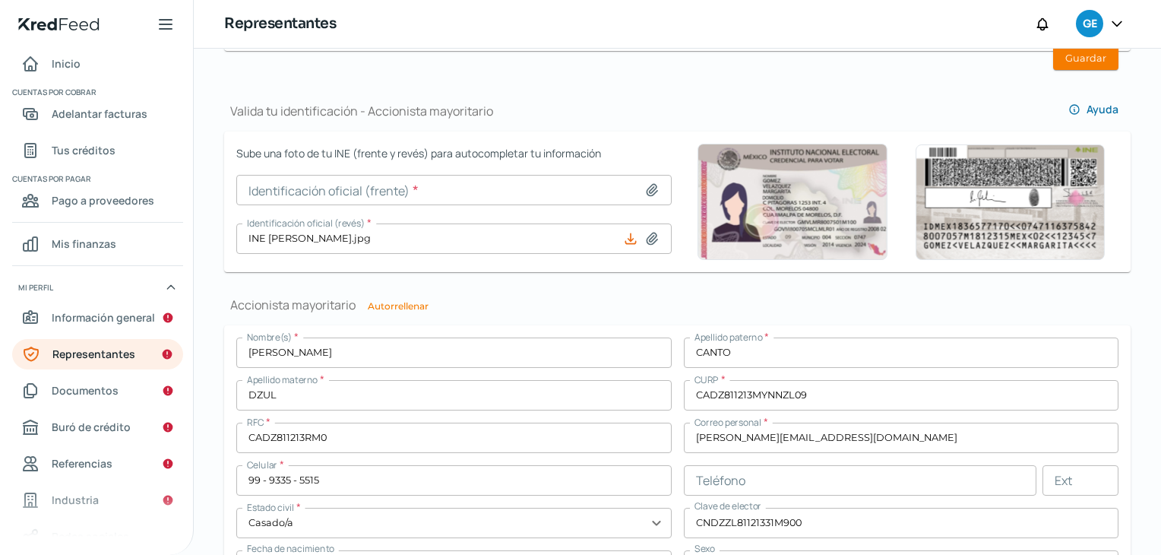
type input "INE [PERSON_NAME] FRENTE.jpg"
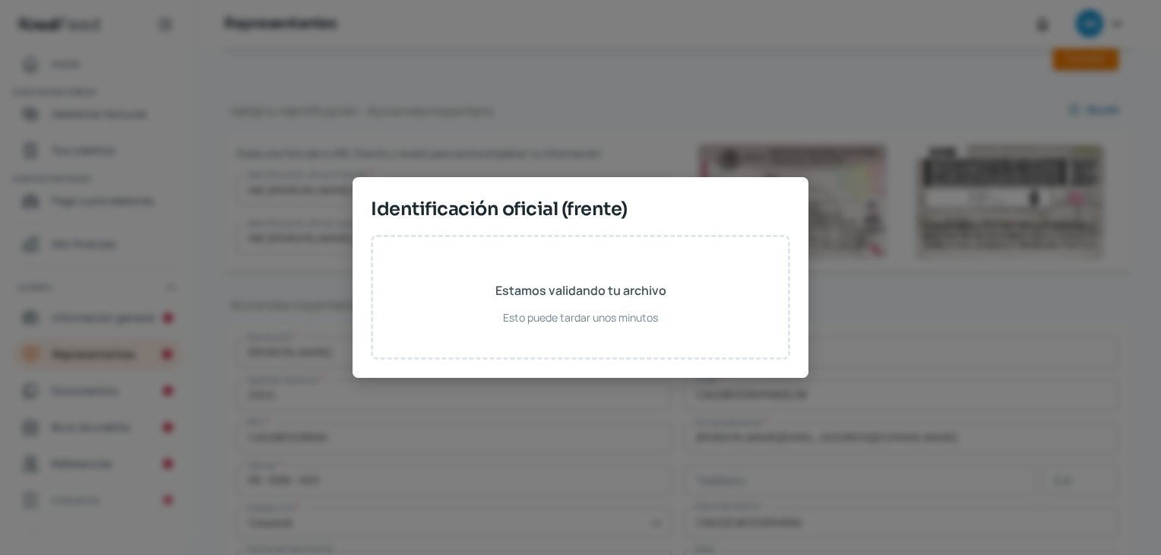
click at [400, 186] on div "Identificación oficial (frente) Estamos validando tu archivo Esto puede tardar …" at bounding box center [581, 277] width 456 height 201
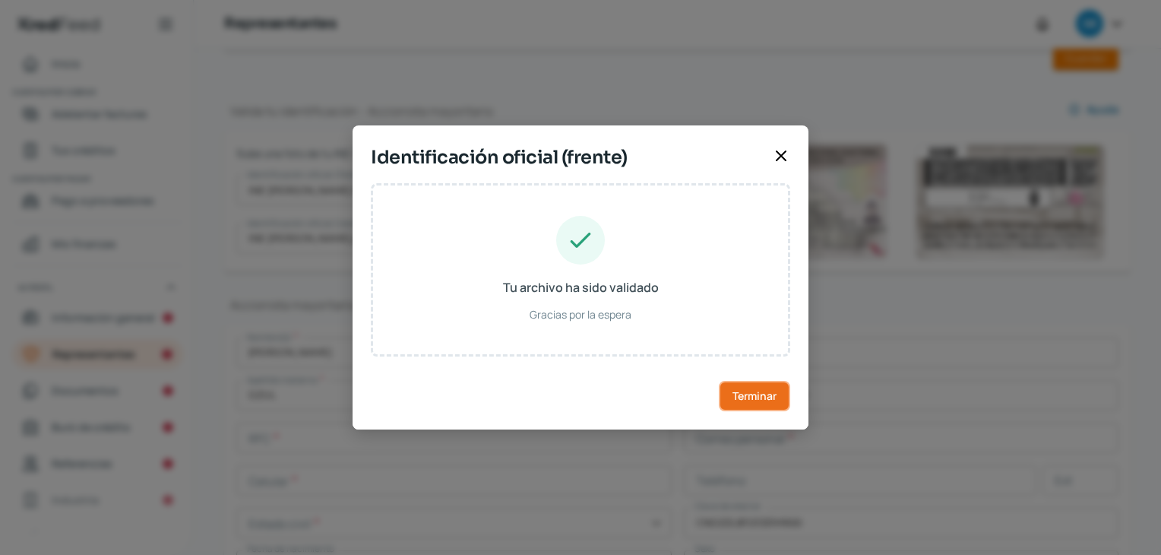
click at [747, 394] on span "Terminar" at bounding box center [755, 396] width 44 height 11
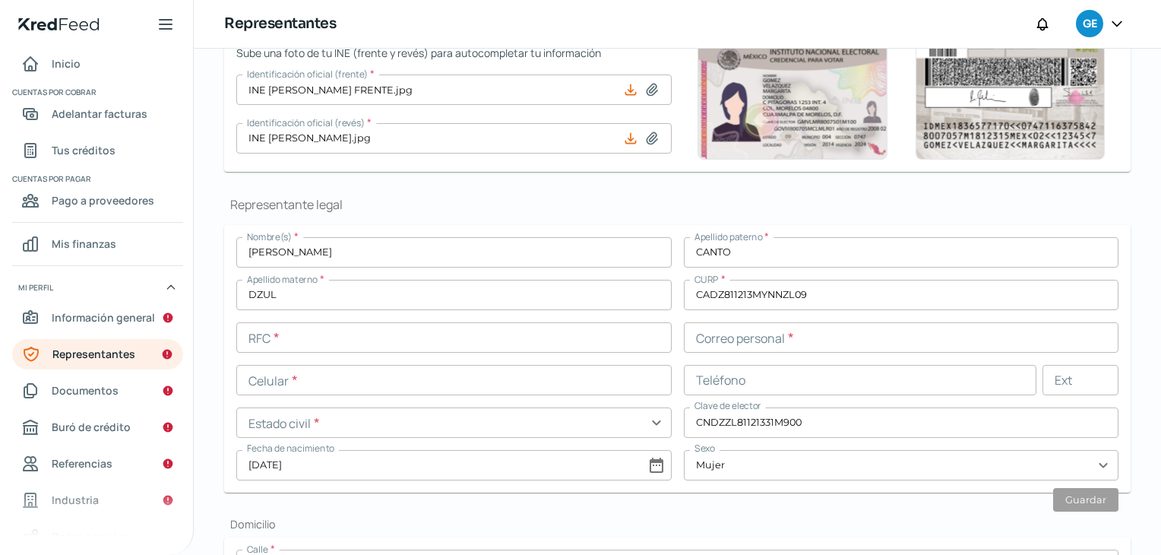
scroll to position [304, 0]
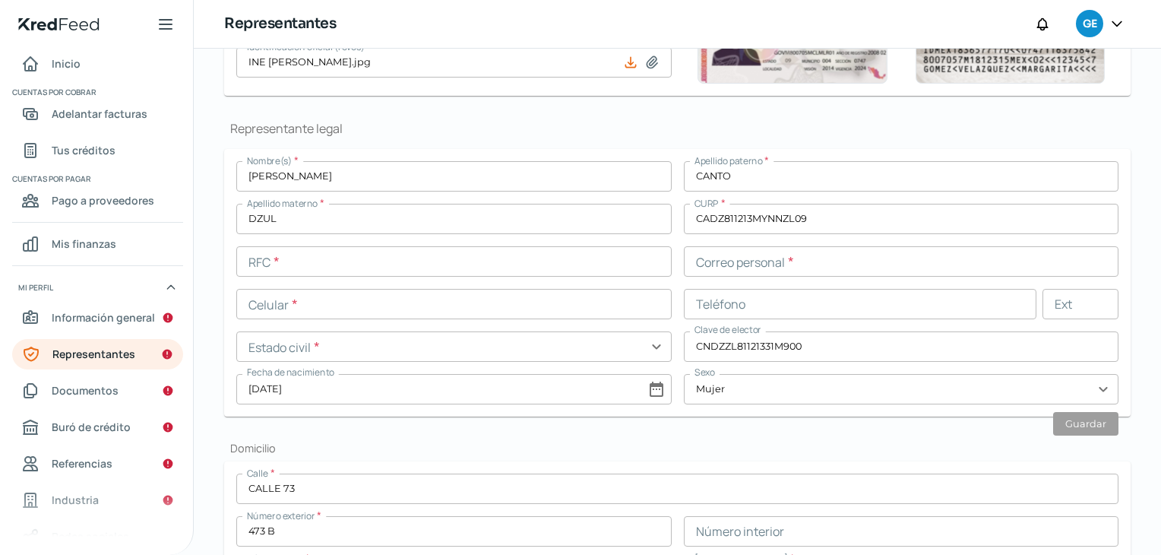
click at [322, 265] on input "text" at bounding box center [454, 261] width 436 height 30
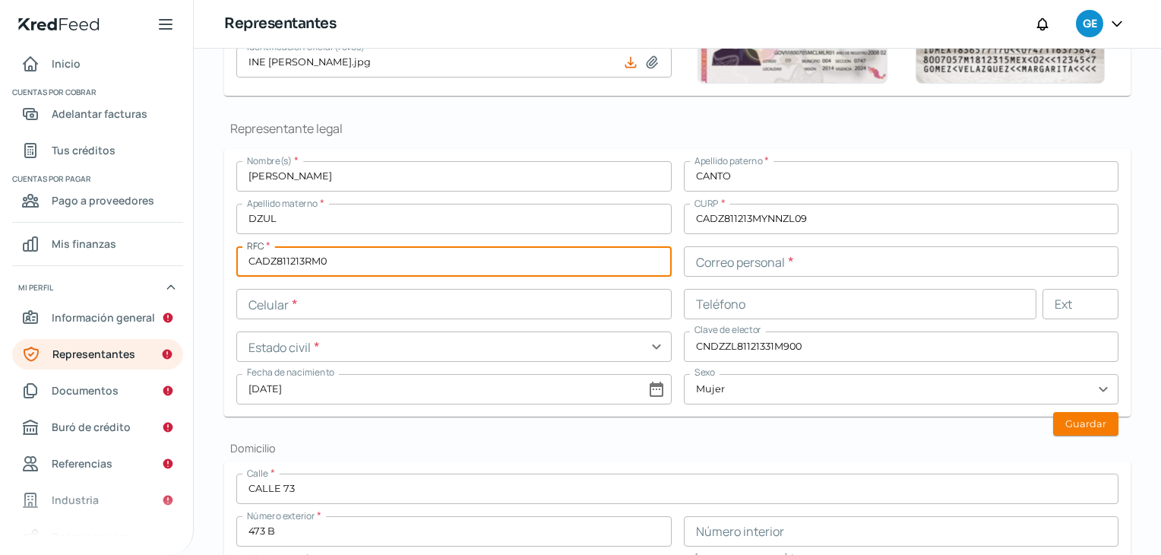
type input "CADZ811213RM0"
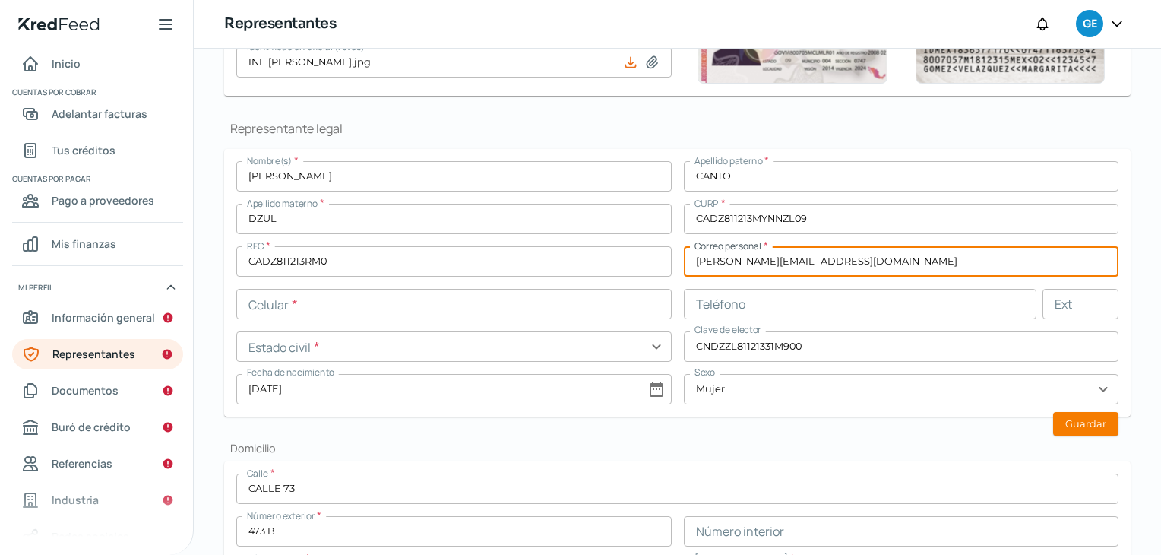
type input "[PERSON_NAME][EMAIL_ADDRESS][DOMAIN_NAME]"
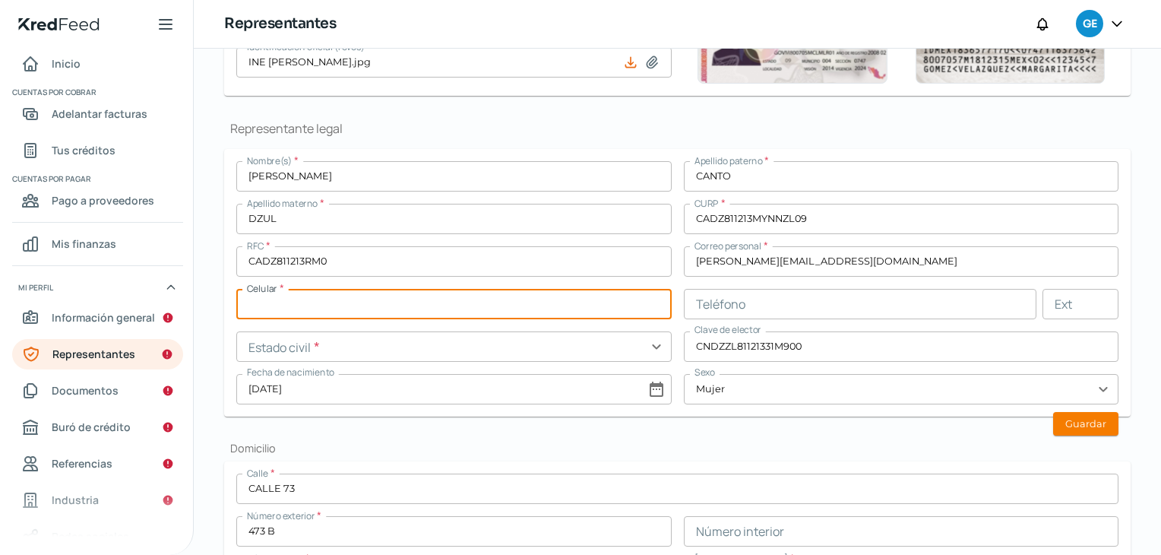
paste input "99 - 9335 - 5515"
type input "99 - 9335 - 5515"
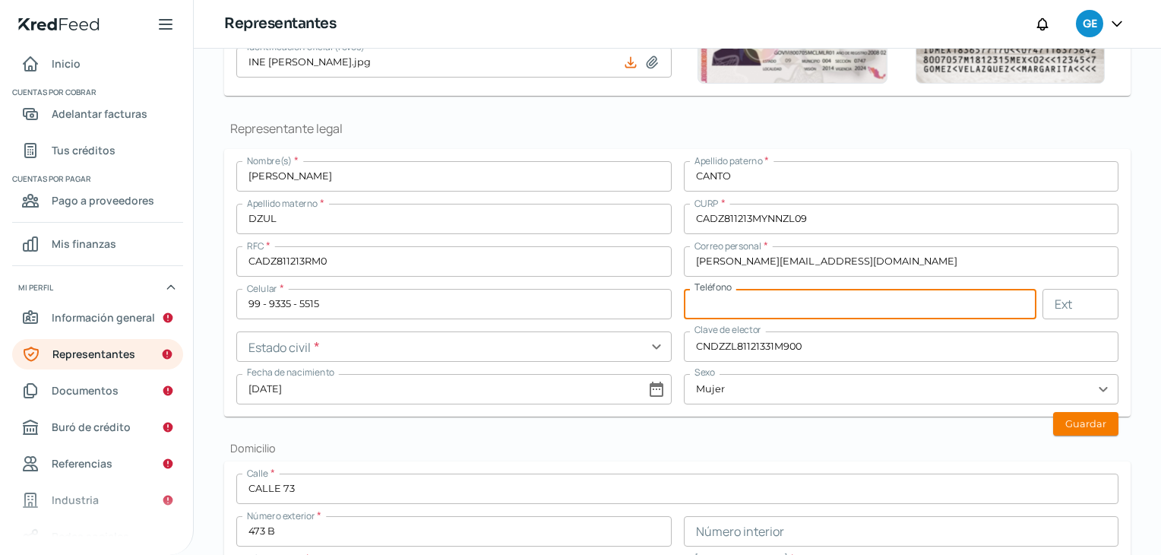
click at [480, 350] on input "text" at bounding box center [454, 346] width 436 height 30
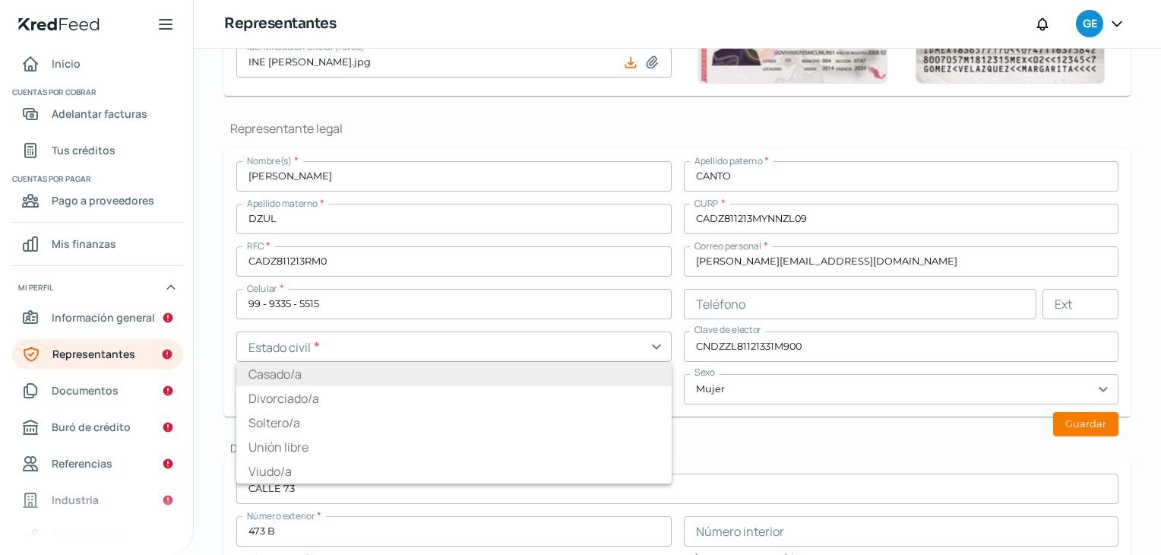
click at [273, 371] on li "Casado/a" at bounding box center [454, 374] width 436 height 24
type input "Casado/a"
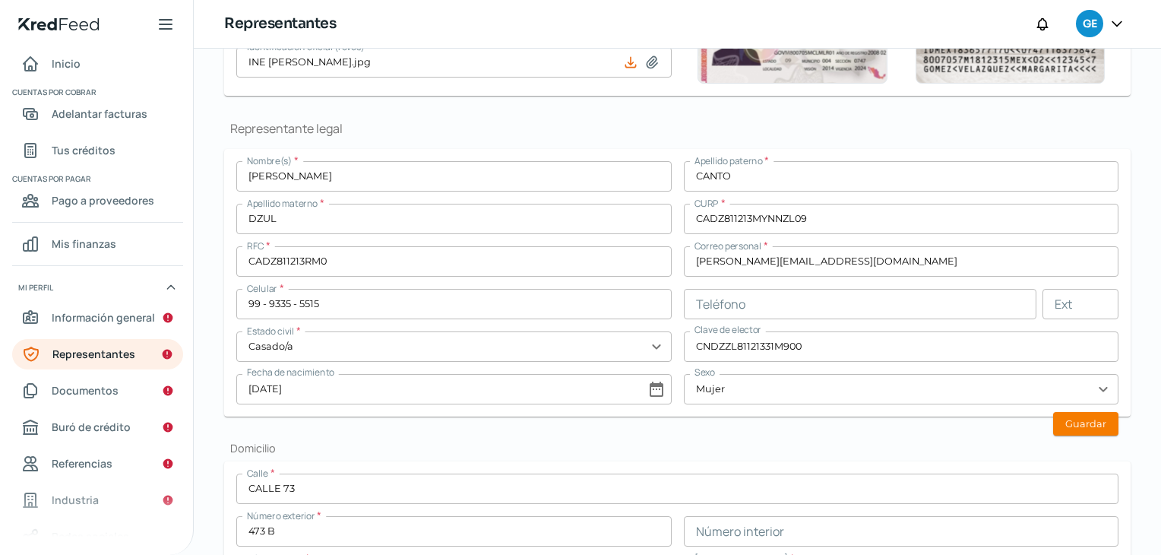
click at [472, 261] on input "CADZ811213RM0" at bounding box center [454, 261] width 436 height 30
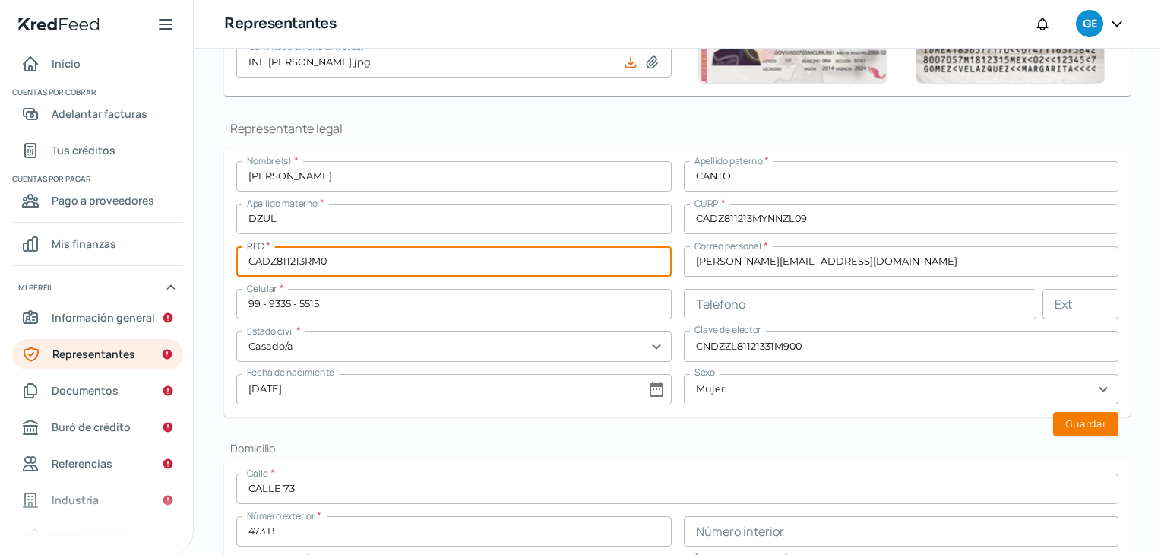
click at [472, 261] on input "CADZ811213RM0" at bounding box center [454, 261] width 436 height 30
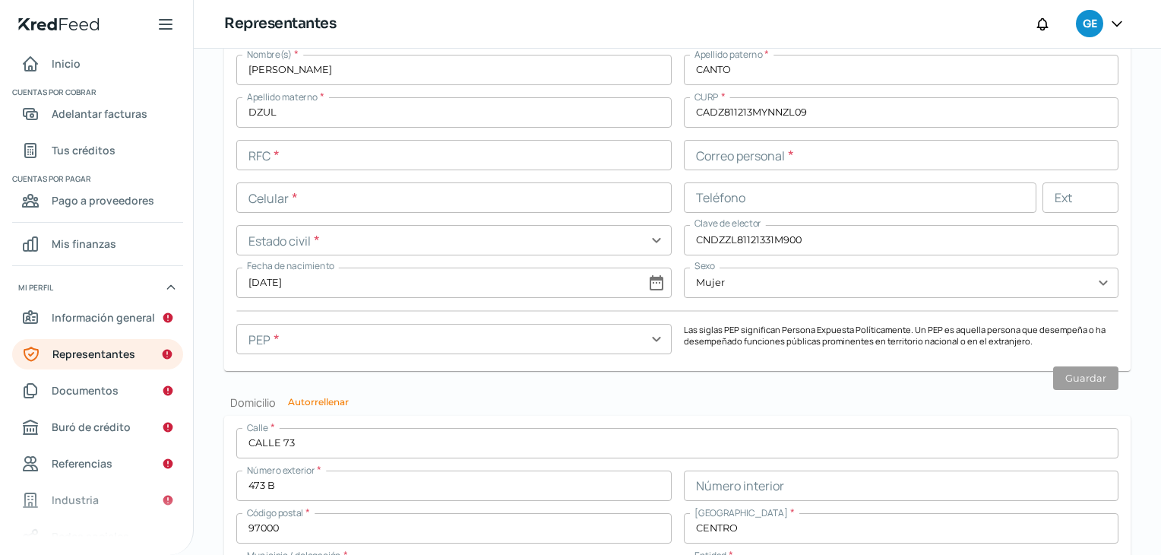
scroll to position [1292, 0]
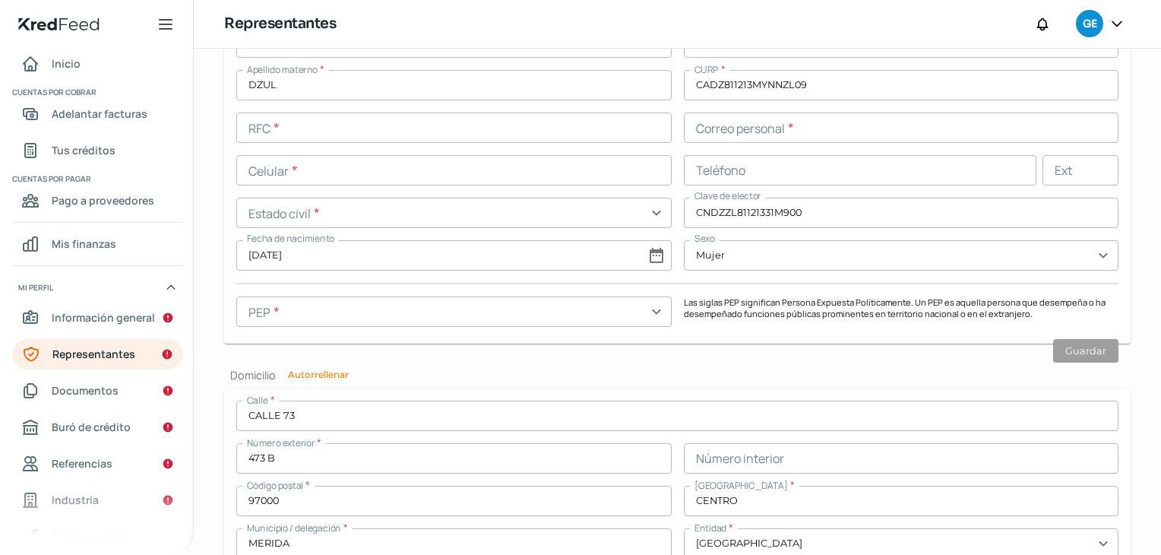
click at [336, 132] on input "text" at bounding box center [454, 127] width 436 height 30
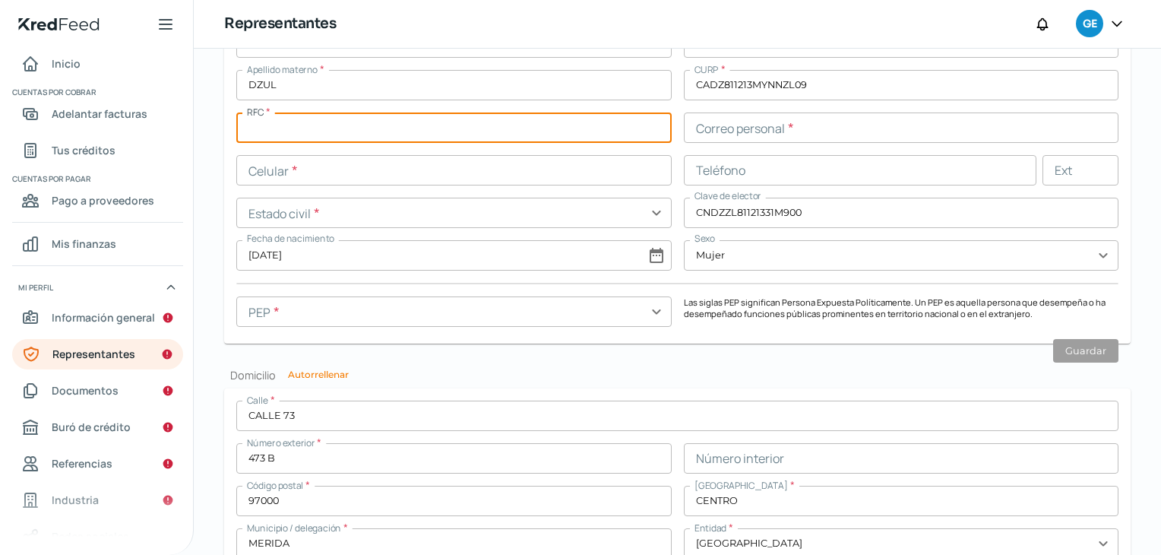
paste input "CADZ811213RM0"
type input "CADZ811213RM0"
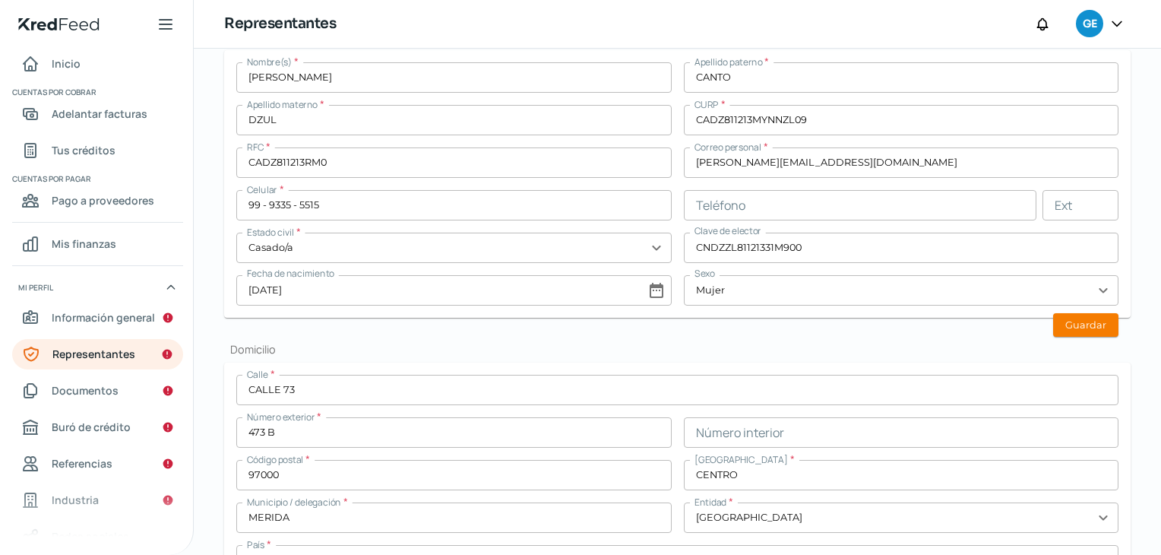
scroll to position [380, 0]
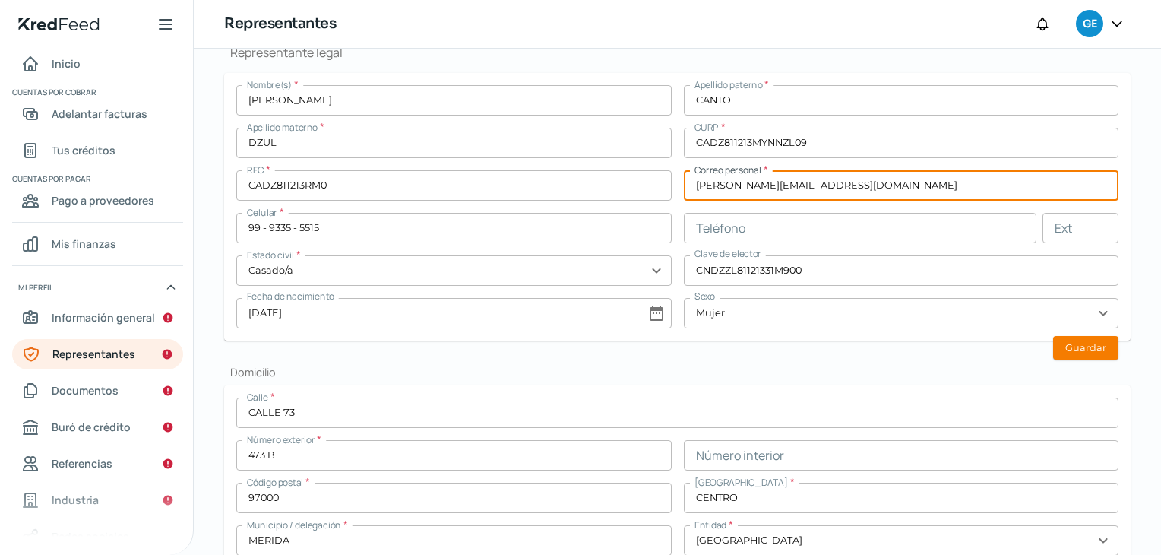
drag, startPoint x: 836, startPoint y: 179, endPoint x: 685, endPoint y: 183, distance: 151.3
click at [685, 183] on input "[PERSON_NAME][EMAIL_ADDRESS][DOMAIN_NAME]" at bounding box center [902, 185] width 436 height 30
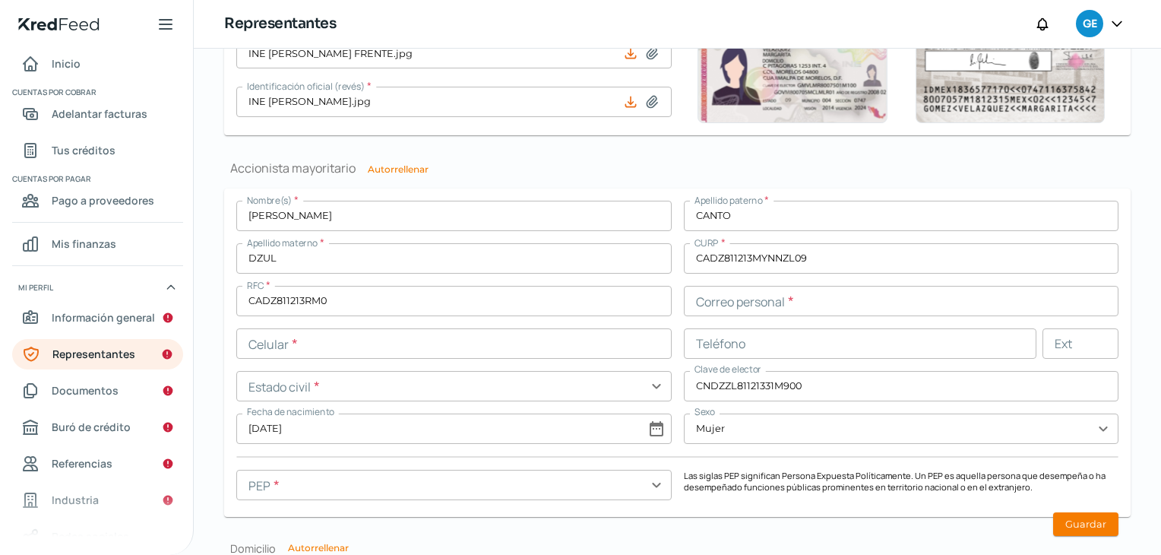
scroll to position [1140, 0]
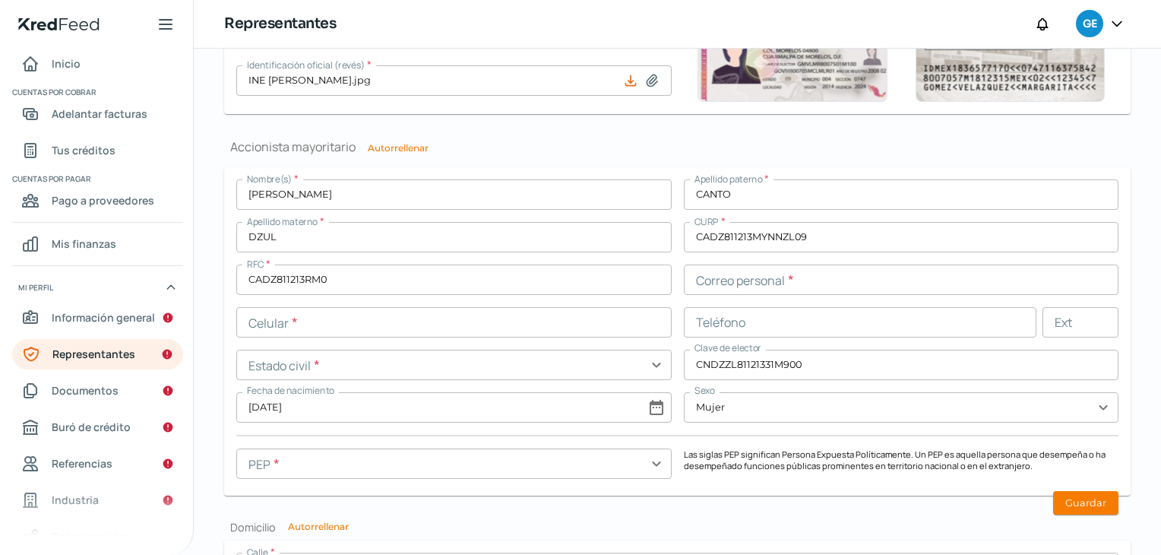
click at [746, 274] on input "text" at bounding box center [902, 280] width 436 height 30
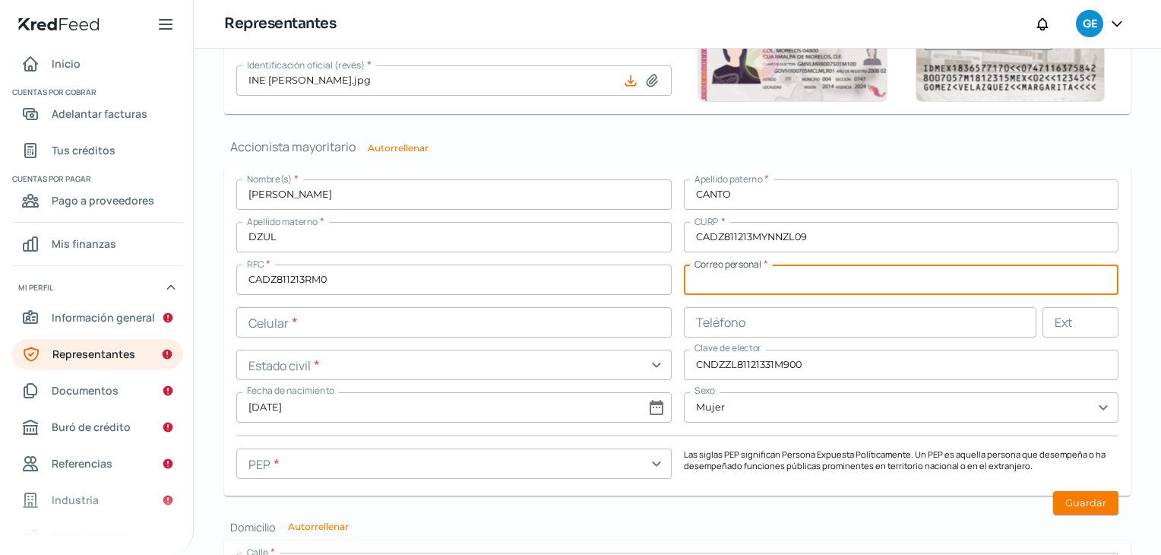
paste input "[PERSON_NAME][EMAIL_ADDRESS][DOMAIN_NAME]"
type input "[PERSON_NAME][EMAIL_ADDRESS][DOMAIN_NAME]"
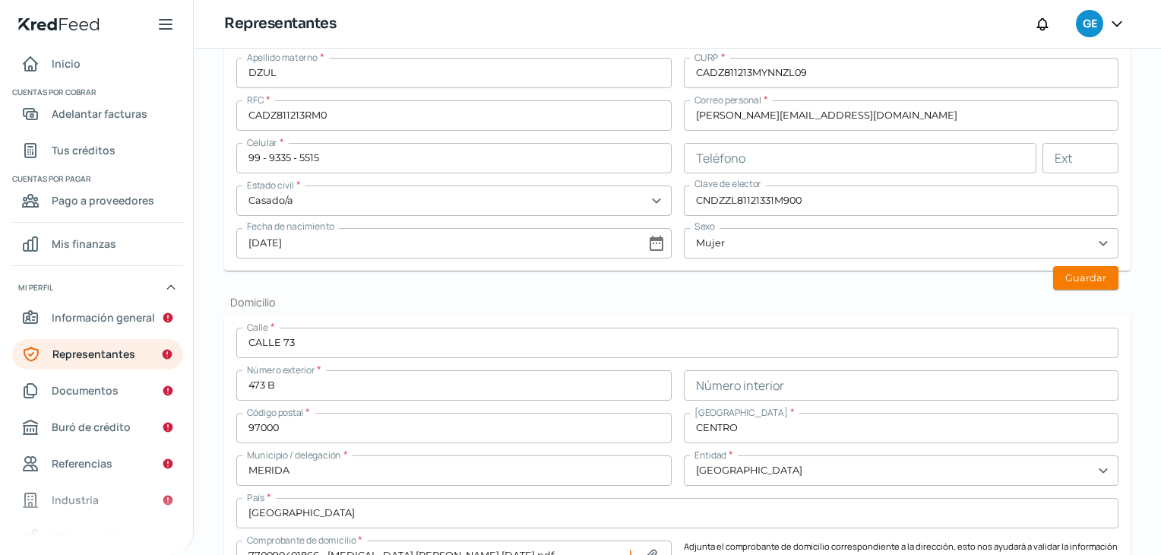
scroll to position [380, 0]
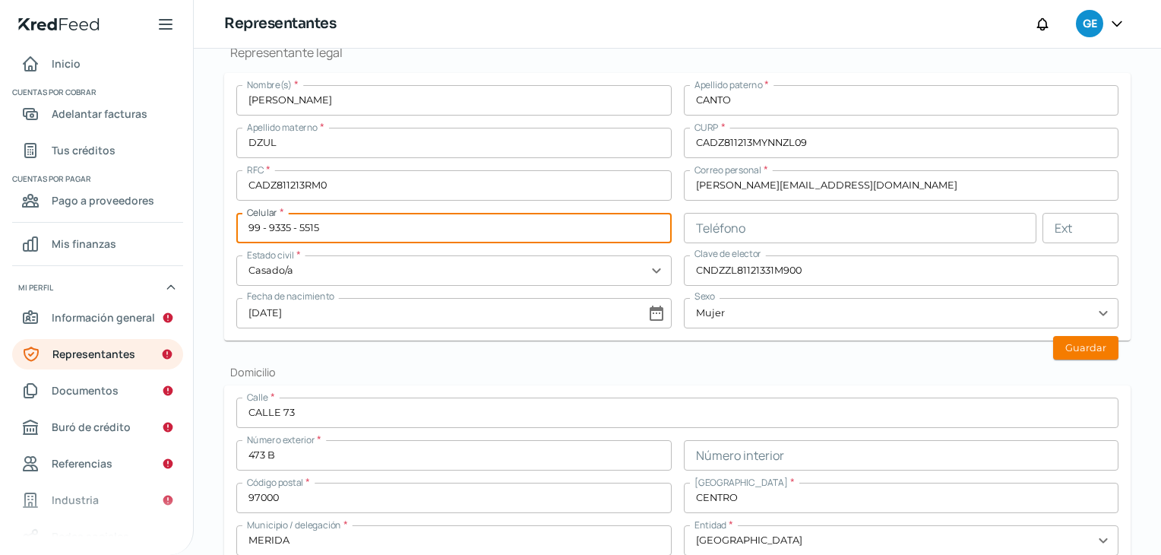
click at [360, 226] on input "99 - 9335 - 5515" at bounding box center [454, 228] width 436 height 30
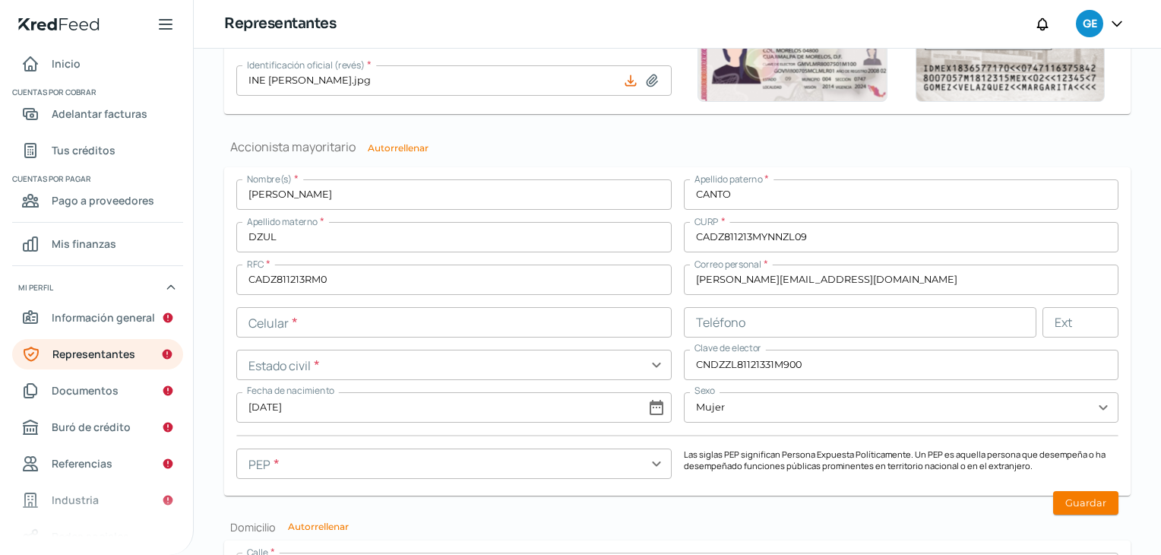
scroll to position [1216, 0]
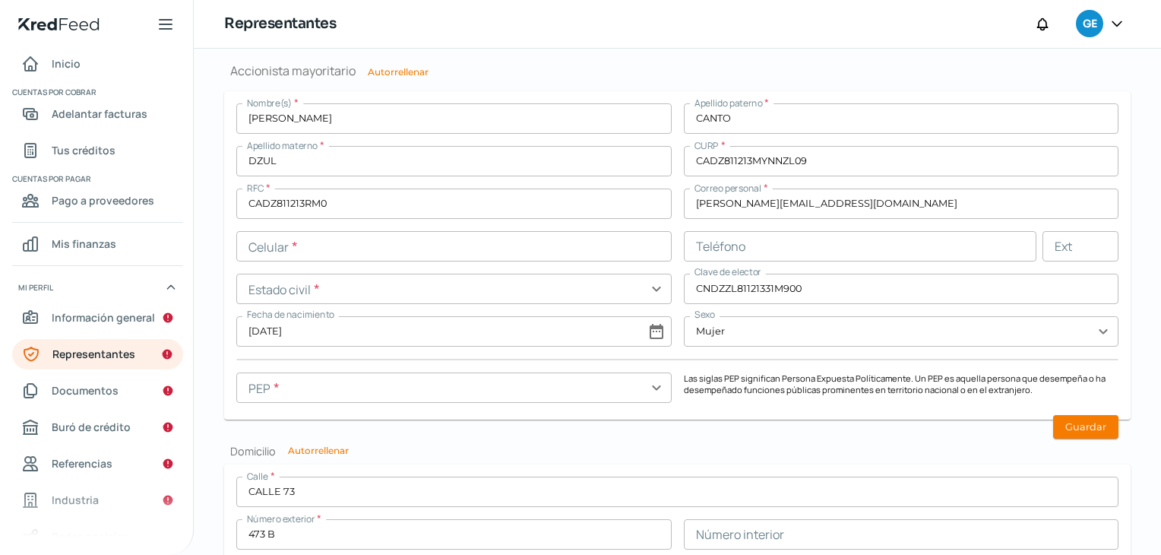
click at [409, 252] on input "text" at bounding box center [454, 246] width 436 height 30
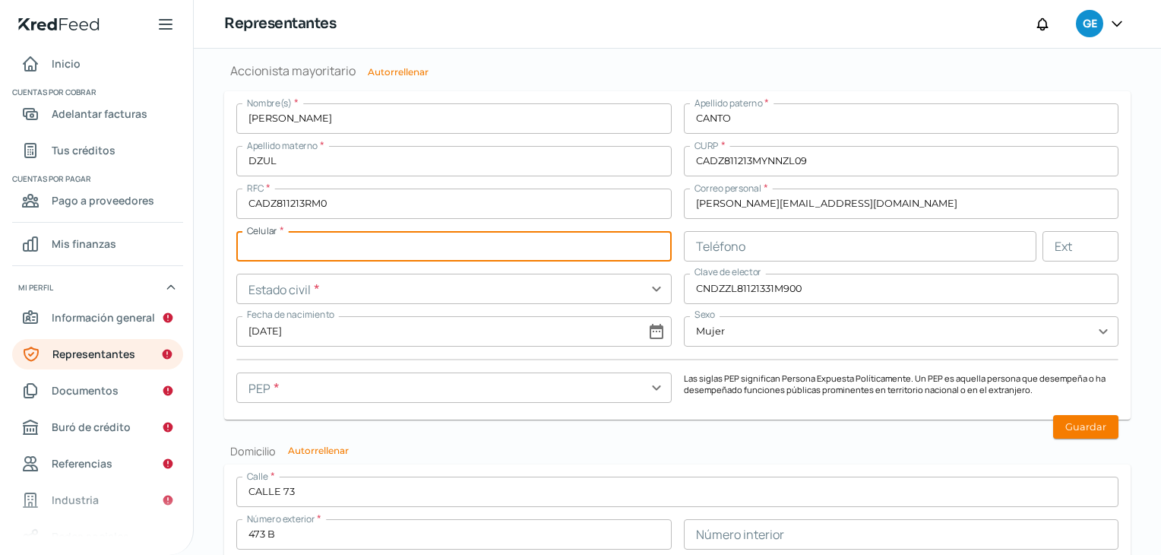
paste input "99 - 9335 - 5515"
type input "99 - 9335 - 5515"
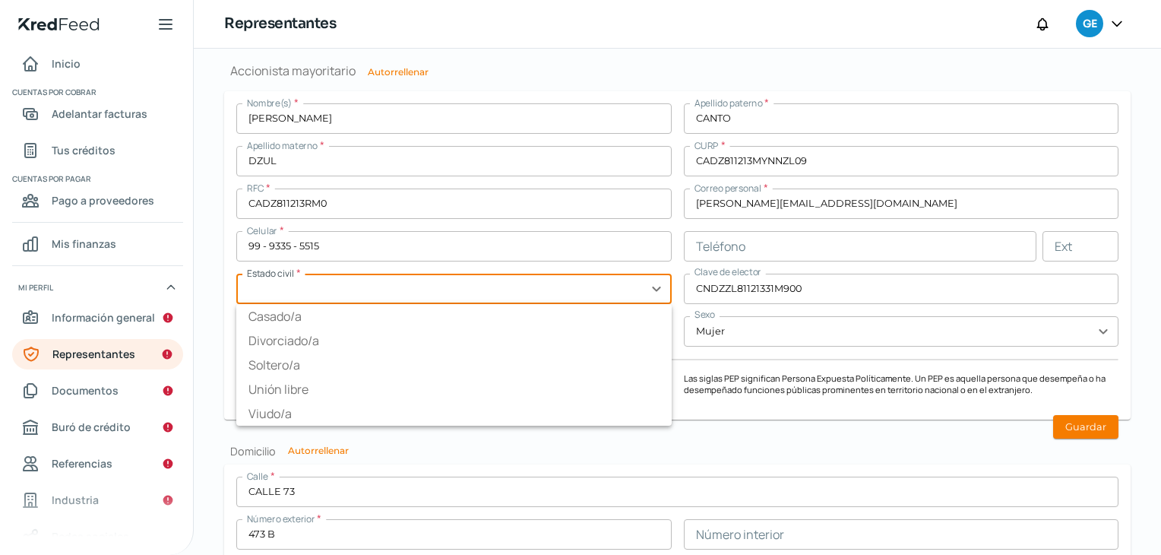
click at [364, 293] on input "text" at bounding box center [454, 289] width 436 height 30
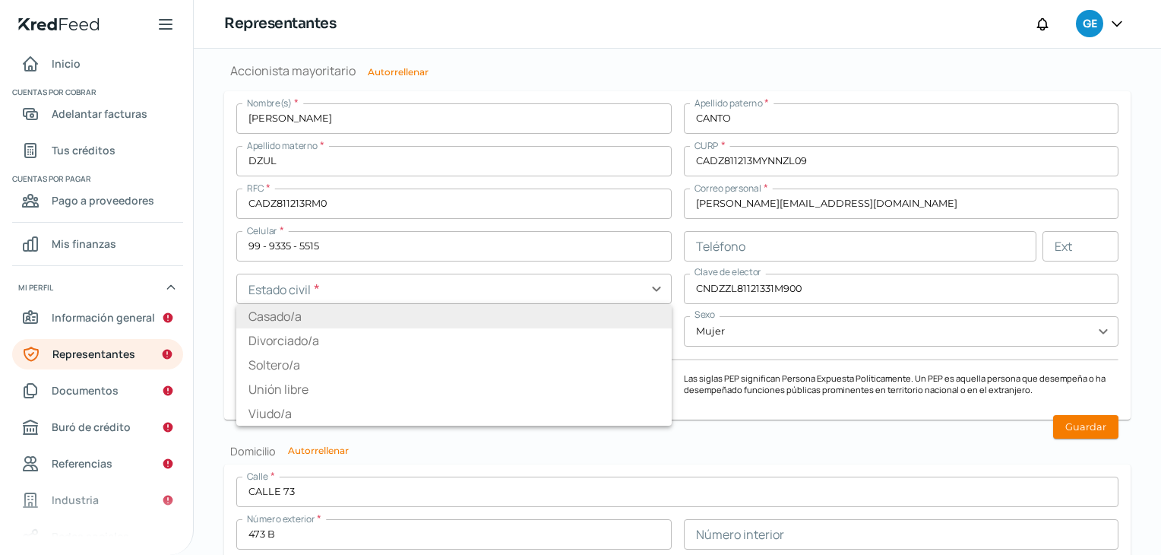
click at [271, 315] on li "Casado/a" at bounding box center [454, 316] width 436 height 24
type input "Casado/a"
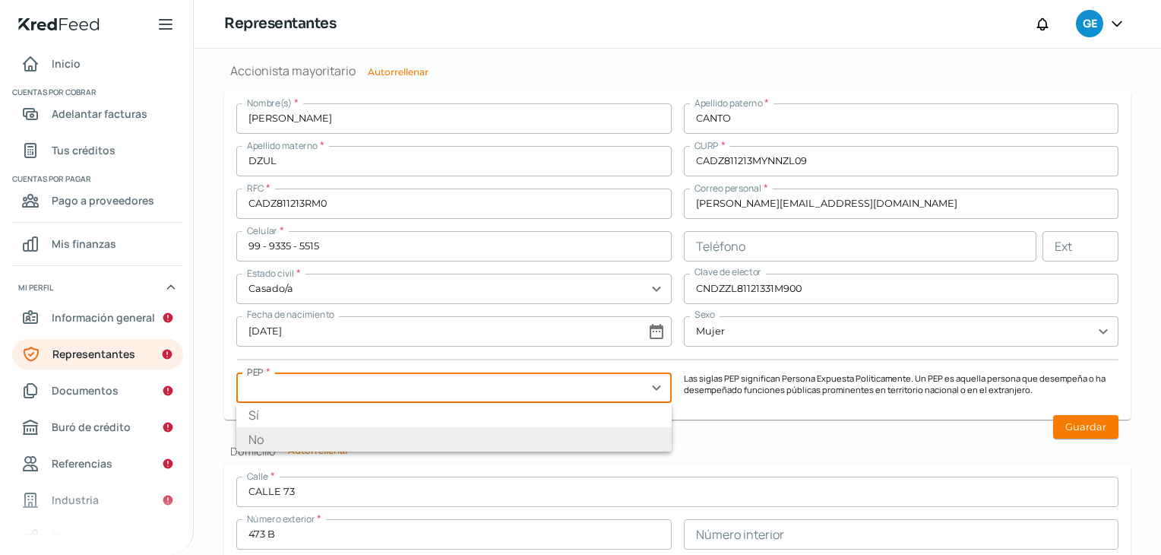
click at [632, 390] on input "text" at bounding box center [454, 387] width 436 height 30
click at [523, 441] on li "No" at bounding box center [454, 439] width 436 height 24
type input "No"
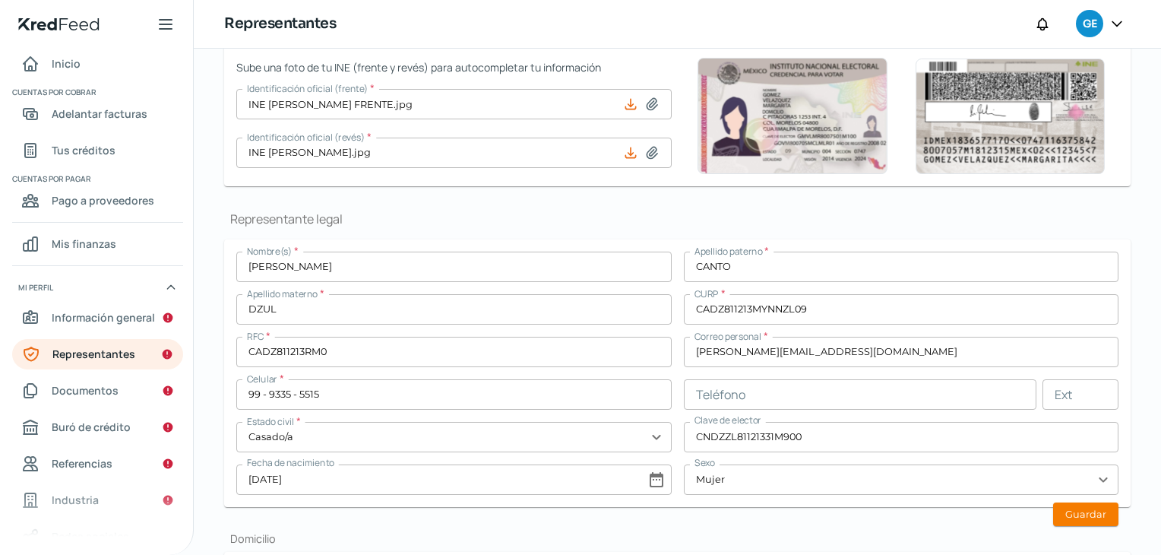
scroll to position [236, 0]
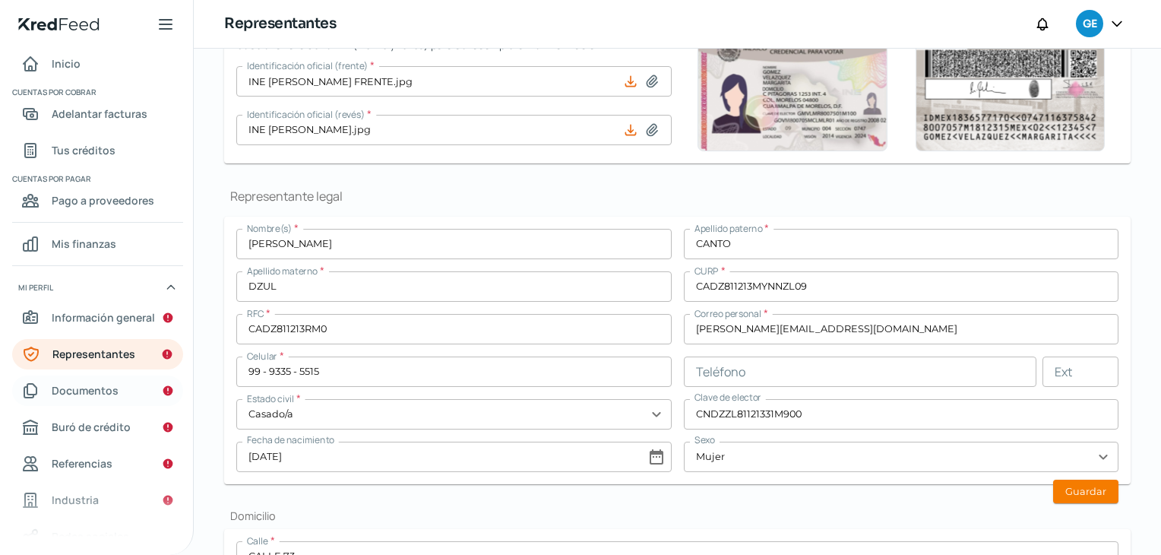
click at [81, 393] on span "Documentos" at bounding box center [85, 390] width 67 height 19
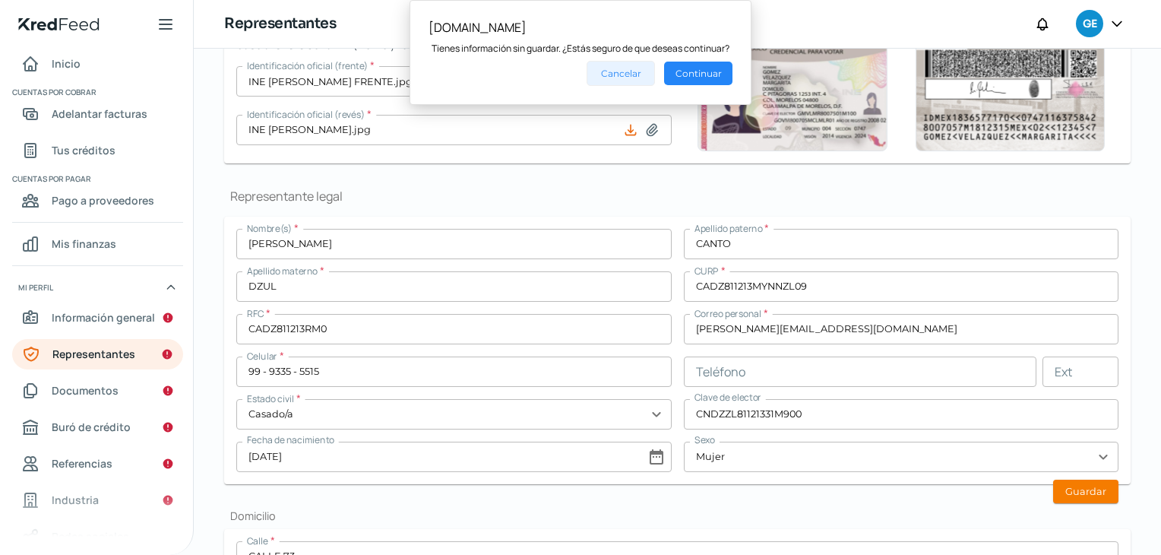
click at [625, 71] on button "Cancelar" at bounding box center [621, 73] width 68 height 25
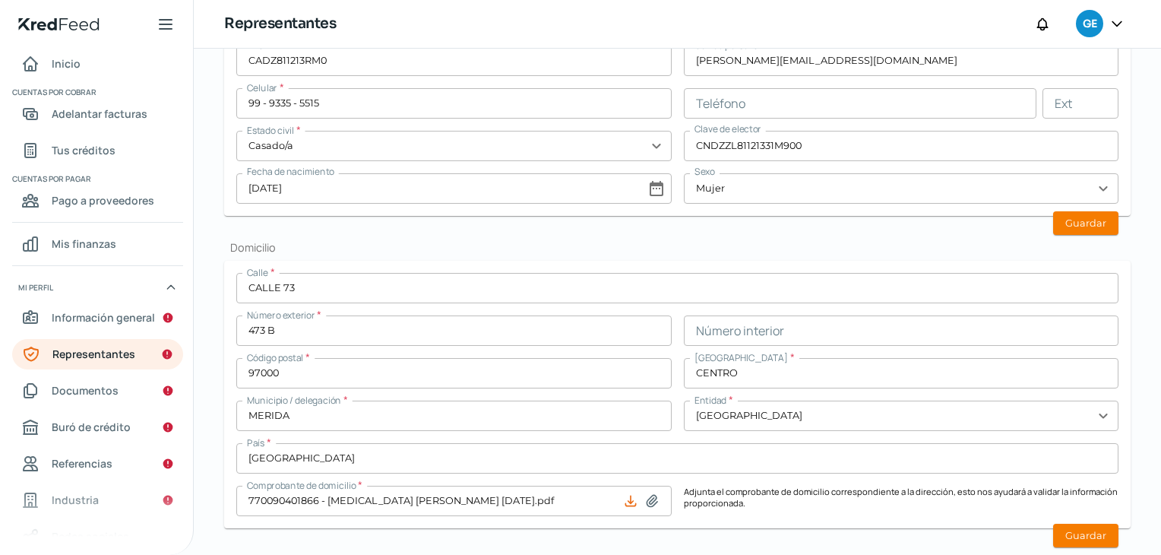
scroll to position [608, 0]
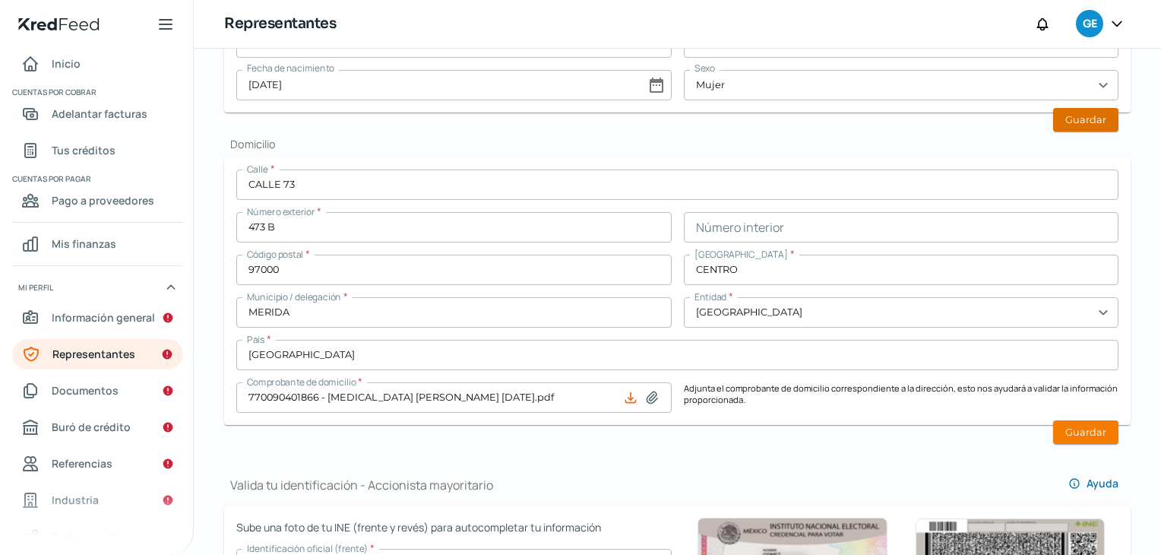
click at [1072, 114] on button "Guardar" at bounding box center [1085, 120] width 65 height 24
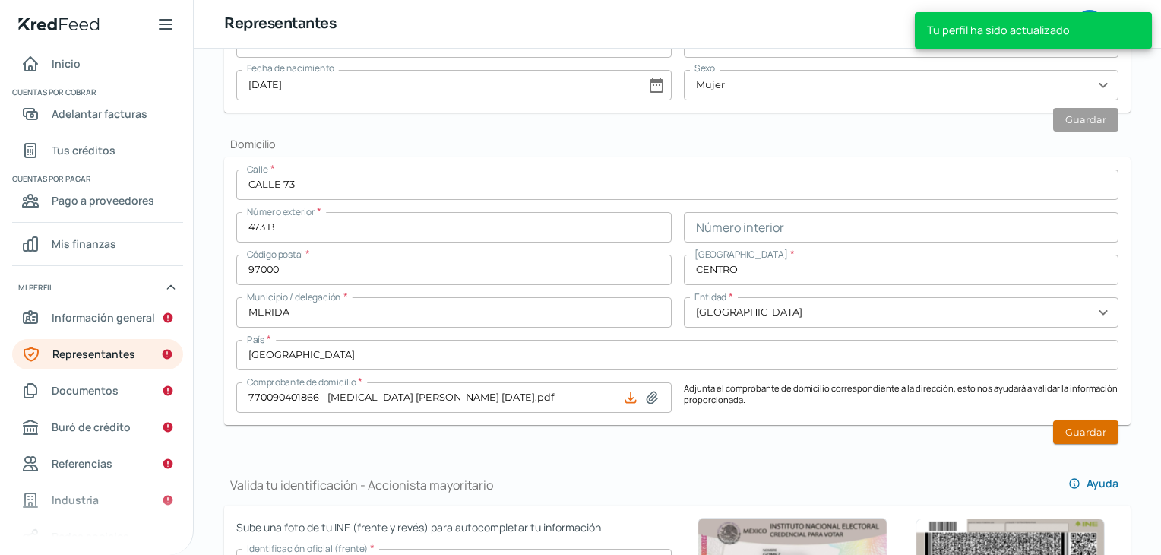
click at [1070, 432] on button "Guardar" at bounding box center [1085, 432] width 65 height 24
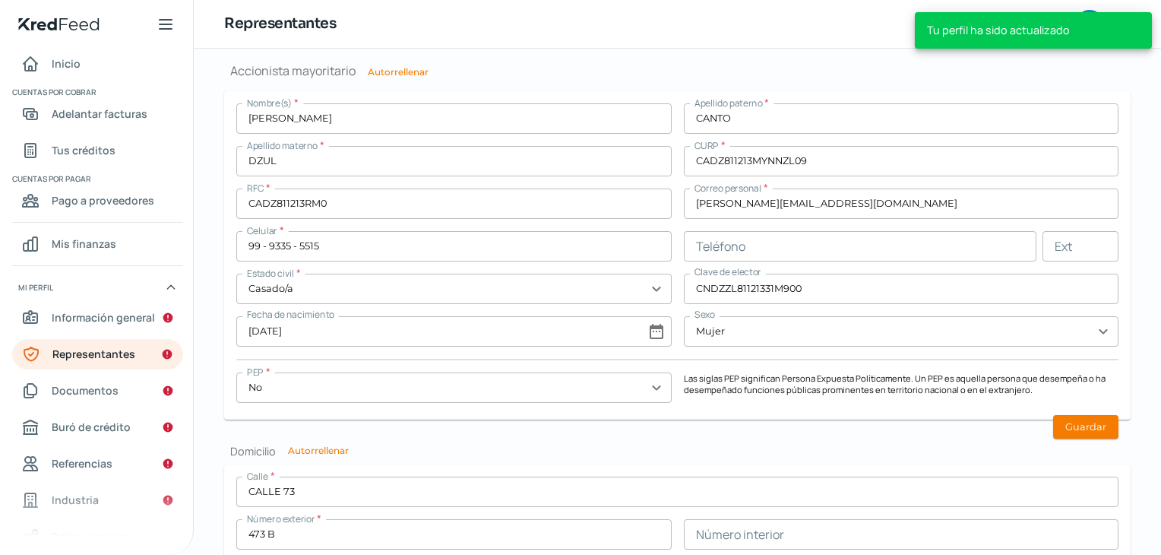
scroll to position [1292, 0]
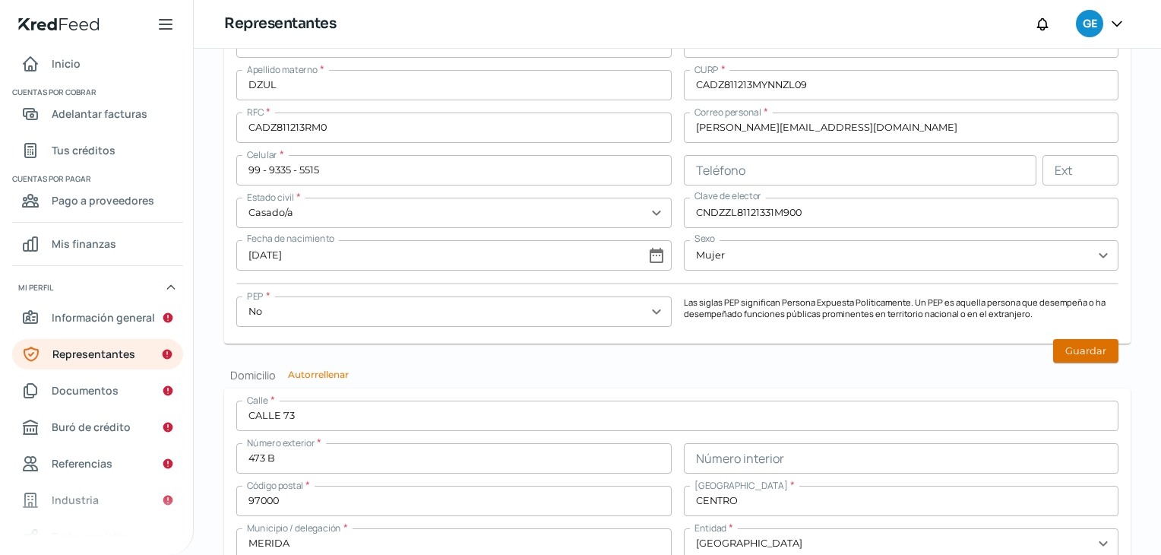
click at [1085, 352] on button "Guardar" at bounding box center [1085, 351] width 65 height 24
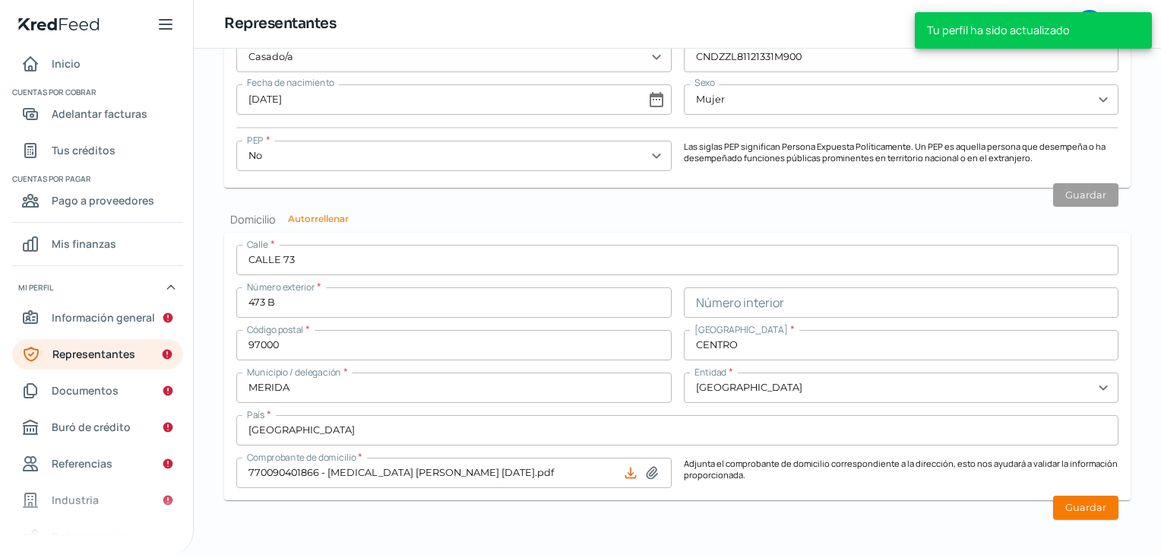
scroll to position [1453, 0]
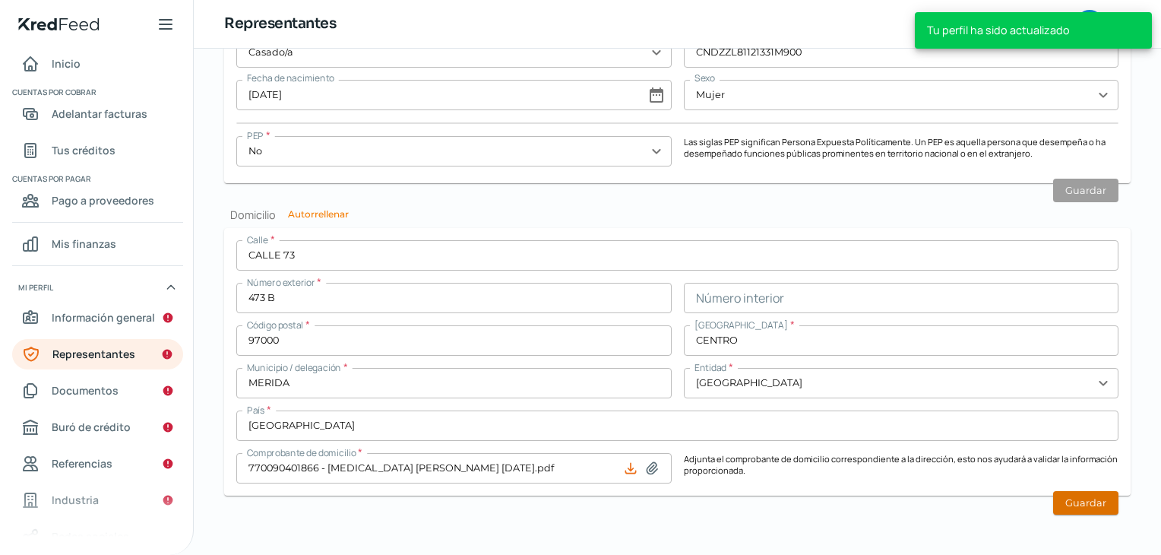
click at [1066, 499] on button "Guardar" at bounding box center [1085, 503] width 65 height 24
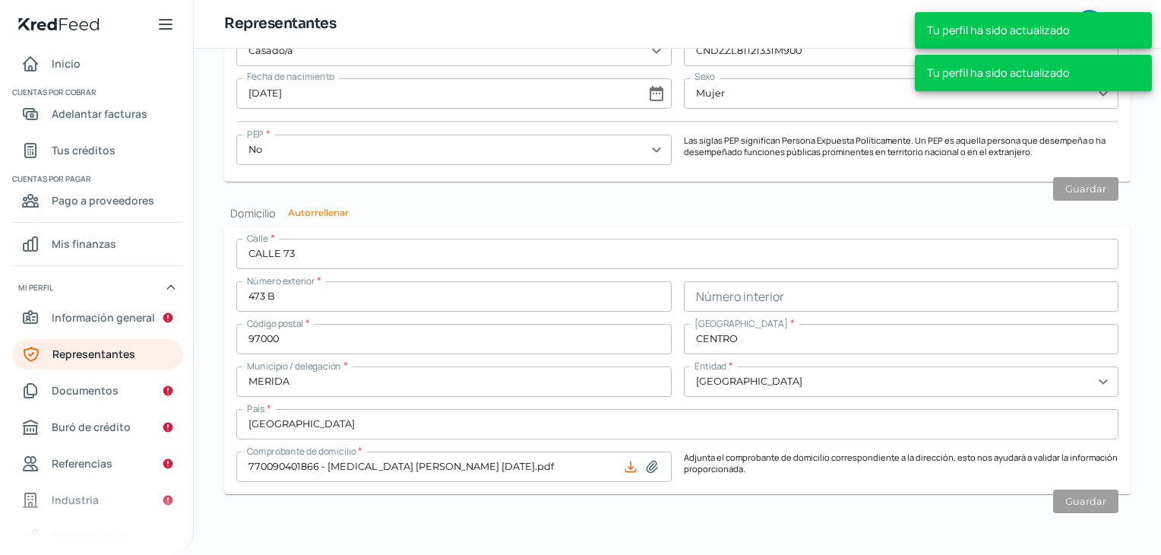
scroll to position [1408, 0]
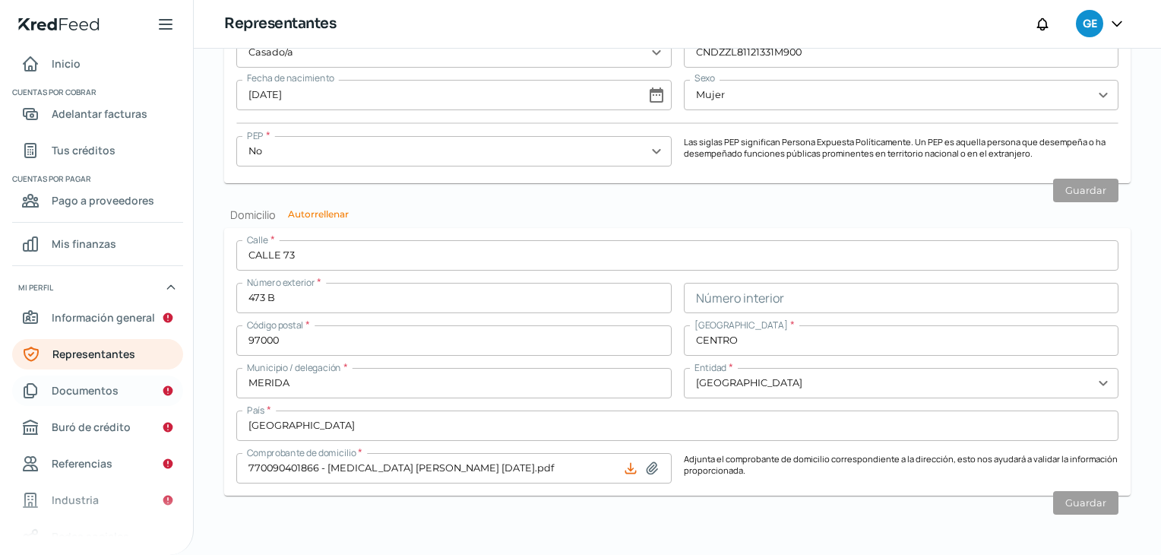
click at [74, 390] on span "Documentos" at bounding box center [85, 390] width 67 height 19
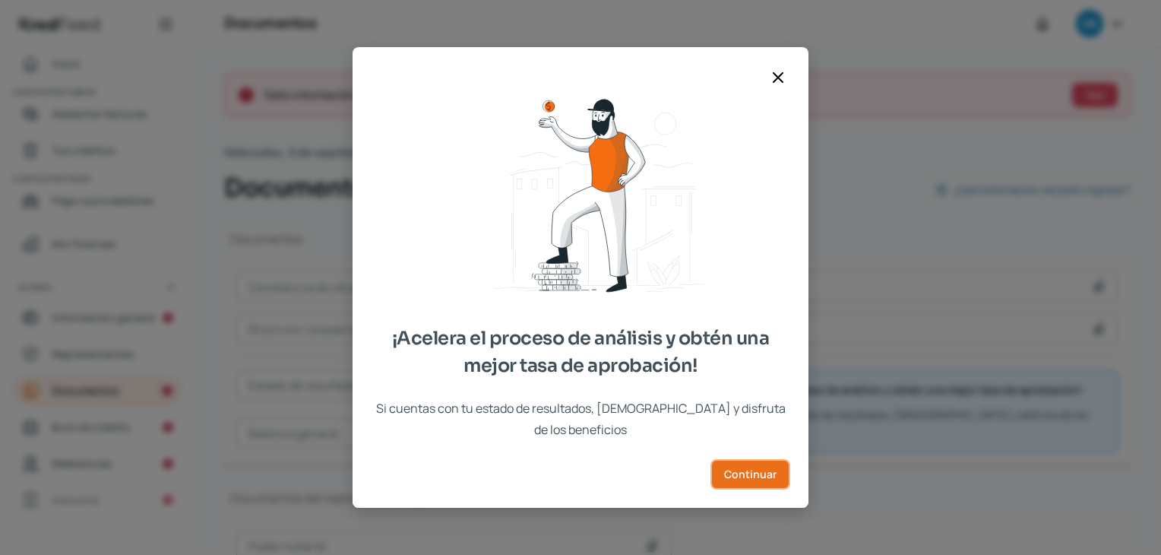
click at [751, 469] on span "Continuar" at bounding box center [750, 474] width 52 height 11
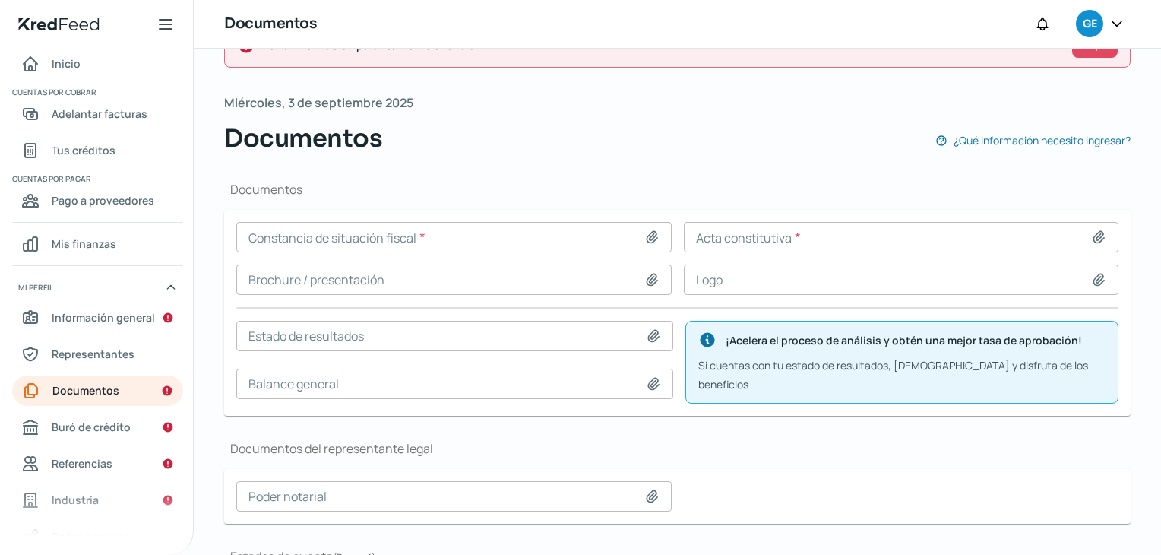
scroll to position [76, 0]
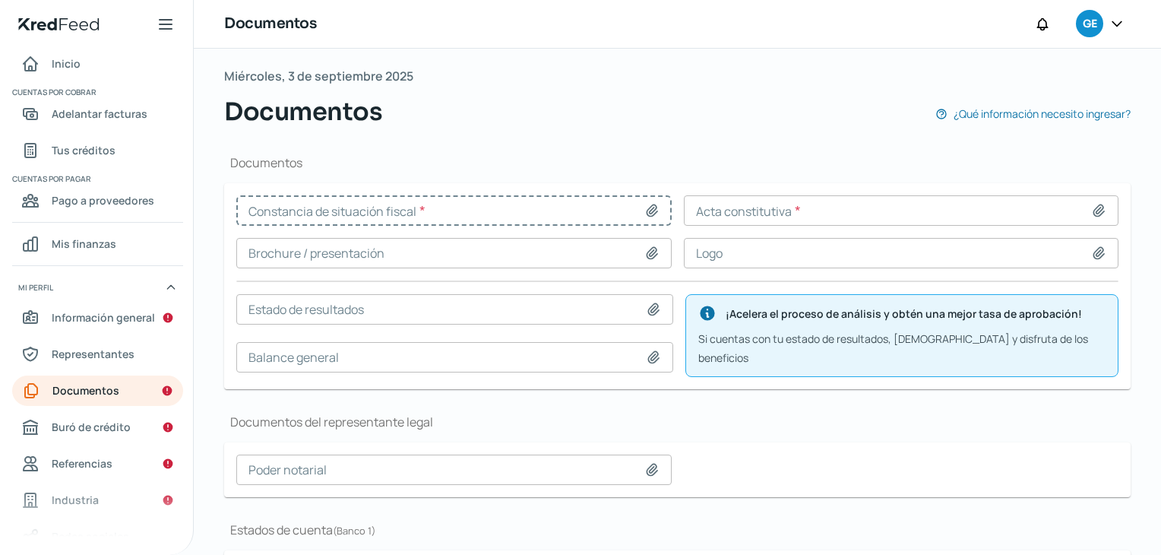
type input "CSF AXANA [DATE].pdf"
type input "1 ACTA 89614 CONSTITUTIVA.pdf"
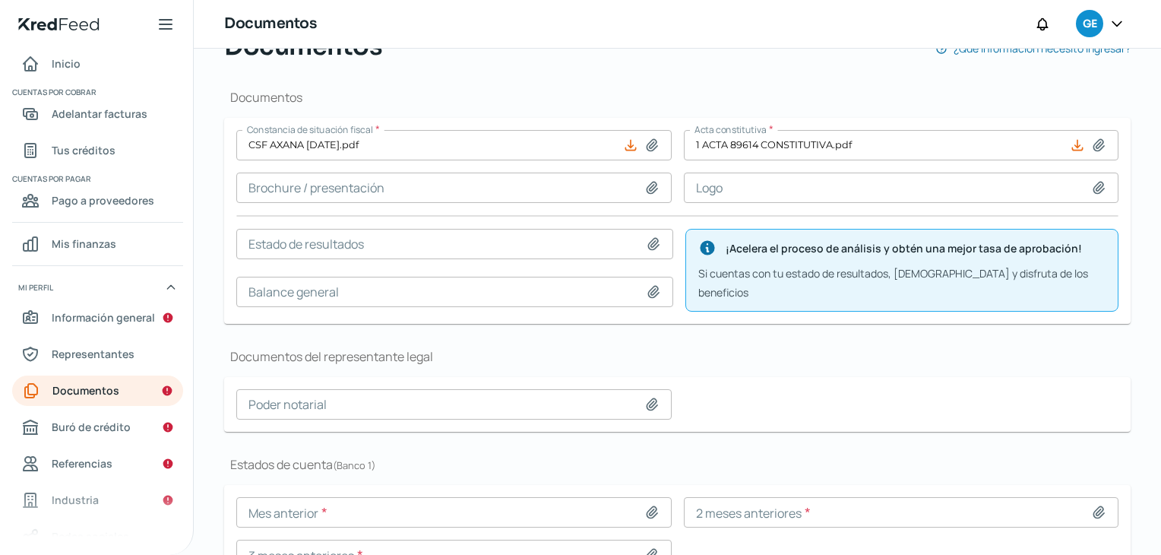
scroll to position [217, 0]
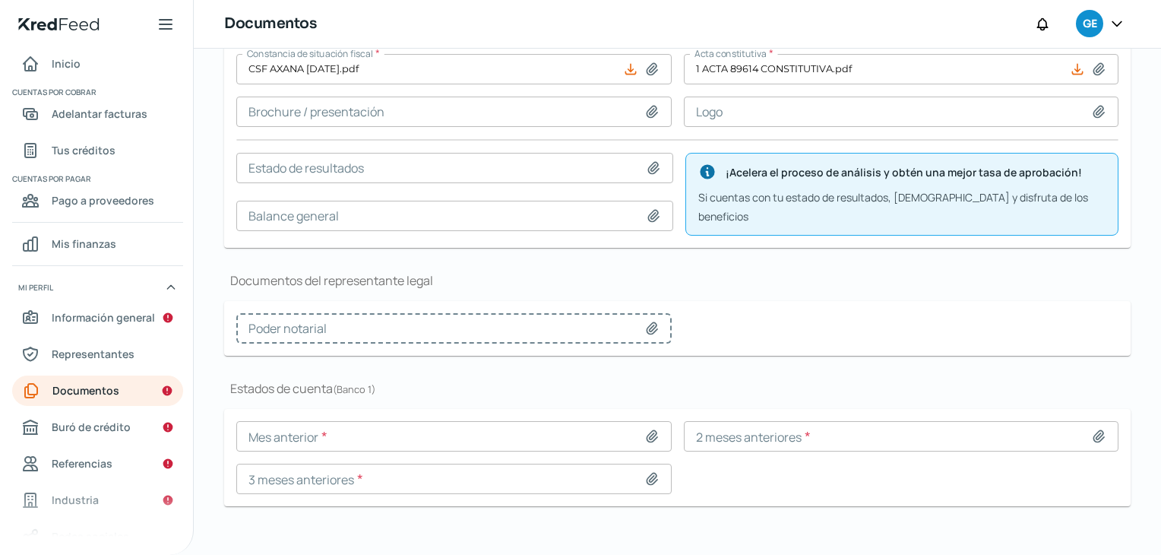
type input "4 Acta 578 inscripcion acta de asamblea AXANA.pdf"
drag, startPoint x: 916, startPoint y: 269, endPoint x: 901, endPoint y: 272, distance: 15.5
click at [916, 272] on h1 "Documentos del representante legal" at bounding box center [677, 280] width 907 height 17
type input "AXANA BBVA [DATE]-25.pdf"
type input "AXANA BBVA JUN-25.pdf"
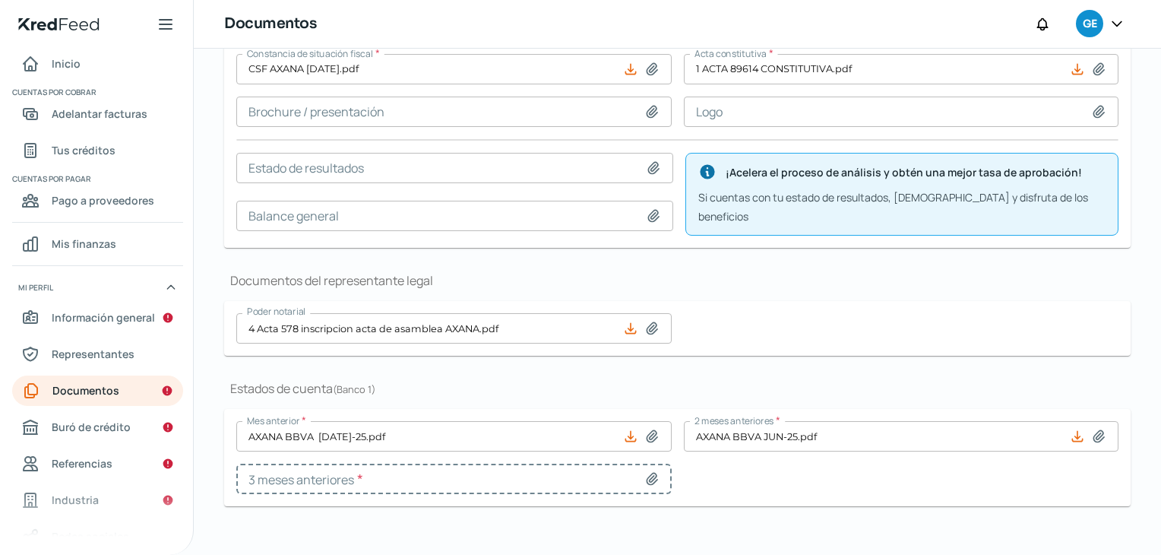
type input "AXANA BBVA MAYO-25.pdf"
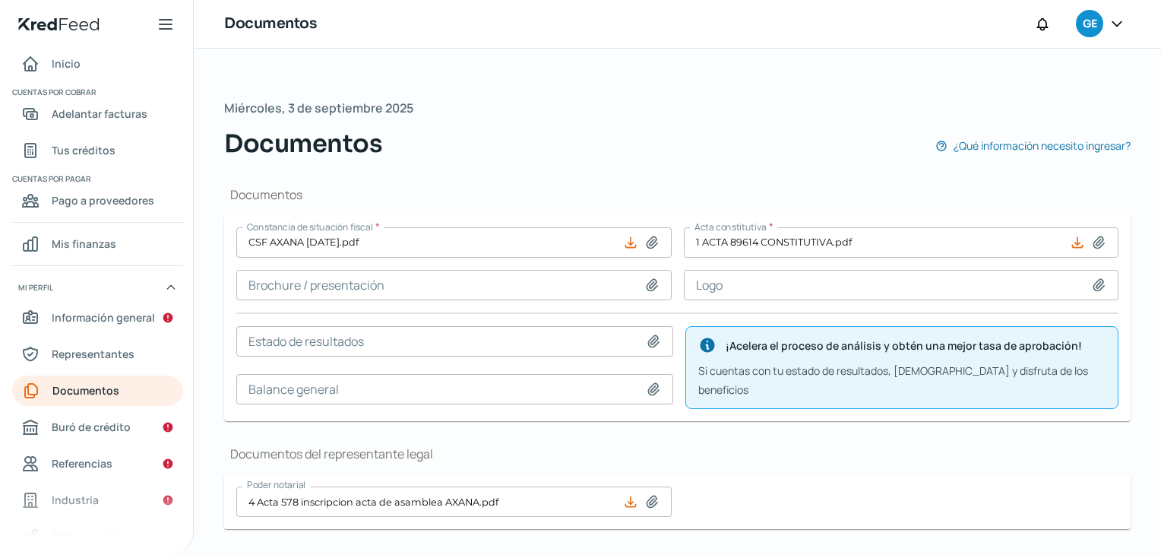
scroll to position [0, 0]
click at [88, 429] on span "Buró de crédito" at bounding box center [91, 426] width 79 height 19
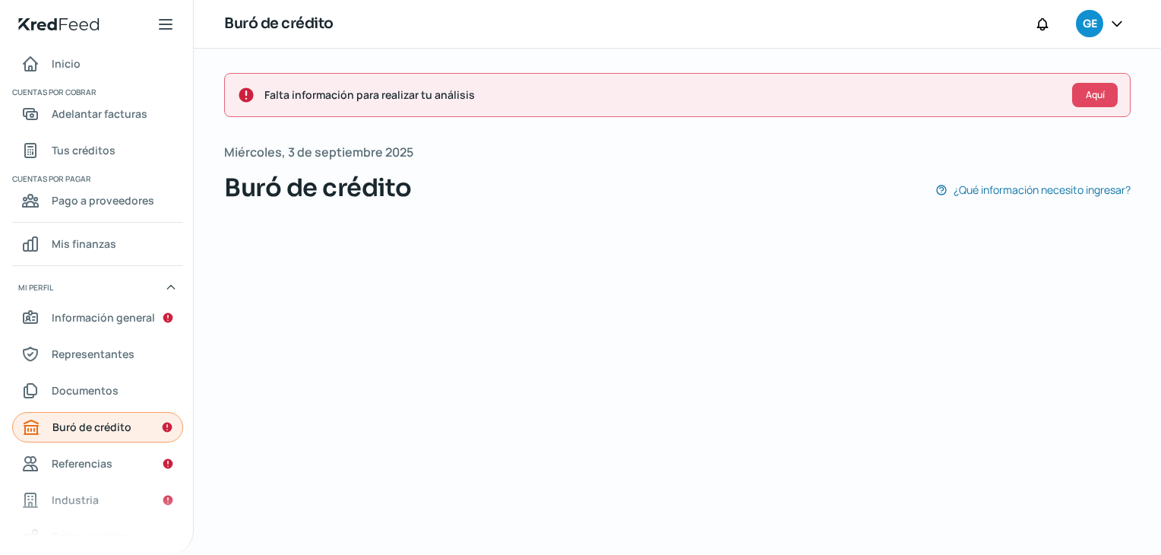
scroll to position [0, 6]
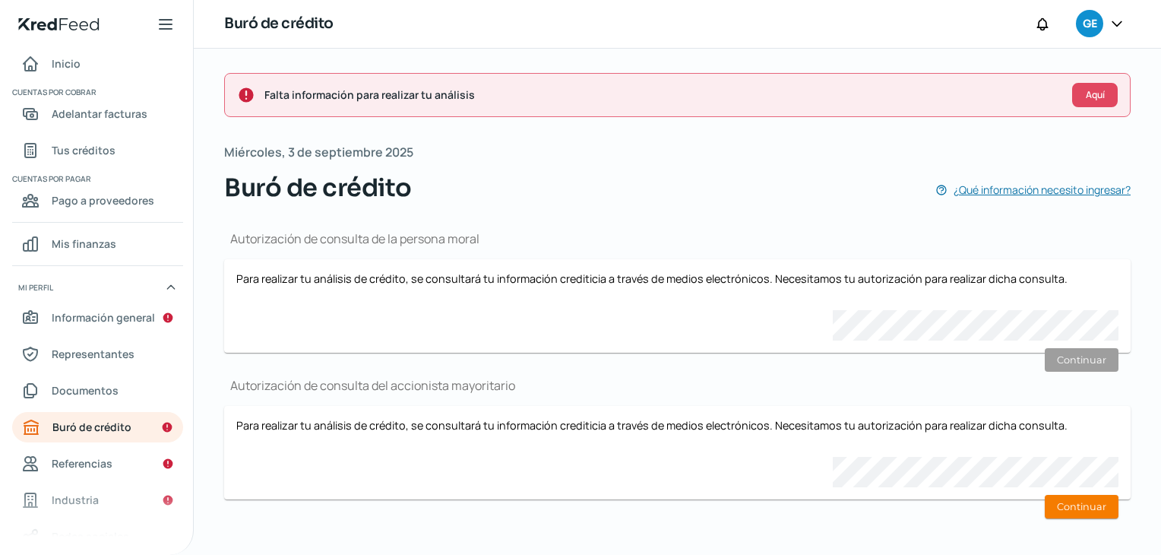
click at [1018, 190] on span "¿Qué información necesito ingresar?" at bounding box center [1042, 189] width 177 height 19
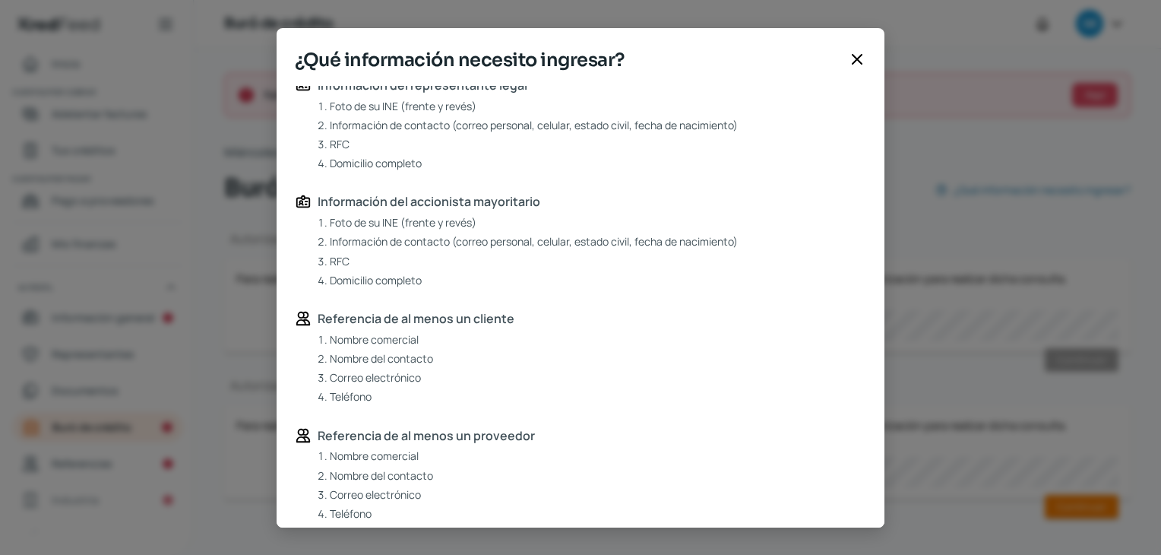
scroll to position [372, 0]
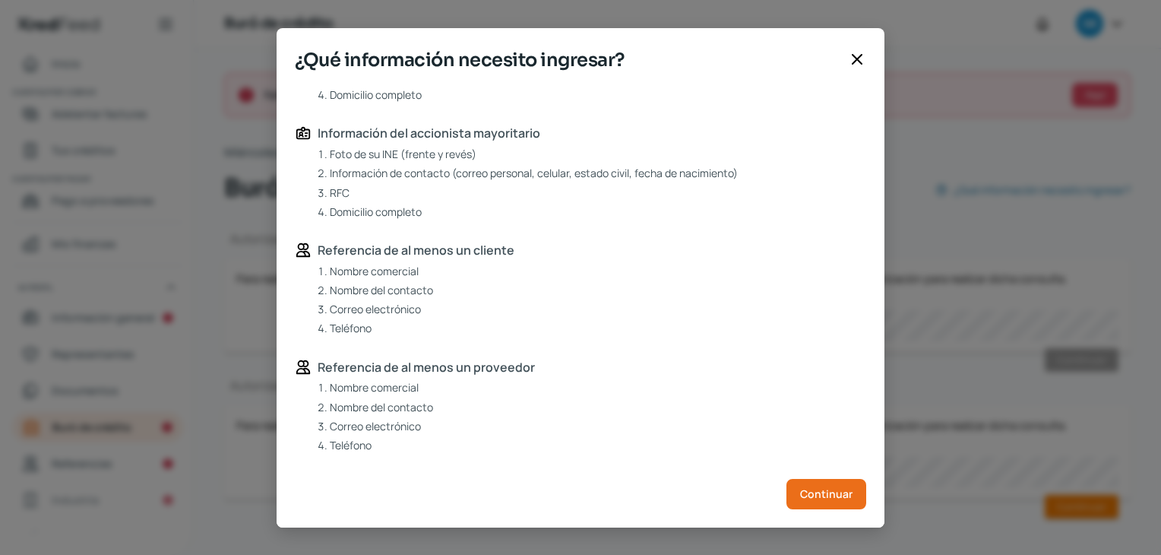
click at [862, 60] on icon at bounding box center [857, 59] width 9 height 9
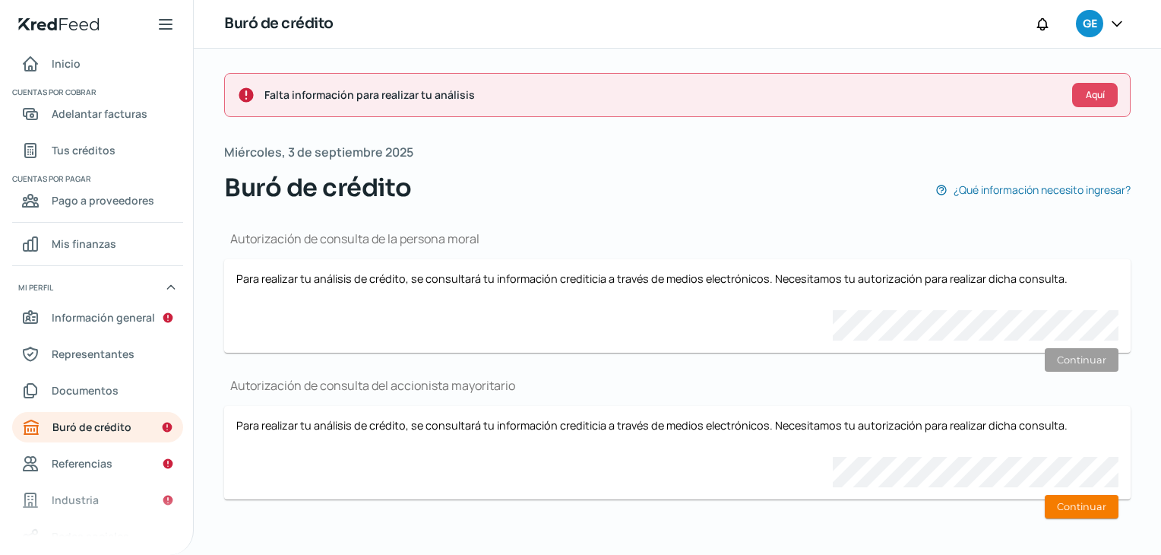
scroll to position [4, 0]
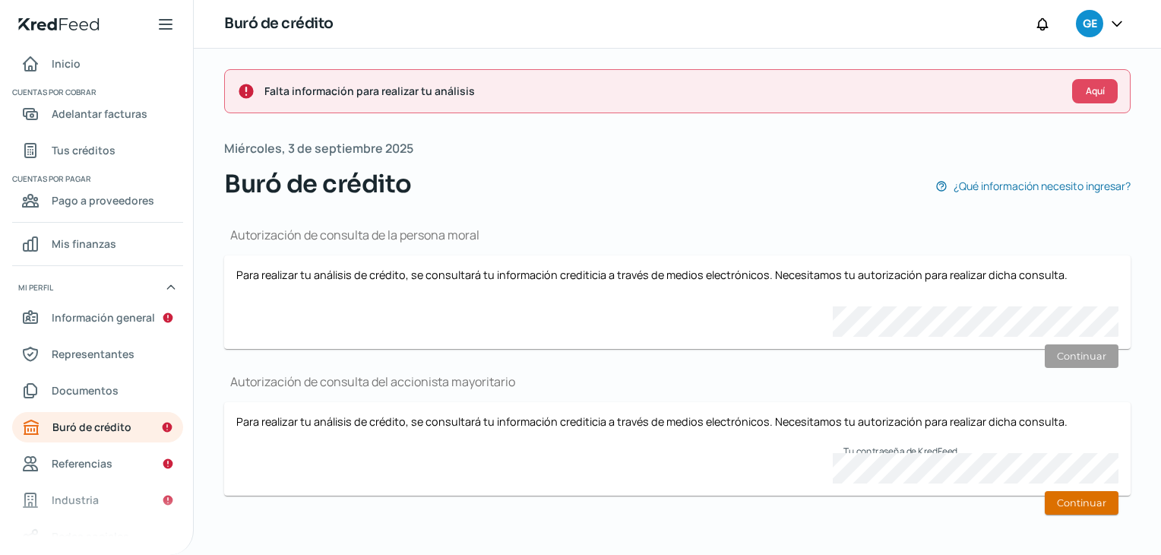
click at [1073, 502] on button "Continuar" at bounding box center [1082, 503] width 74 height 24
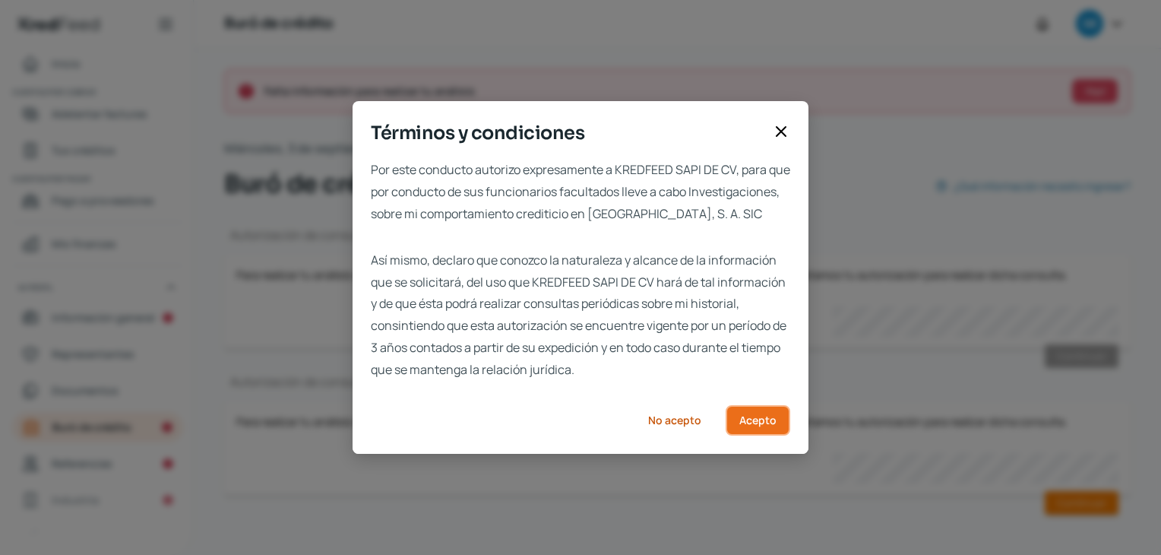
click at [766, 426] on span "Acepto" at bounding box center [758, 420] width 37 height 11
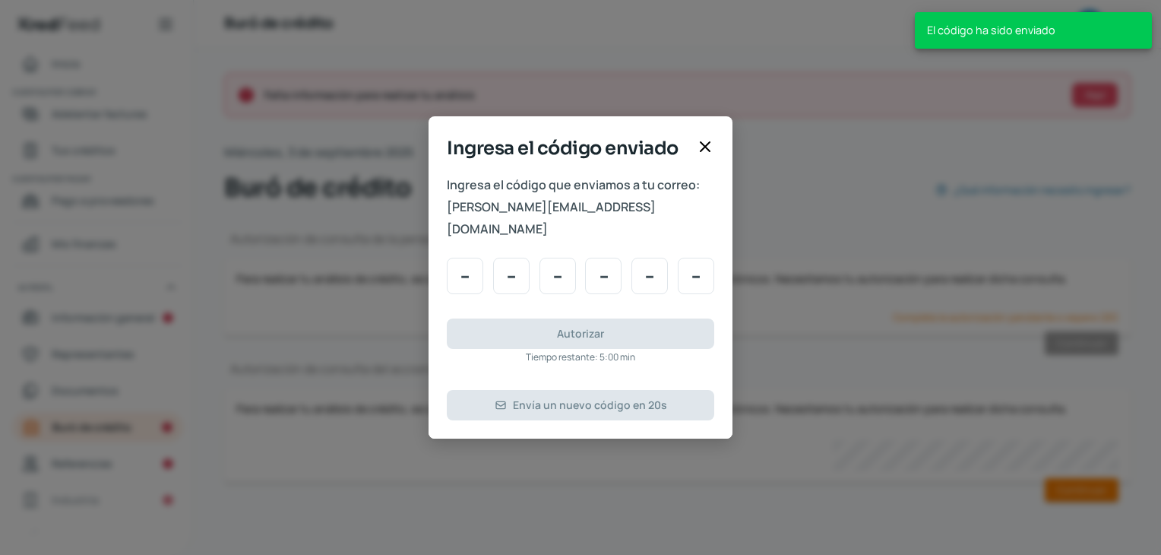
scroll to position [0, 0]
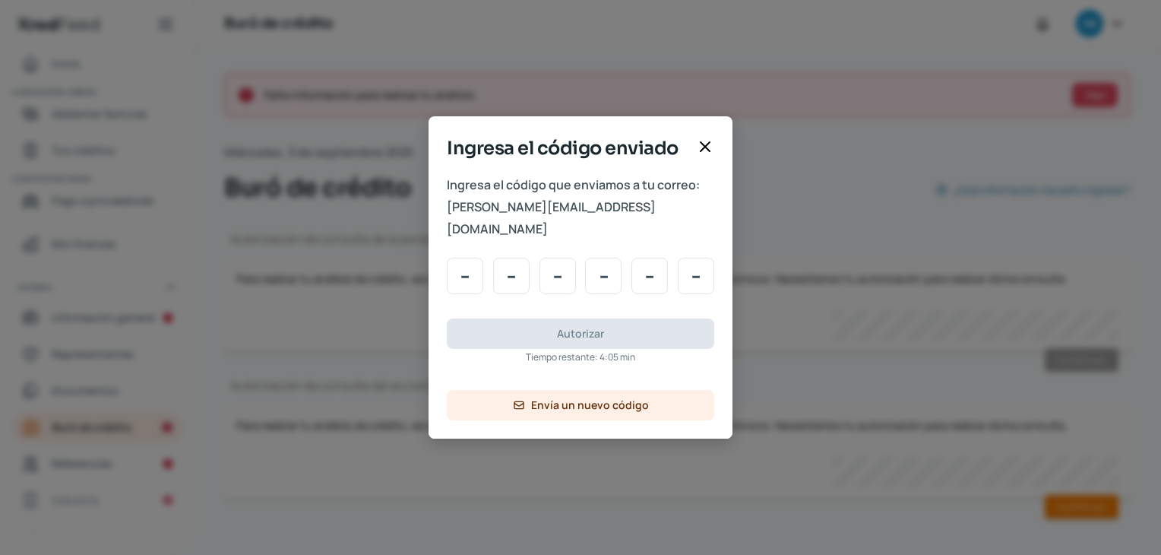
click at [707, 153] on icon at bounding box center [705, 147] width 18 height 18
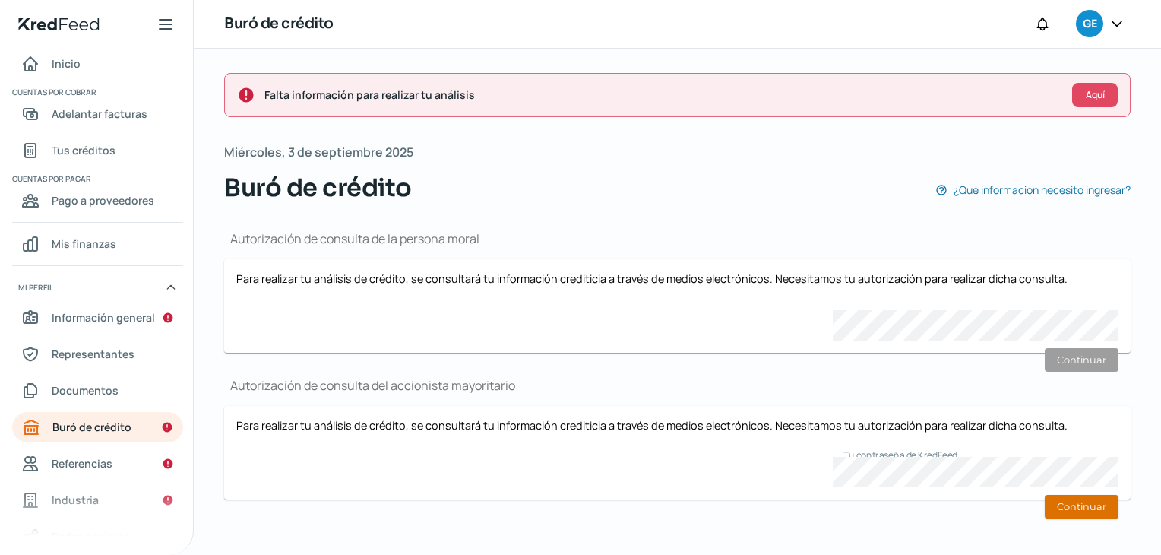
click at [1067, 505] on button "Continuar" at bounding box center [1082, 507] width 74 height 24
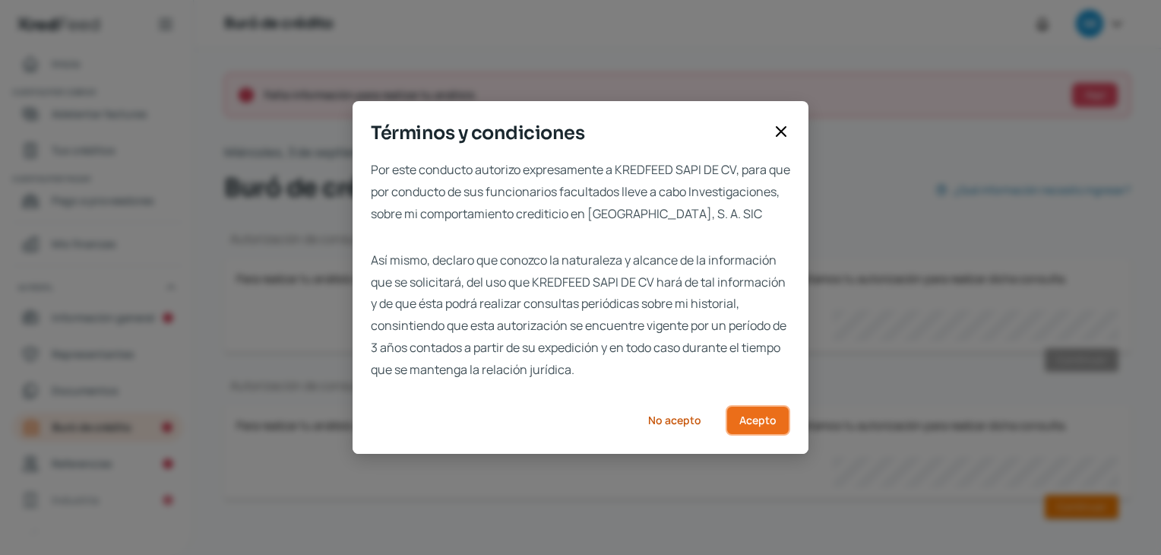
click at [754, 426] on span "Acepto" at bounding box center [758, 420] width 37 height 11
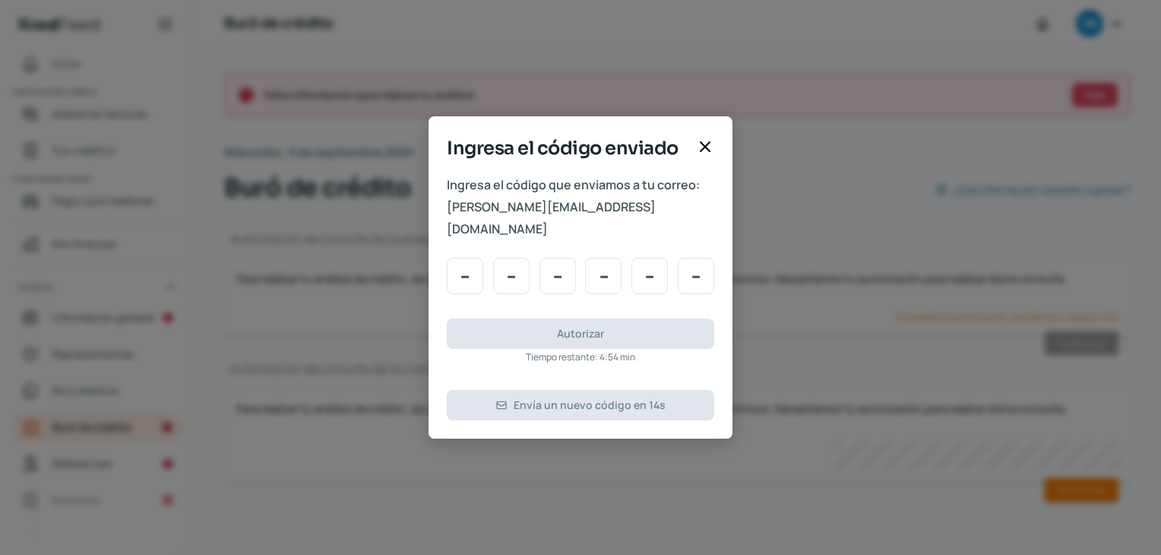
click at [708, 151] on icon at bounding box center [705, 146] width 9 height 9
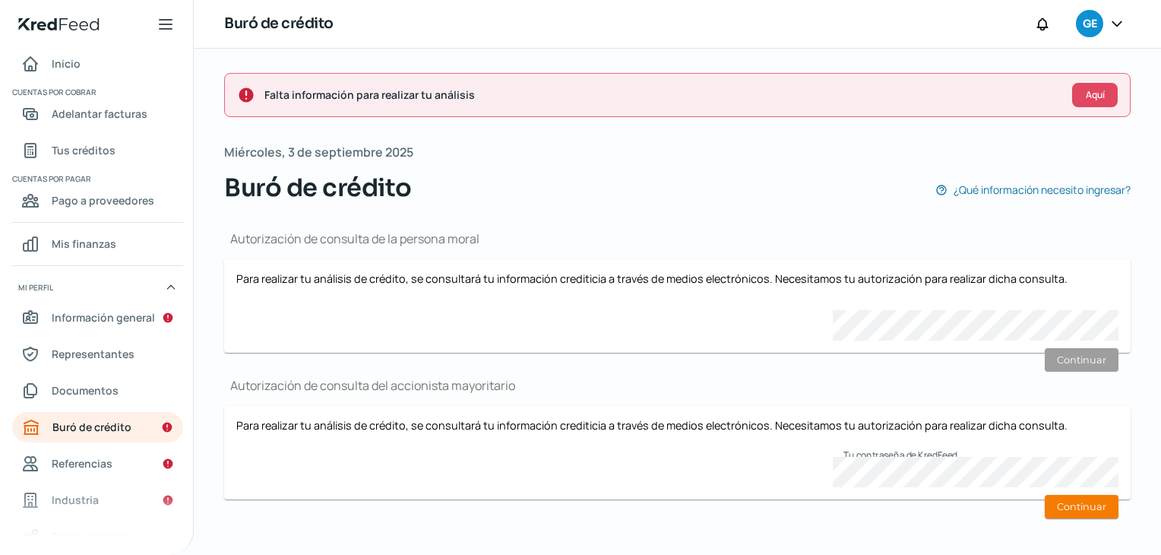
click at [671, 402] on div "Autorización de consulta del accionista mayoritario Para realizar tu análisis d…" at bounding box center [677, 438] width 907 height 122
click at [65, 465] on span "Referencias" at bounding box center [82, 463] width 61 height 19
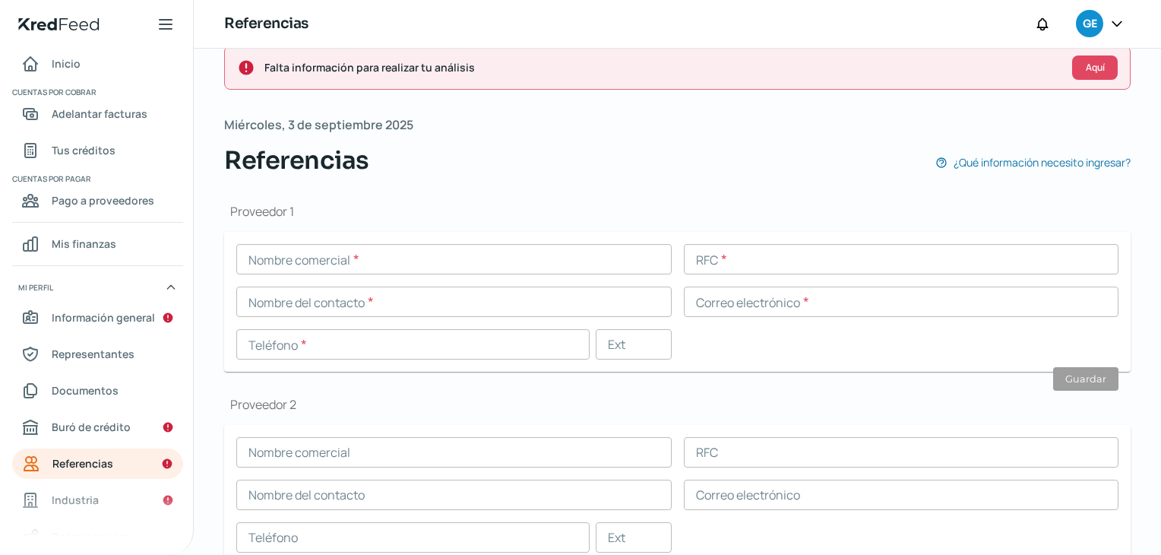
scroll to position [26, 0]
click at [731, 158] on div "Referencias ¿Qué información necesito ingresar?" at bounding box center [677, 162] width 907 height 36
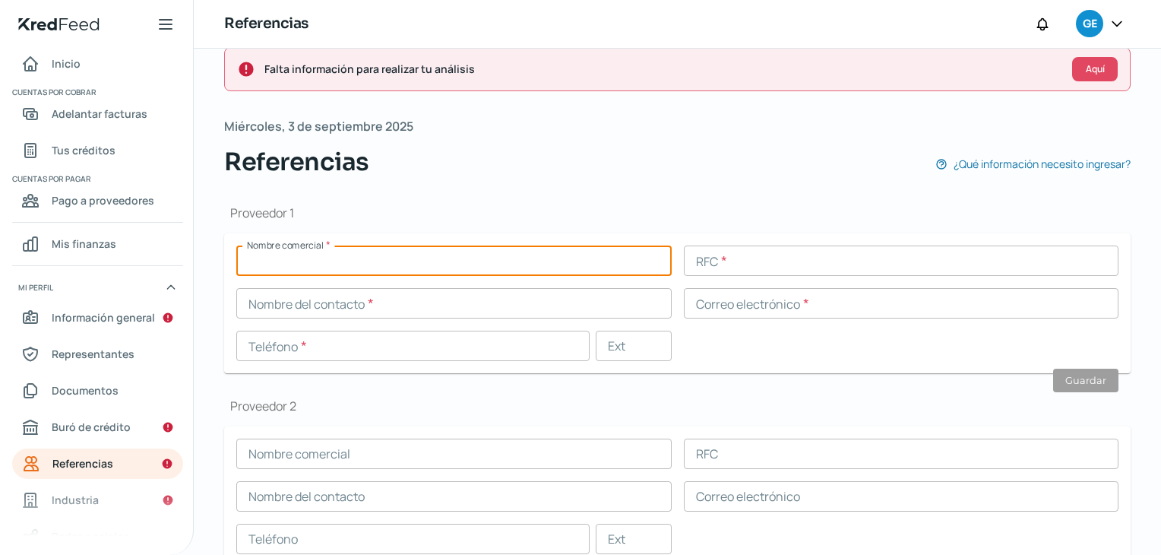
click at [412, 268] on input "text" at bounding box center [454, 261] width 436 height 30
type input "DENTILAB SA DE CV"
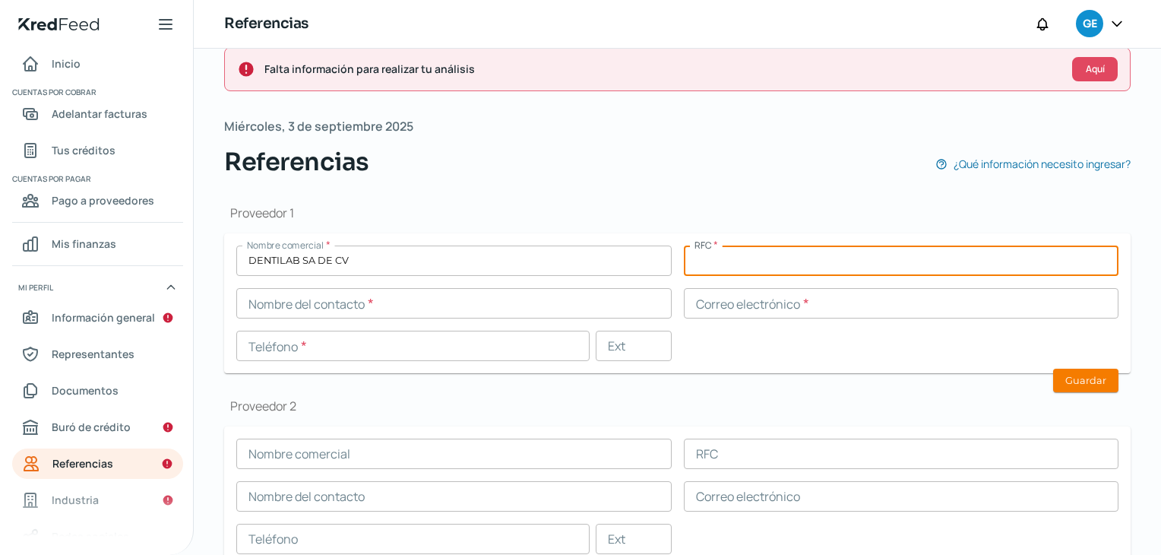
paste input "DEN861217P3A"
type input "DEN861217P3A"
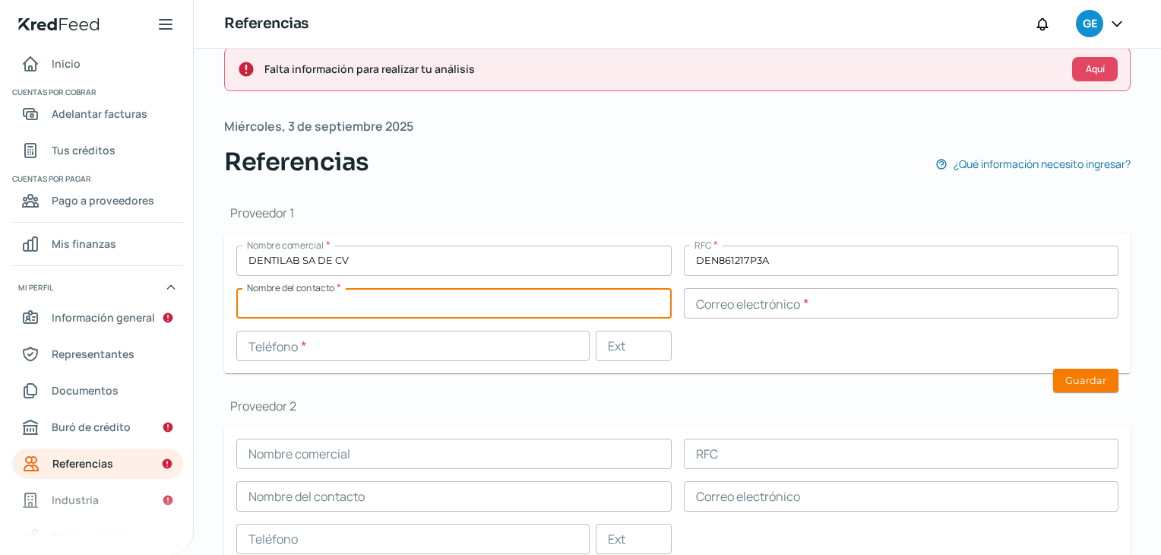
paste input "[EMAIL_ADDRESS][DOMAIN_NAME]"
type input "[EMAIL_ADDRESS][DOMAIN_NAME]"
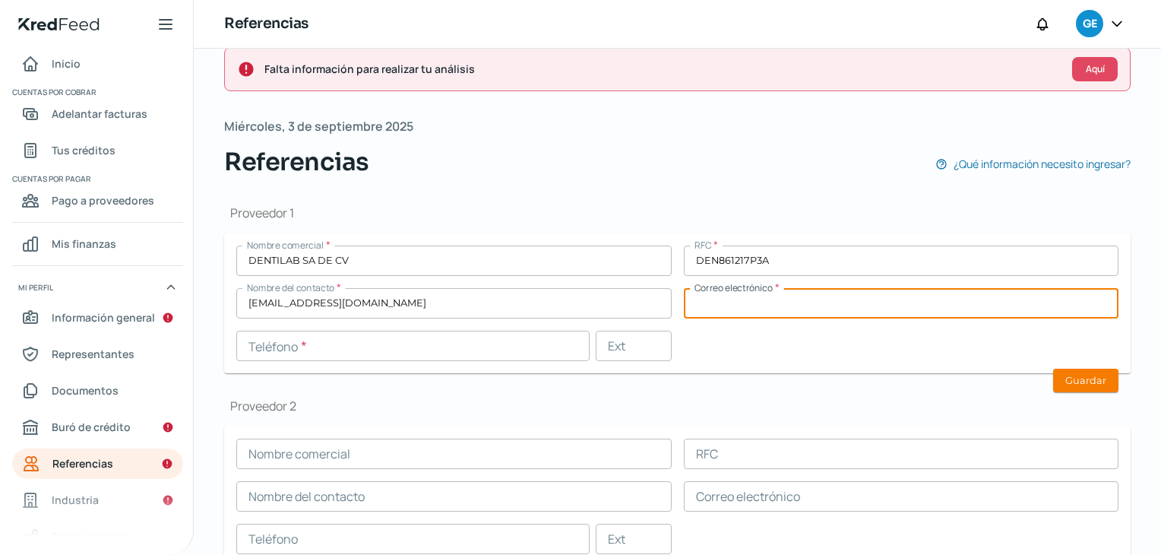
paste input "[EMAIL_ADDRESS][DOMAIN_NAME]"
type input "[EMAIL_ADDRESS][DOMAIN_NAME]"
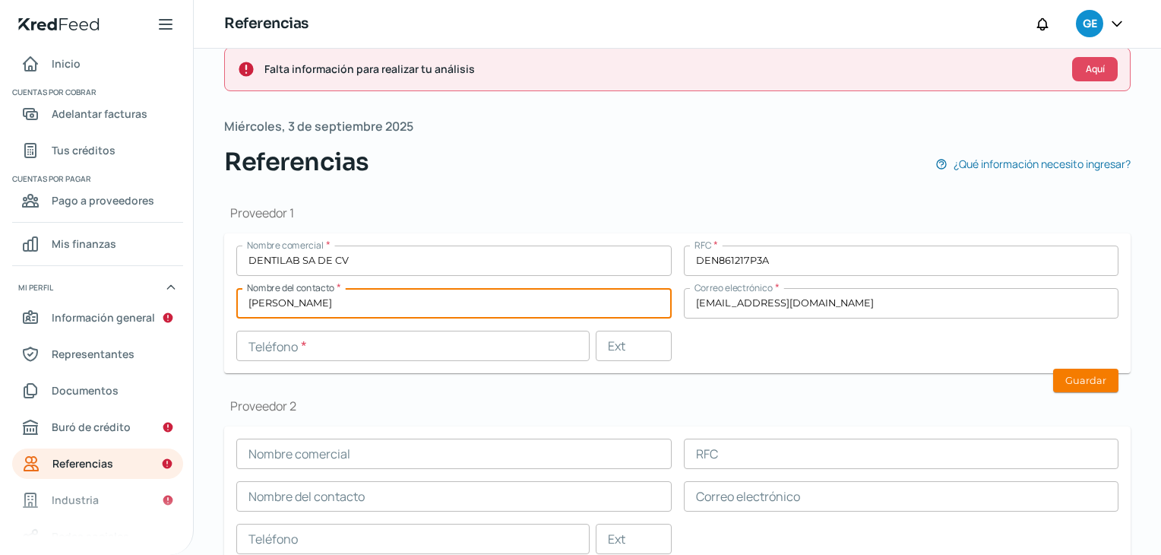
type input "[PERSON_NAME]"
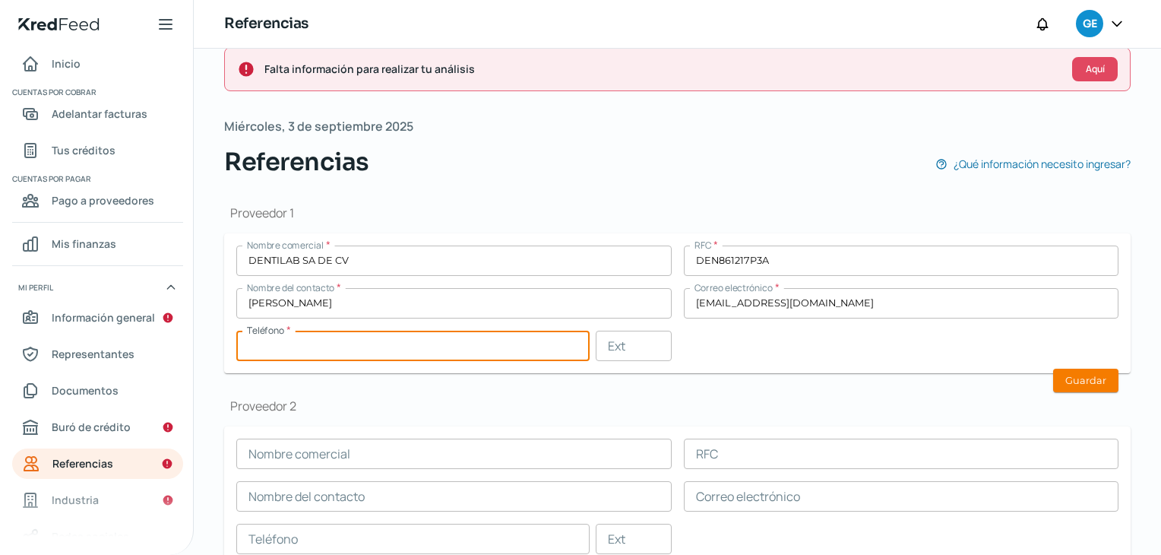
paste input "99 - 9129 - 8475"
type input "99 - 9129 - 8475"
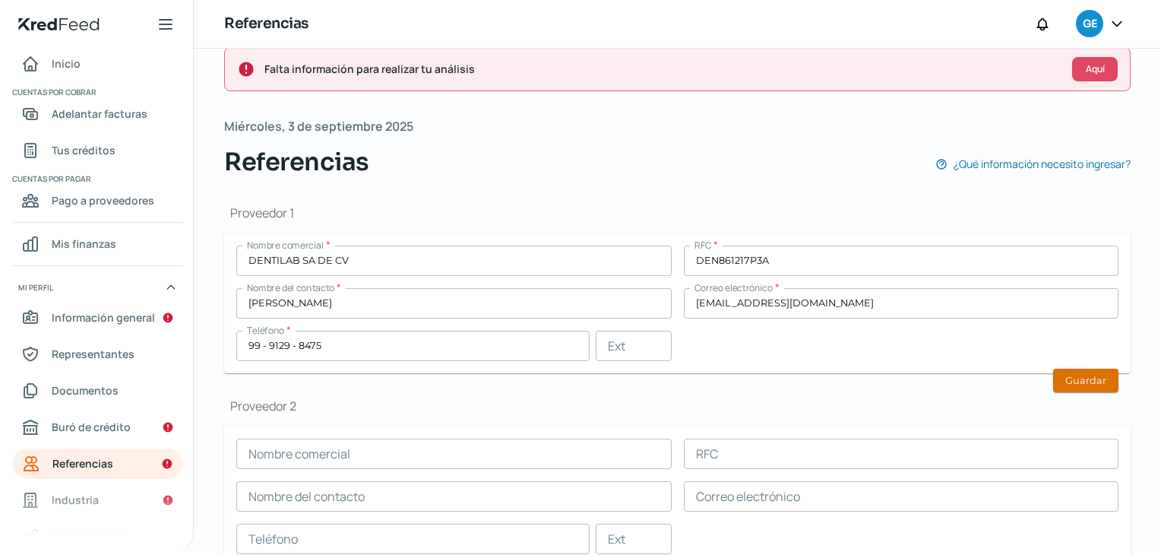
click at [1072, 383] on button "Guardar" at bounding box center [1085, 381] width 65 height 24
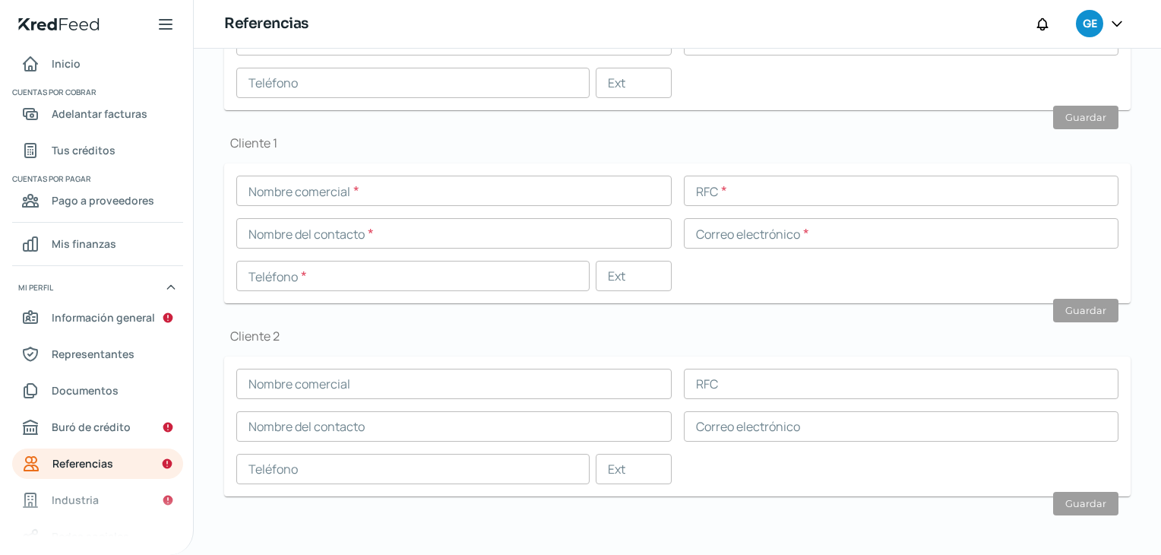
scroll to position [0, 6]
click at [80, 502] on span "Industria" at bounding box center [75, 499] width 47 height 19
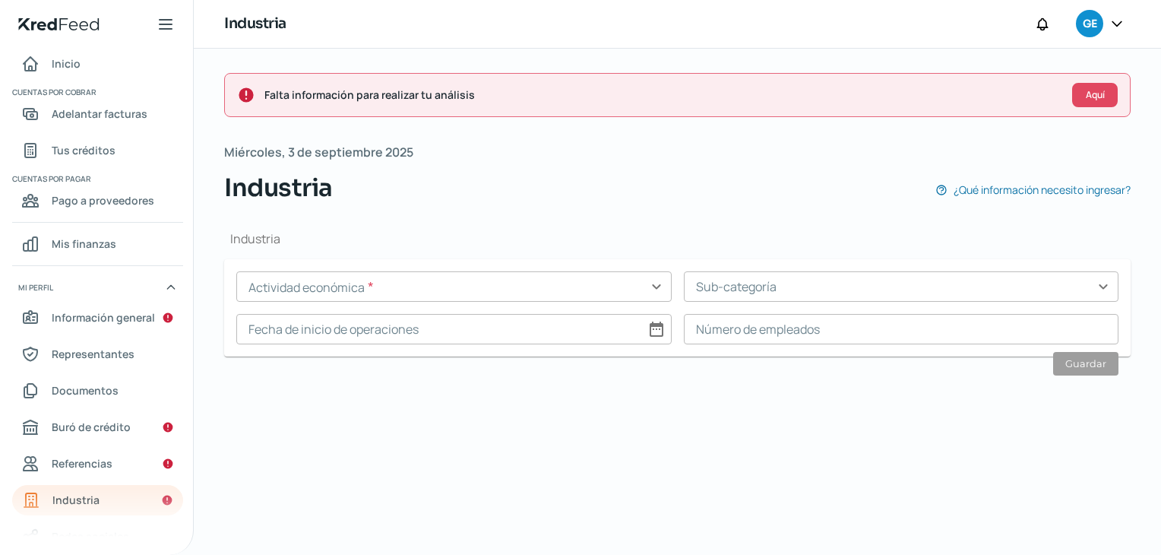
click at [531, 291] on input "text" at bounding box center [454, 286] width 436 height 30
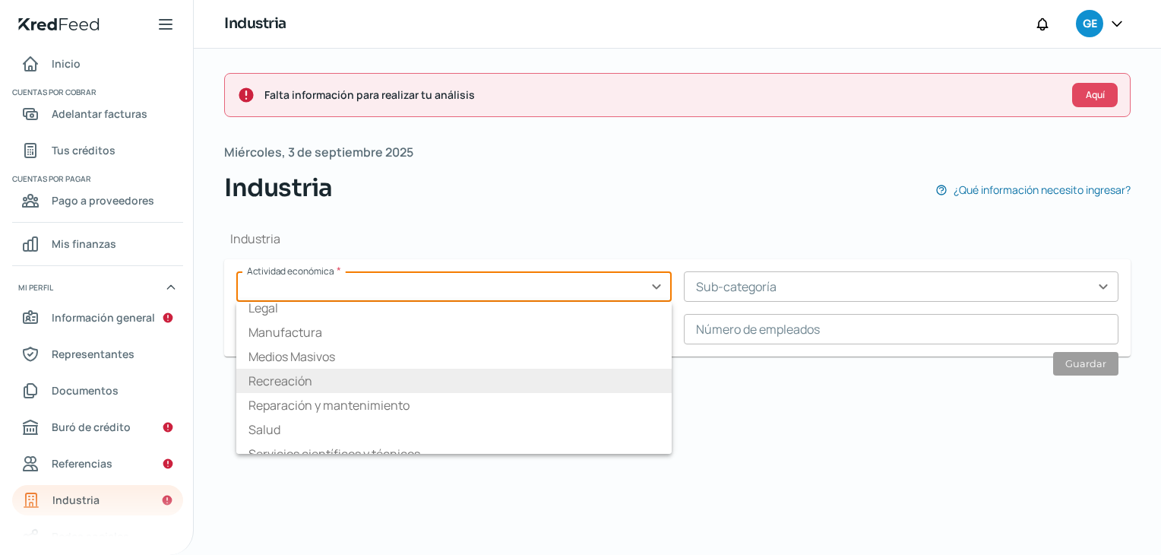
scroll to position [228, 0]
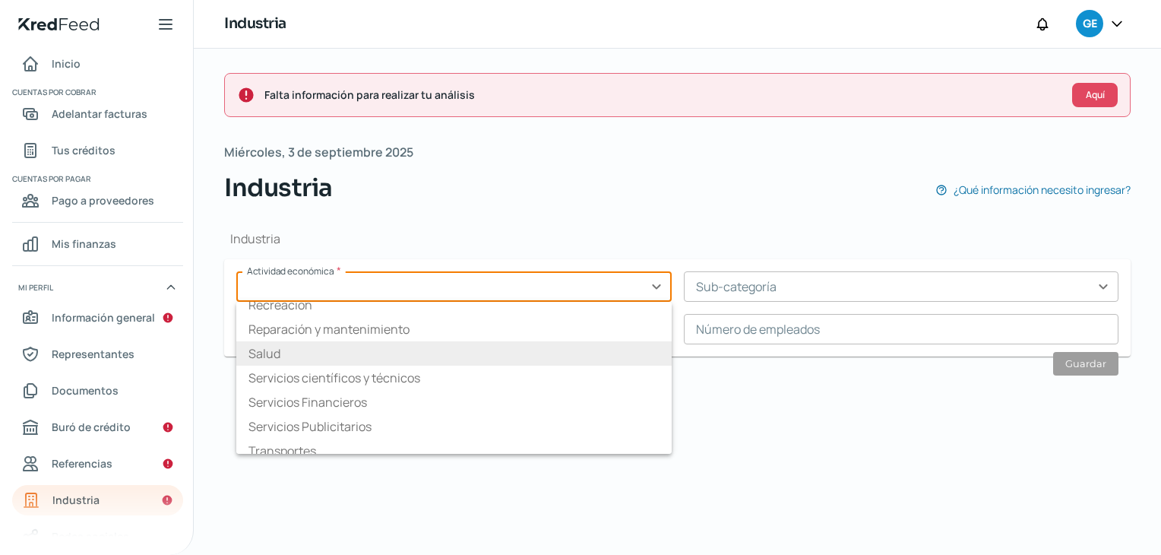
click at [520, 352] on li "Salud" at bounding box center [454, 353] width 436 height 24
type input "Salud"
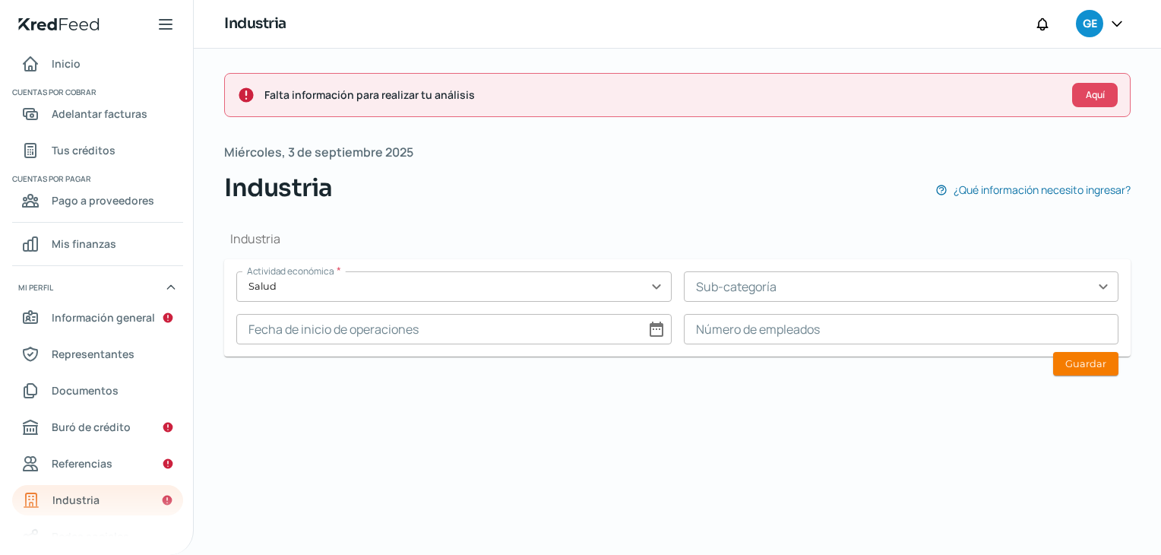
click at [803, 290] on input "text" at bounding box center [902, 286] width 436 height 30
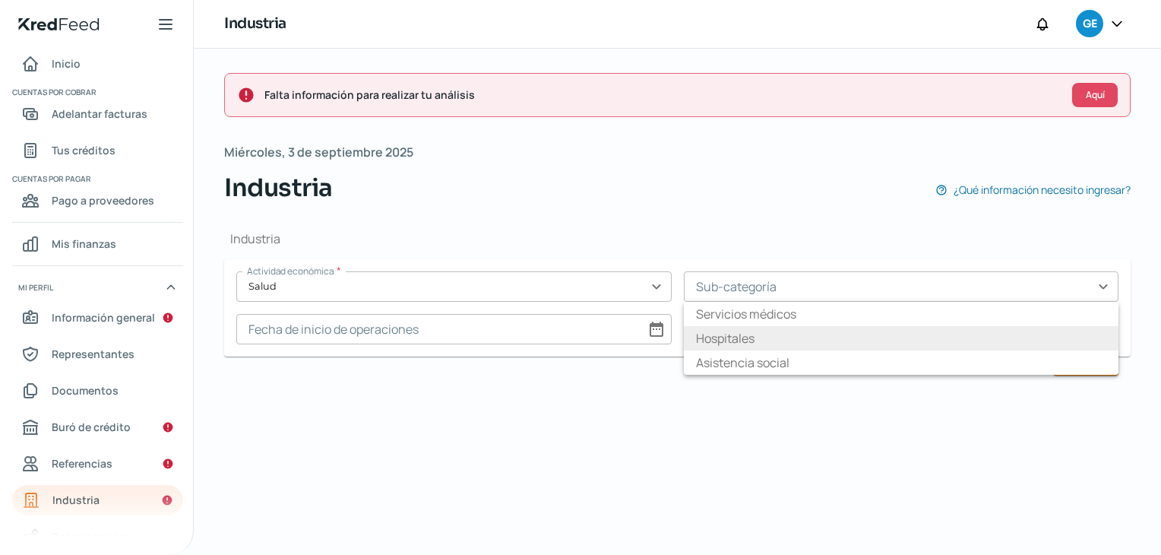
click at [746, 338] on li "Hospitales" at bounding box center [902, 338] width 436 height 24
type input "Hospitales"
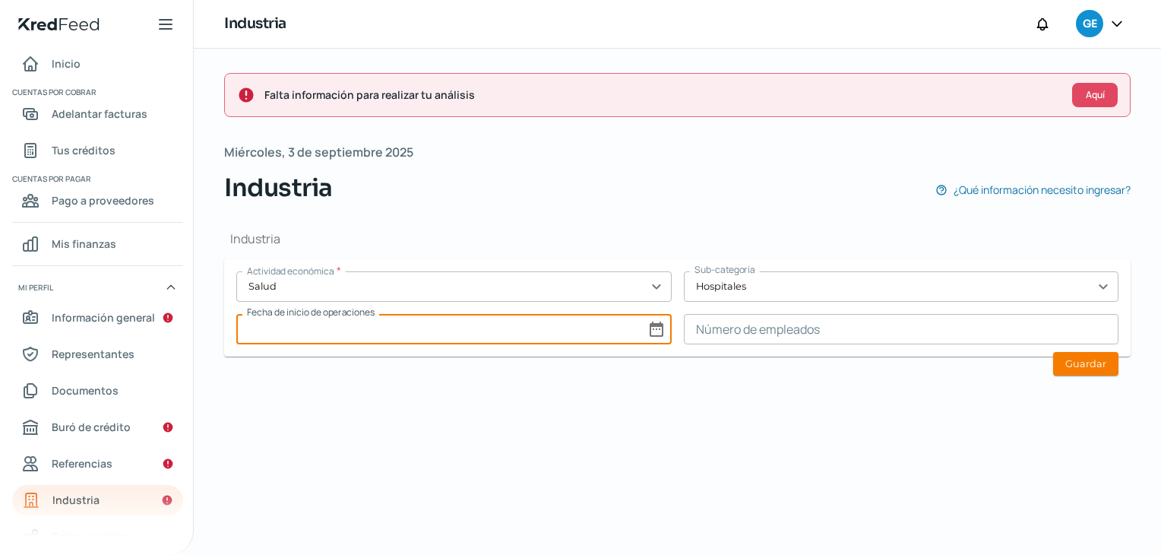
click at [654, 331] on input at bounding box center [454, 329] width 436 height 30
select select "8"
click at [636, 364] on select "1925 1926 1927 1928 1929 1930 1931 1932 1933 1934 1935 1936 1937 1938 1939 1940…" at bounding box center [633, 368] width 54 height 24
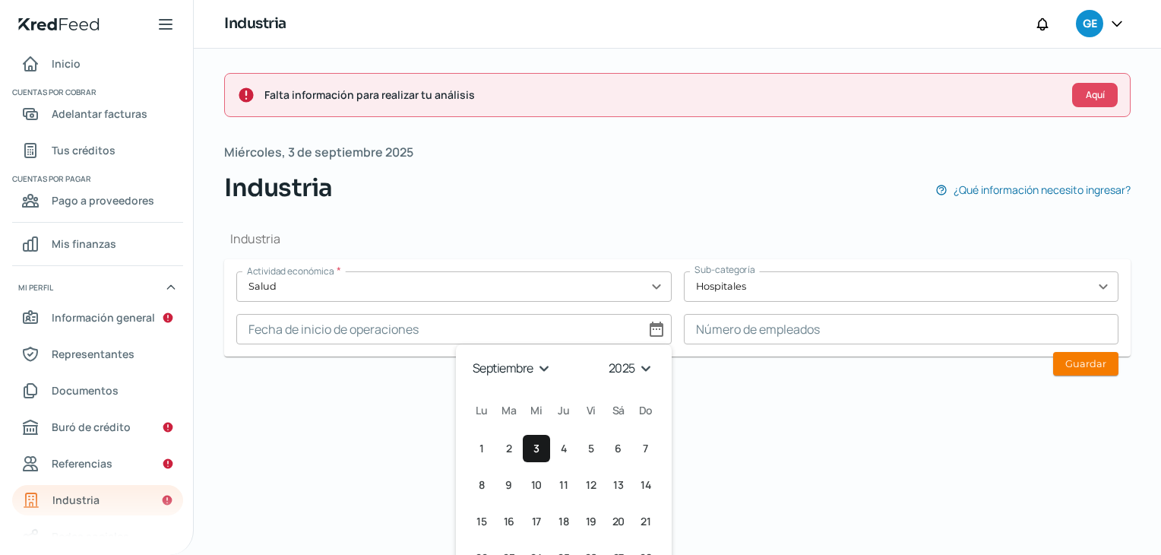
select select "2016"
click at [606, 356] on select "1925 1926 1927 1928 1929 1930 1931 1932 1933 1934 1935 1936 1937 1938 1939 1940…" at bounding box center [633, 368] width 54 height 24
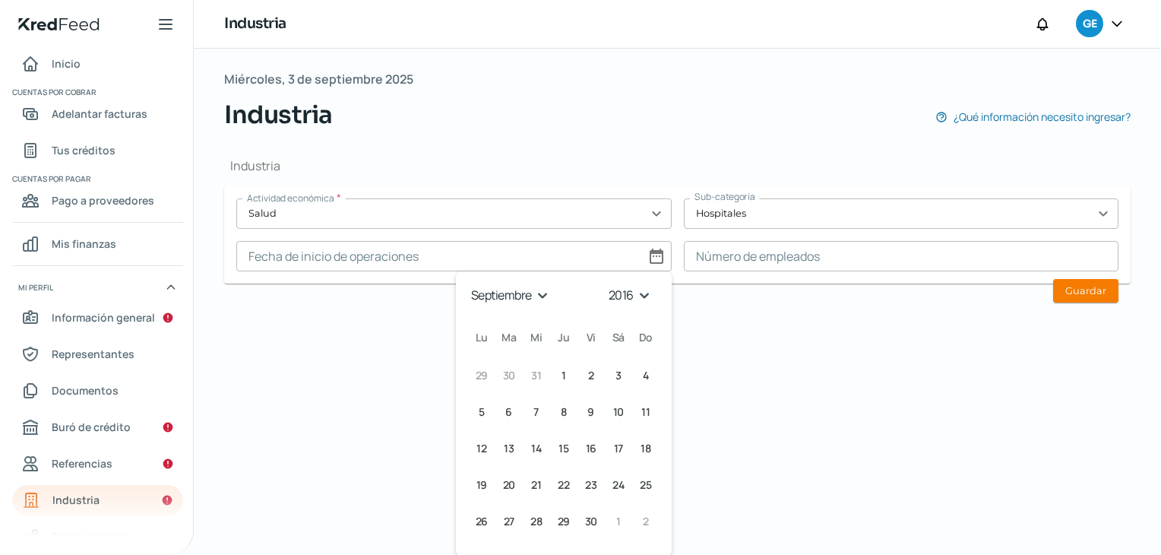
click at [532, 296] on select "enero febrero marzo [PERSON_NAME] [PERSON_NAME] septiembre octubre noviembre di…" at bounding box center [512, 296] width 88 height 24
select select "5"
click at [468, 284] on select "enero febrero marzo [PERSON_NAME] [PERSON_NAME] septiembre octubre noviembre di…" at bounding box center [512, 296] width 88 height 24
click at [477, 444] on span "13" at bounding box center [482, 448] width 10 height 18
type input "[DATE]"
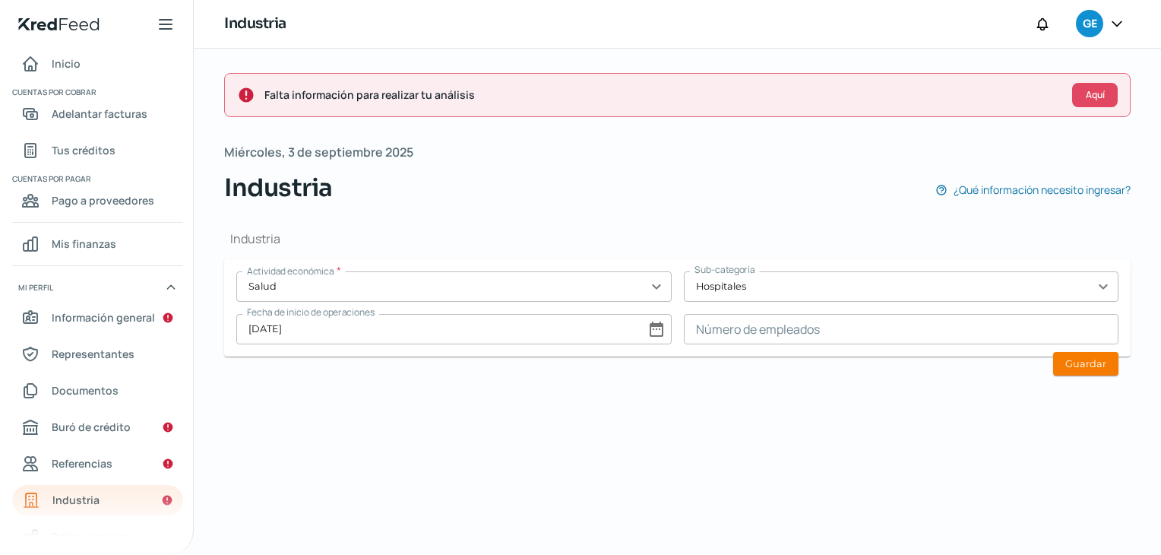
scroll to position [0, 0]
click at [860, 331] on input at bounding box center [902, 329] width 436 height 30
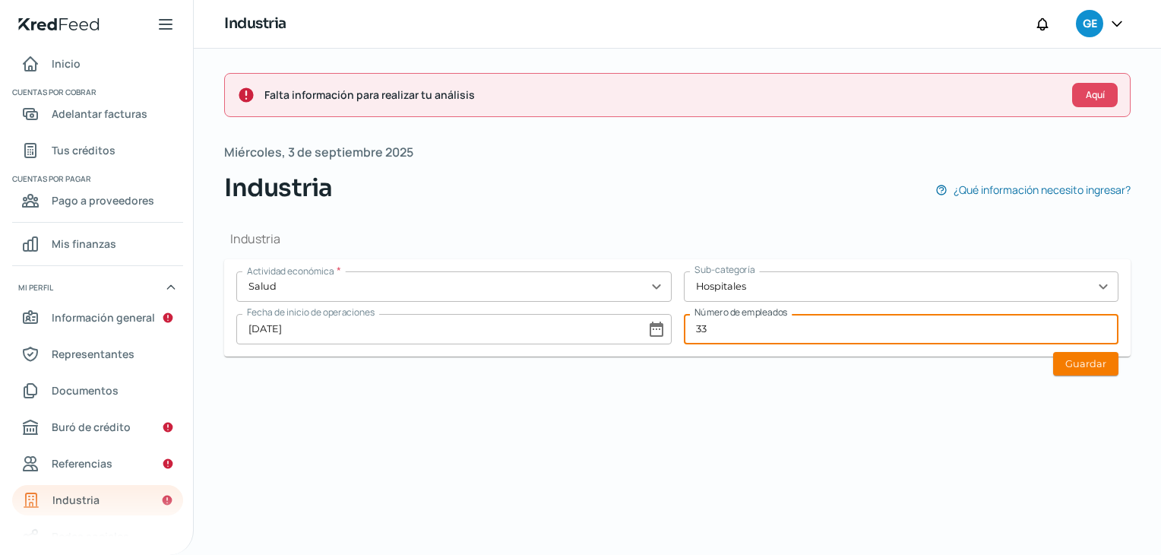
click at [728, 326] on input "33" at bounding box center [902, 329] width 436 height 30
type input "32"
click at [1083, 366] on button "Guardar" at bounding box center [1085, 364] width 65 height 24
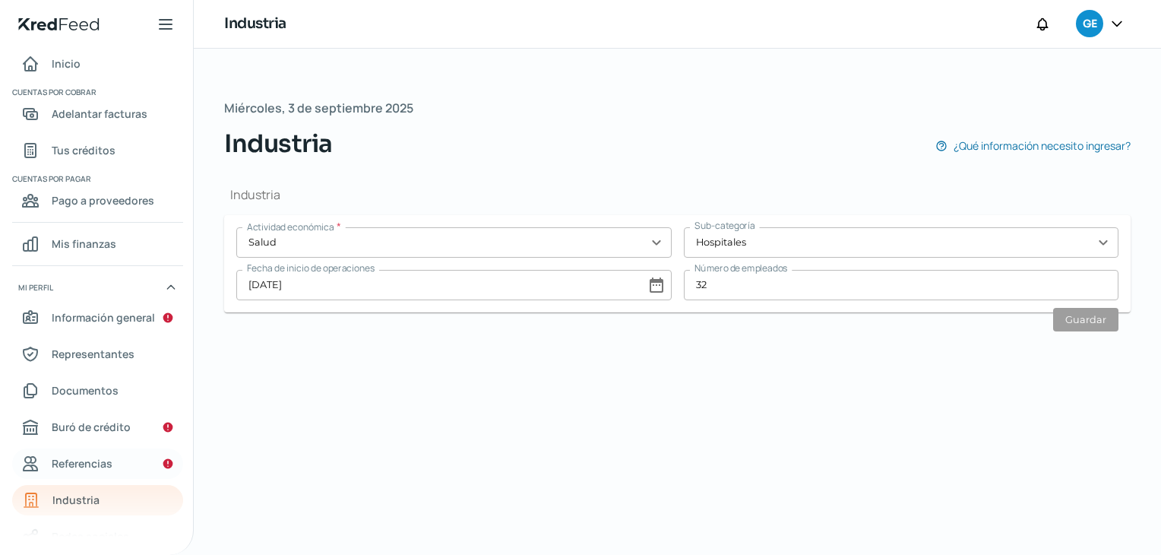
click at [87, 466] on span "Referencias" at bounding box center [82, 463] width 61 height 19
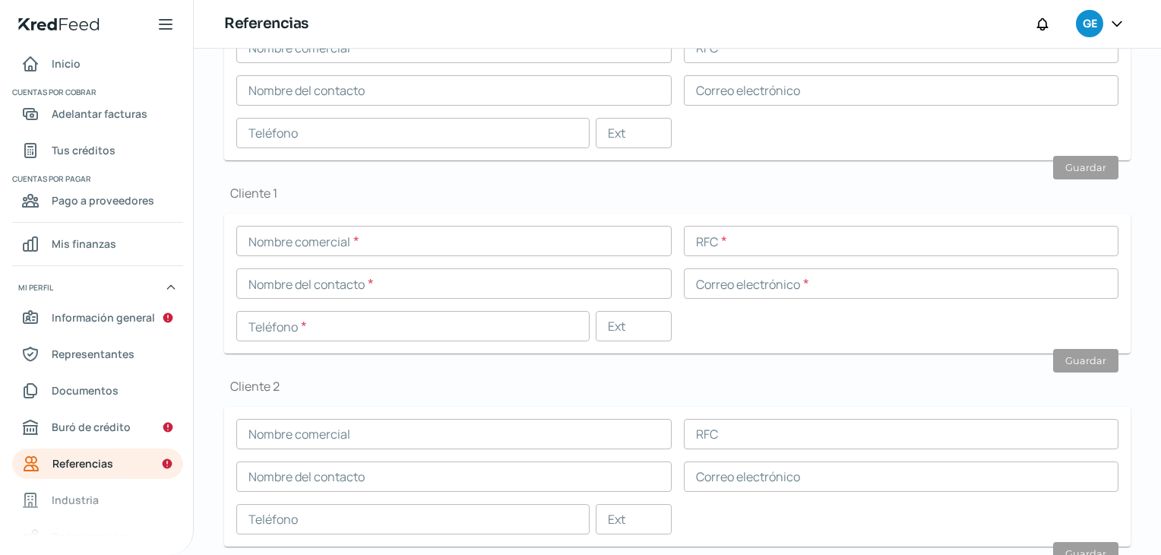
scroll to position [456, 0]
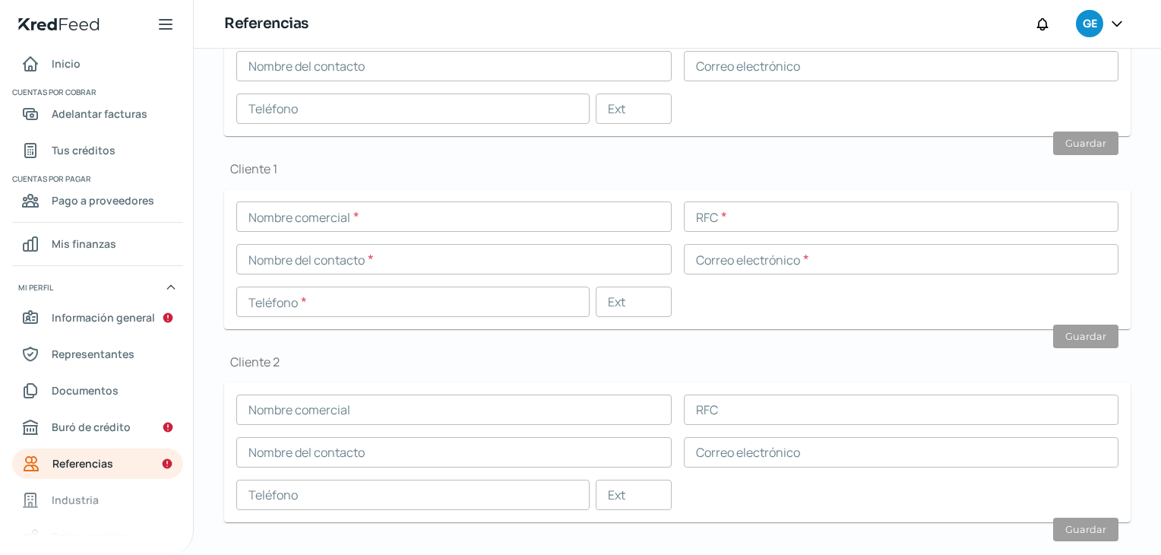
click at [434, 218] on input "text" at bounding box center [454, 216] width 436 height 30
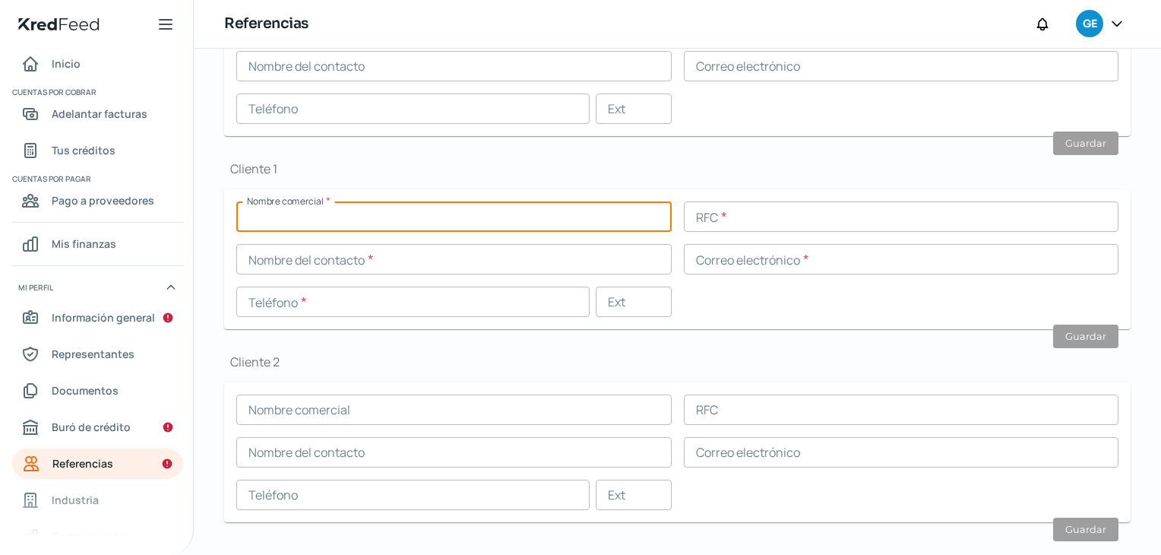
paste input "EXPERIENCIAS XCARET PARQUES"
type input "EXPERIENCIAS XCARET PARQUES"
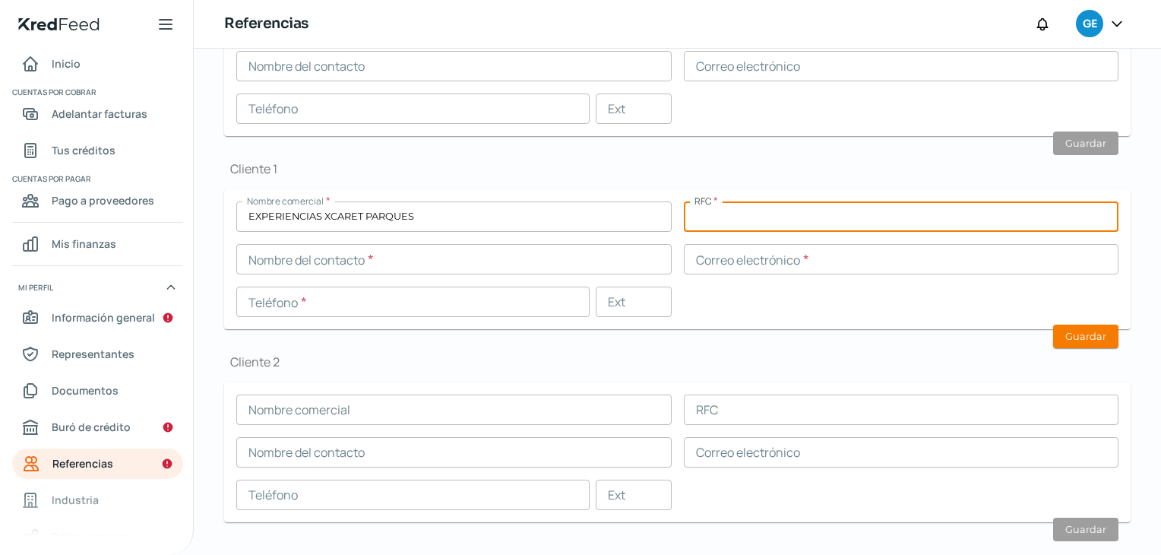
paste input "OTC080114C30"
type input "OTC080114C30"
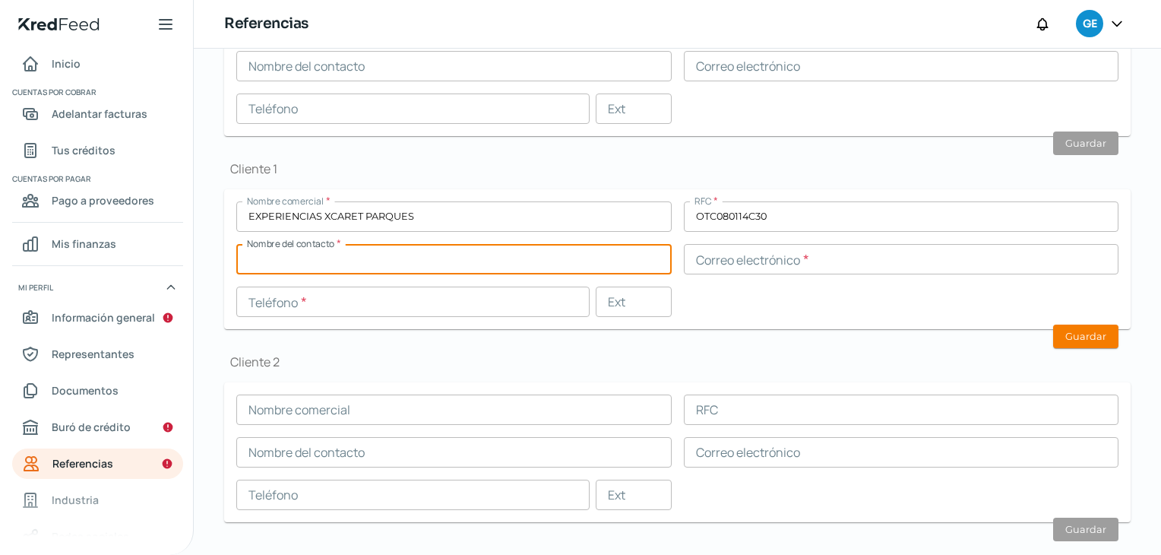
paste input "[PERSON_NAME]"
type input "[PERSON_NAME]"
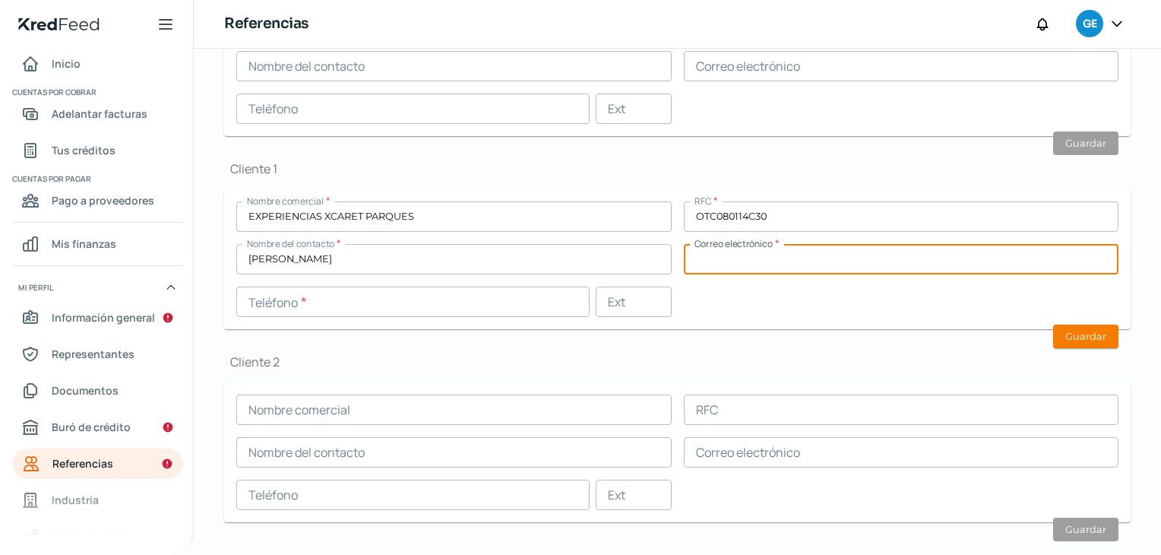
paste input "[EMAIL_ADDRESS][DOMAIN_NAME]"
type input "[EMAIL_ADDRESS][DOMAIN_NAME]"
click at [410, 302] on input "text" at bounding box center [412, 302] width 353 height 30
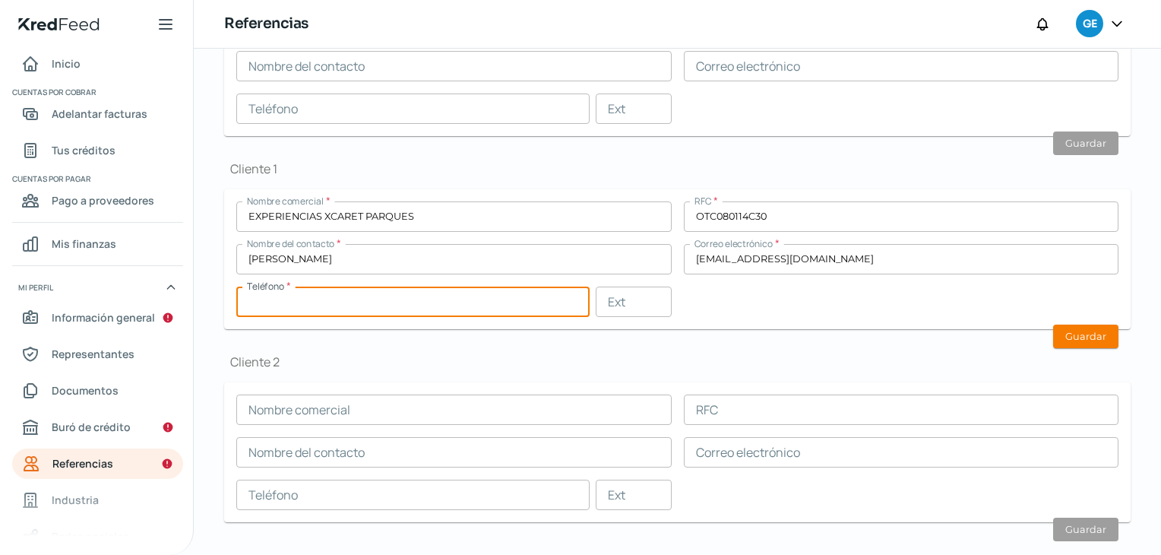
paste input "98 - 4871 - 5200"
type input "98 - 4871 - 5200"
click at [1070, 339] on button "Guardar" at bounding box center [1085, 337] width 65 height 24
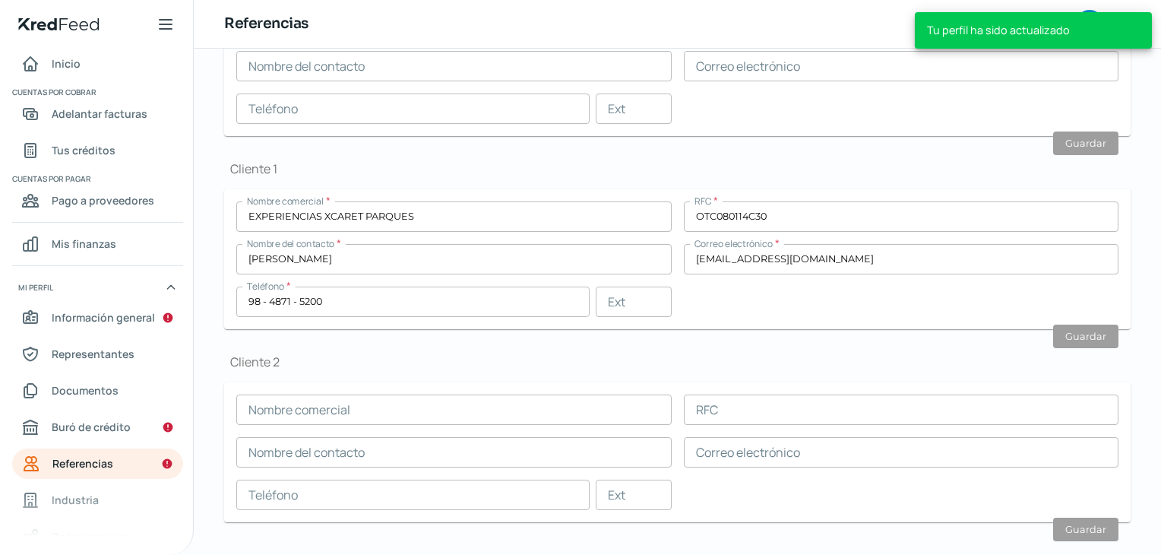
scroll to position [412, 0]
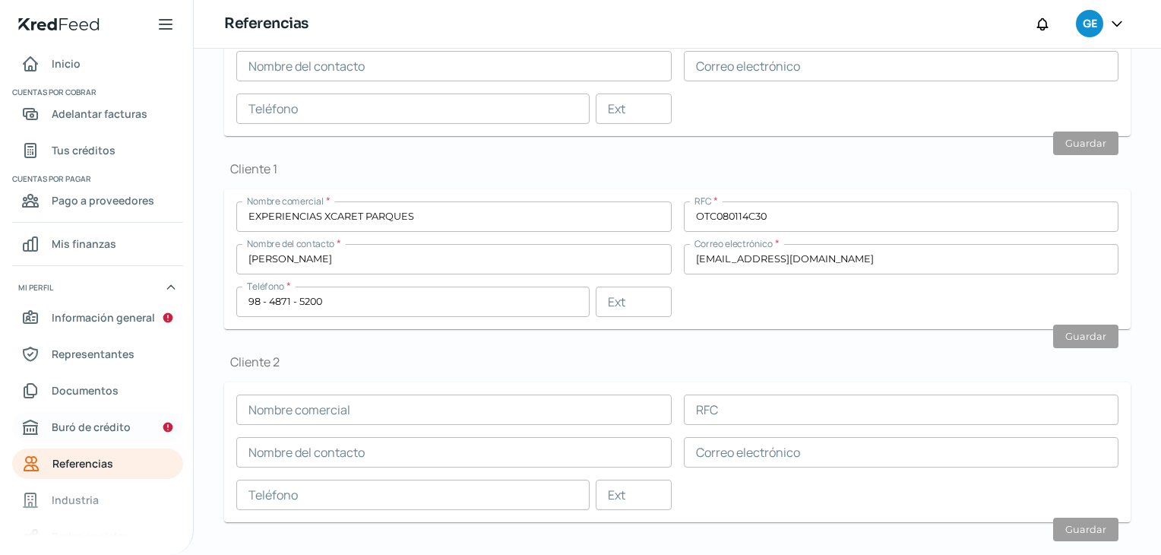
click at [88, 421] on span "Buró de crédito" at bounding box center [91, 426] width 79 height 19
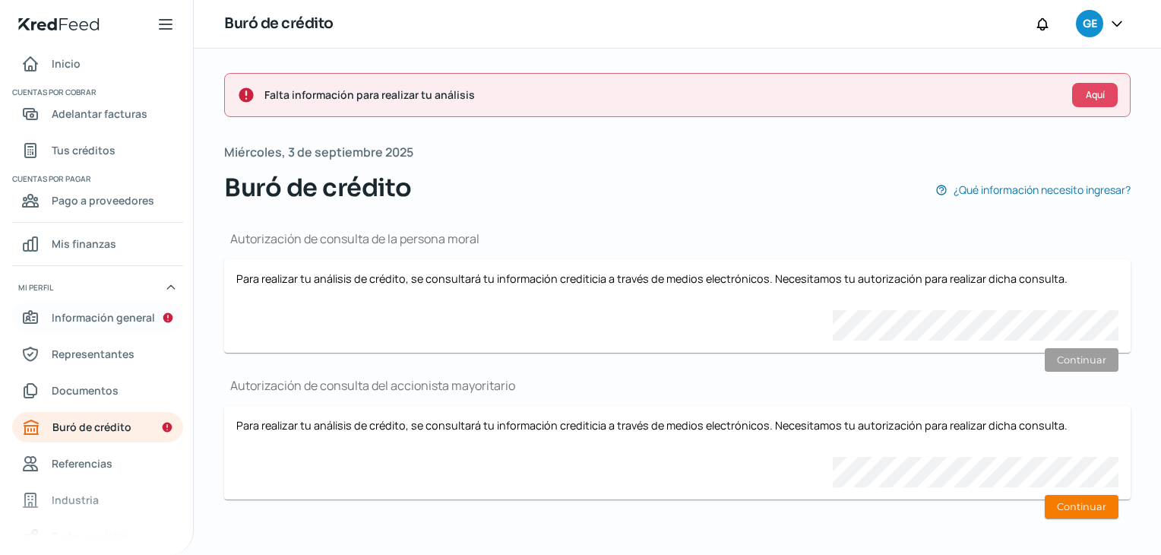
click at [100, 309] on span "Información general" at bounding box center [103, 317] width 103 height 19
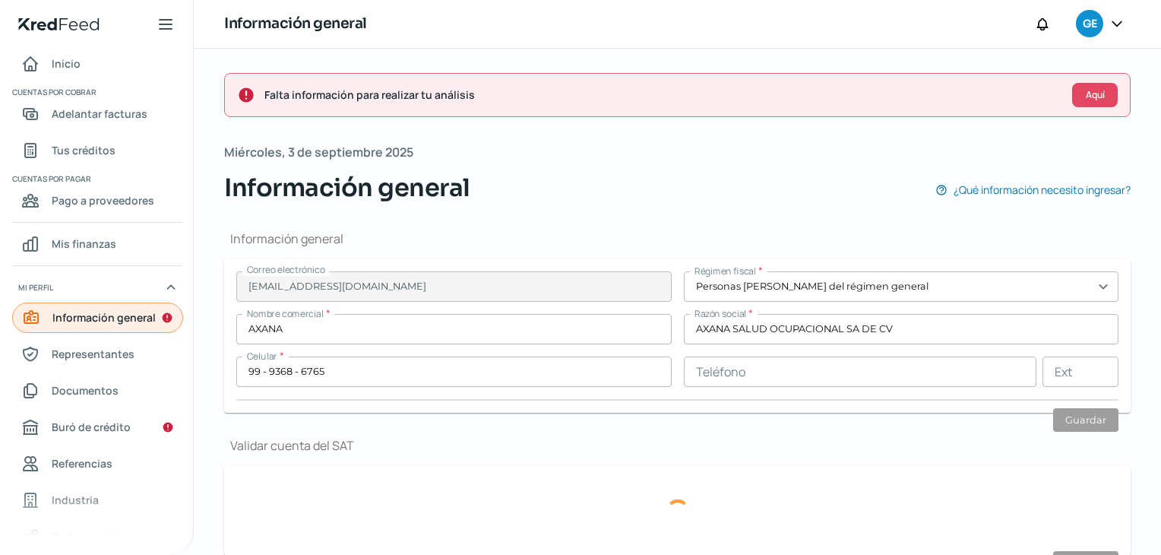
type input "CALLE 58"
type input "341"
type input "97118"
type input "PLAN [PERSON_NAME]"
type input "MERIDA"
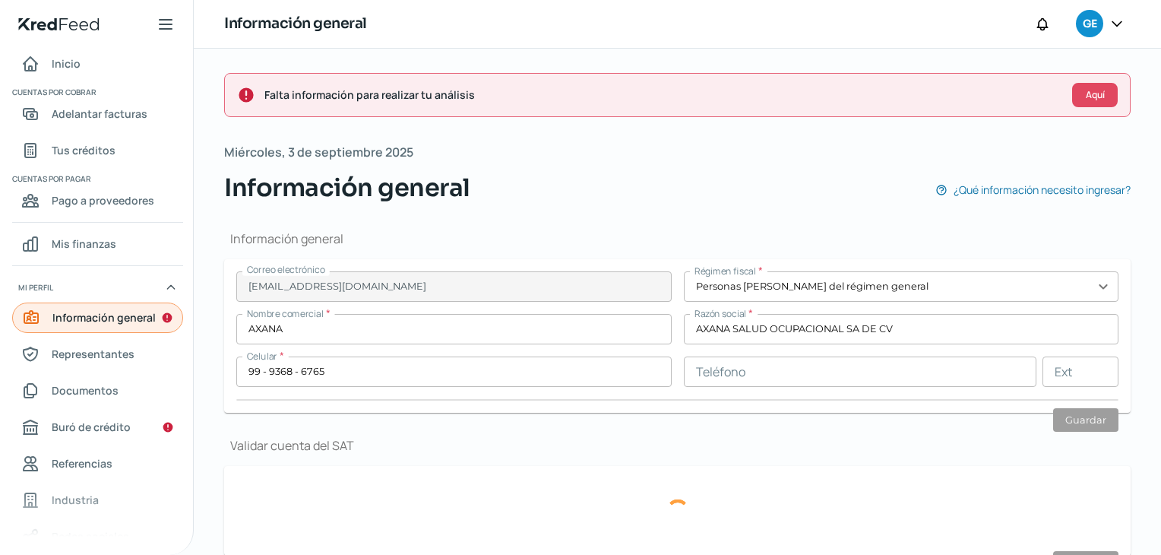
type input "[GEOGRAPHIC_DATA]"
type input "771140803339 - [MEDICAL_DATA] DOM AXANA PLAN [DATE].pdf"
type input "9"
type input "0"
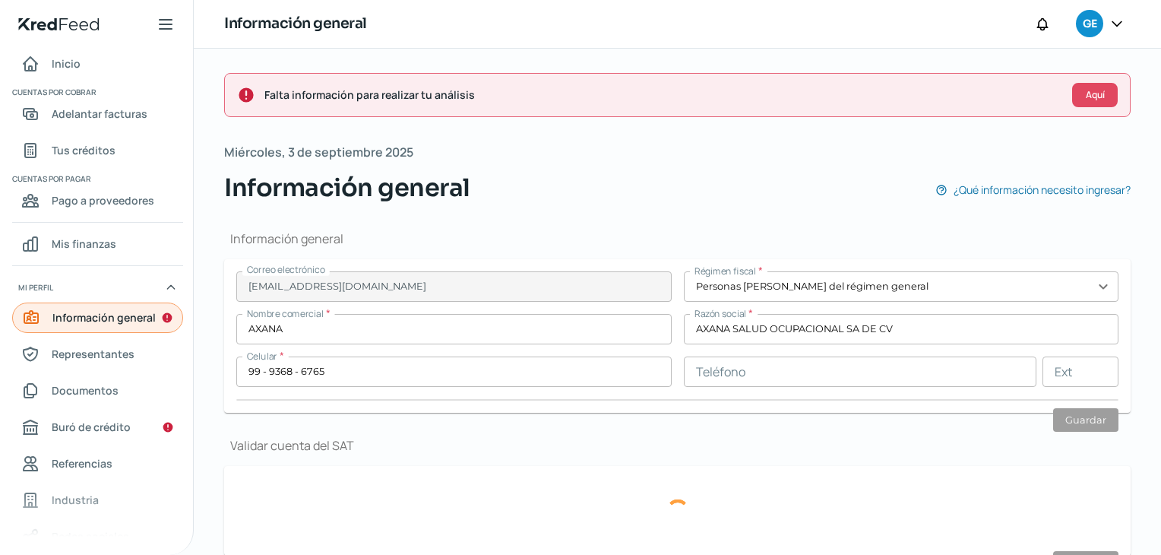
type input "Rentada"
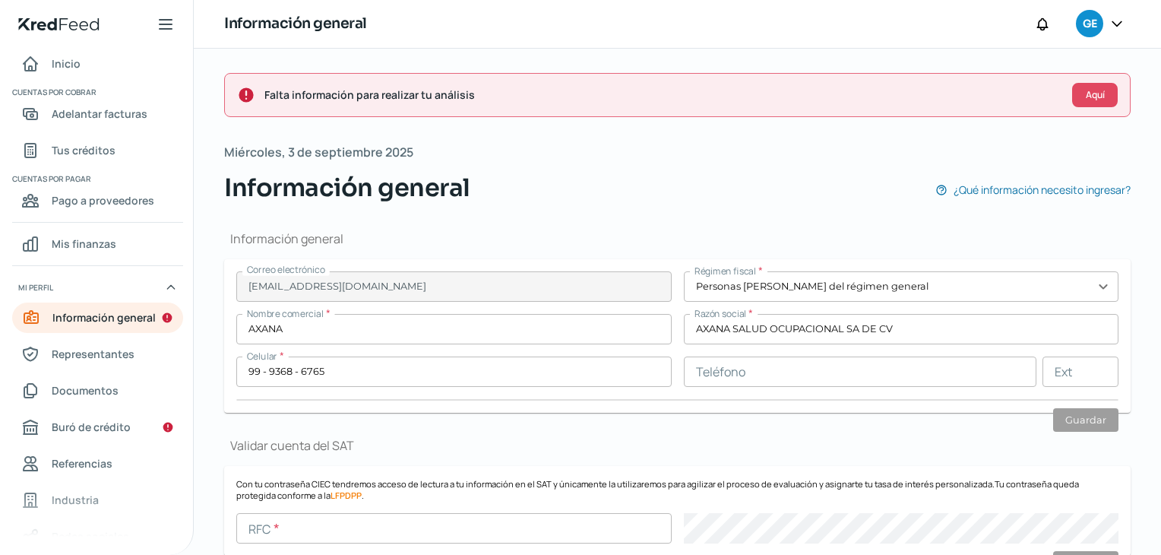
click at [1123, 17] on icon at bounding box center [1117, 23] width 15 height 15
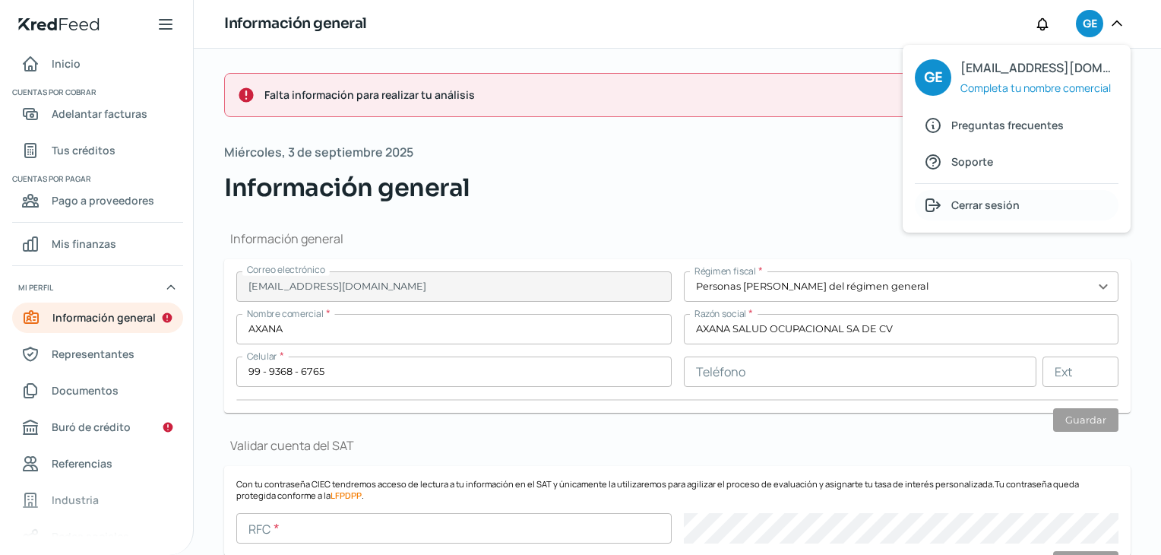
click at [990, 211] on span "Cerrar sesión" at bounding box center [986, 204] width 68 height 19
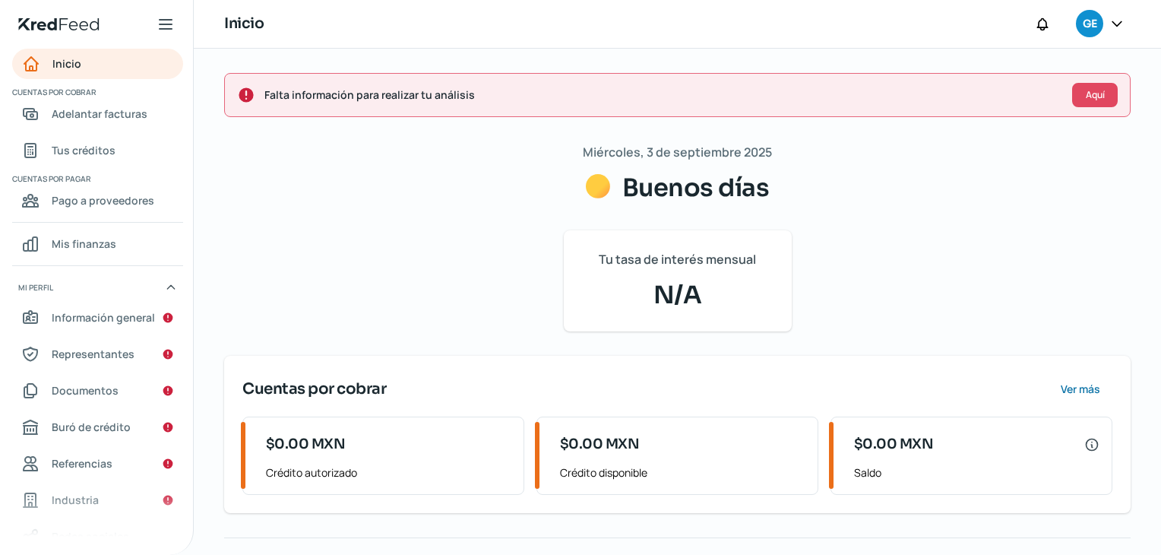
click at [1120, 27] on icon at bounding box center [1117, 23] width 15 height 15
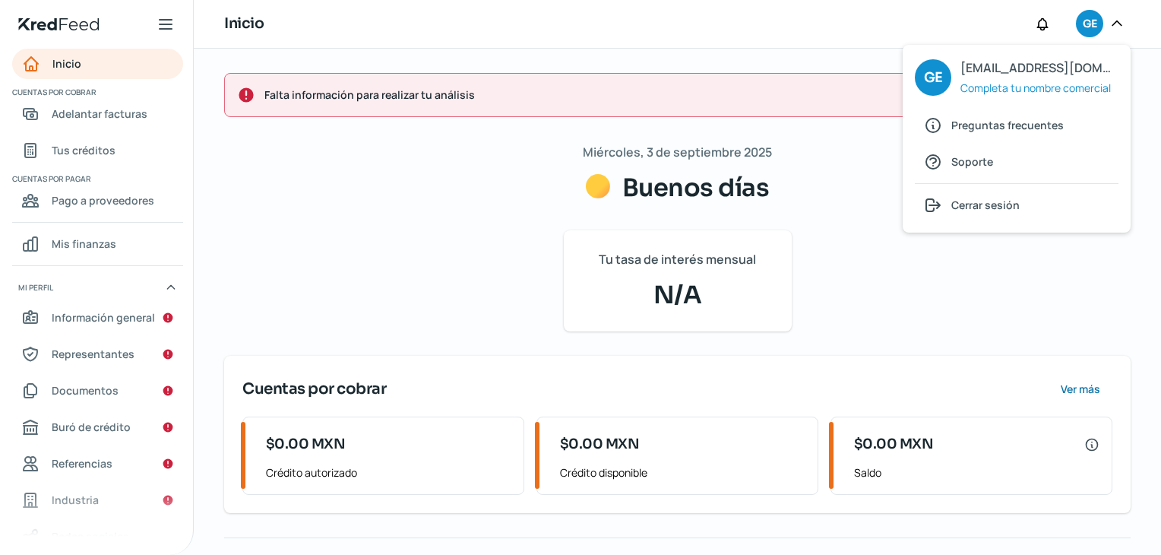
click at [1120, 27] on icon at bounding box center [1117, 23] width 15 height 15
